Goal: Transaction & Acquisition: Purchase product/service

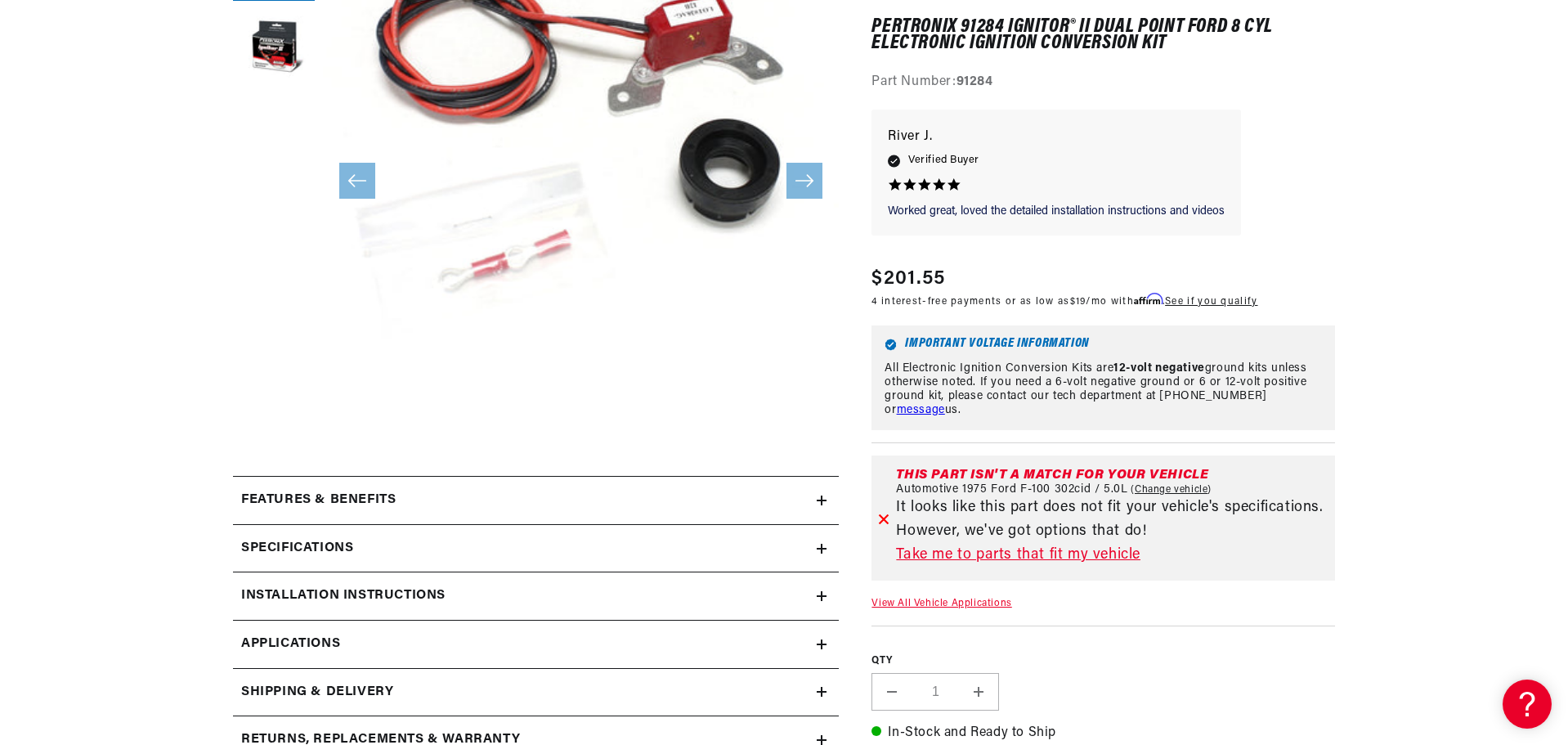
click at [1083, 555] on link "Take me to parts that fit my vehicle" at bounding box center [1112, 556] width 433 height 24
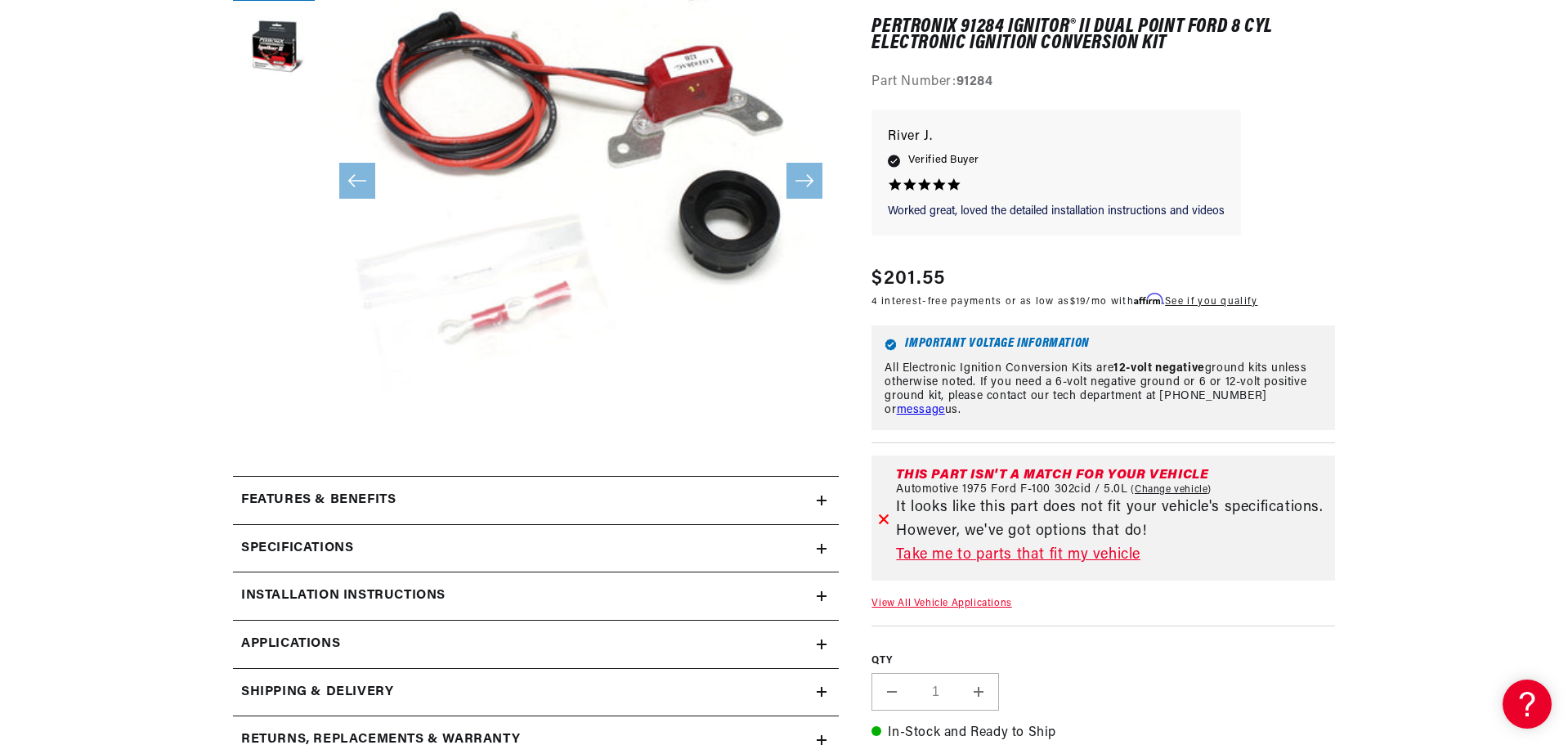
scroll to position [0, 2042]
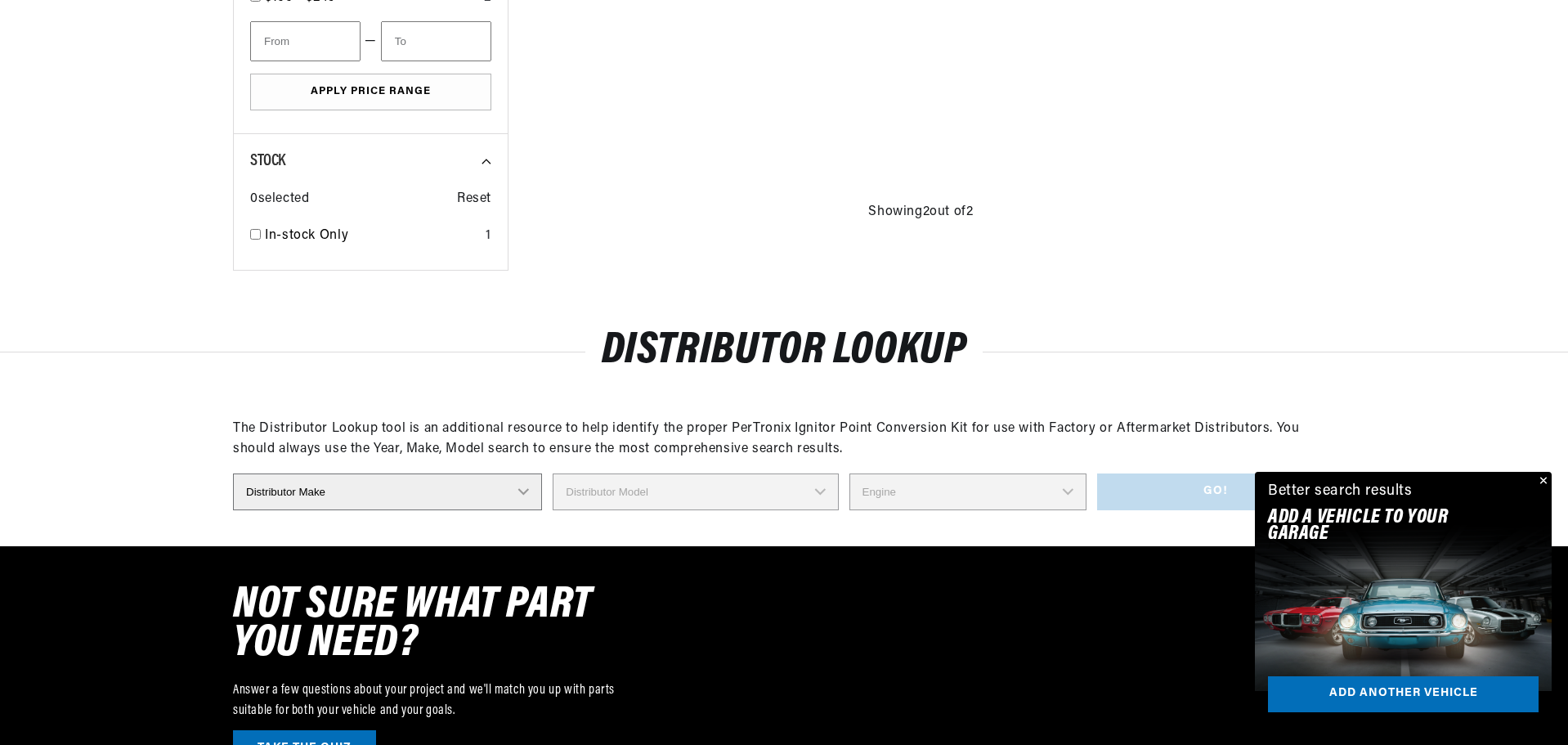
scroll to position [0, 2042]
click at [1545, 478] on button "Close" at bounding box center [1541, 481] width 19 height 19
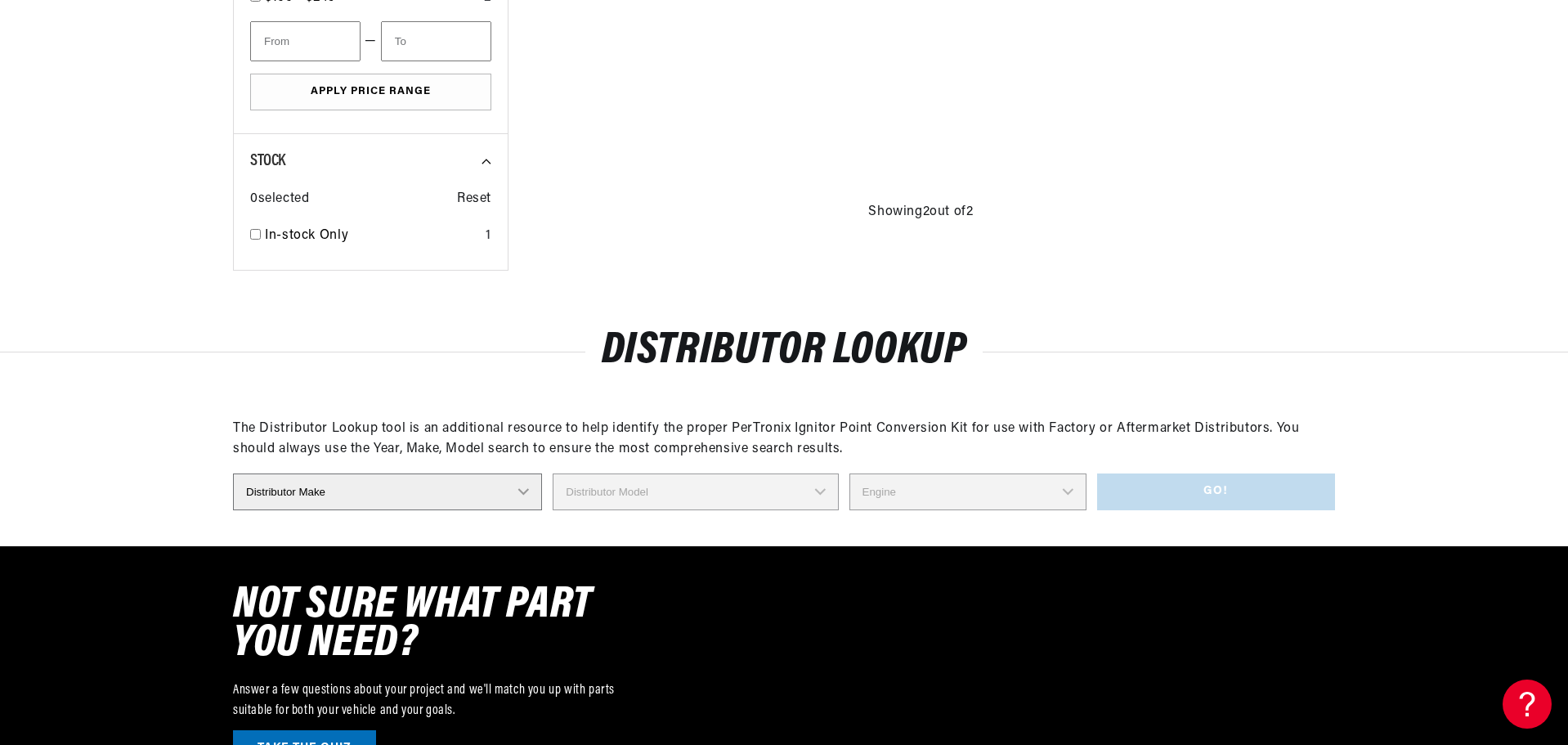
click at [523, 496] on select "Distributor Make Accel Aldon Autolite Bosch Century Chrysler Clark Colt Contine…" at bounding box center [388, 492] width 309 height 37
select select "Ford"
click at [233, 474] on select "Distributor Make Accel Aldon Autolite Bosch Century Chrysler Clark Colt Contine…" at bounding box center [388, 492] width 309 height 37
click at [820, 489] on select "Distributor Model 35513 311185 11A-12127 2N **Side Mount* 5GA-12127 701 DA 1EC …" at bounding box center [700, 492] width 314 height 37
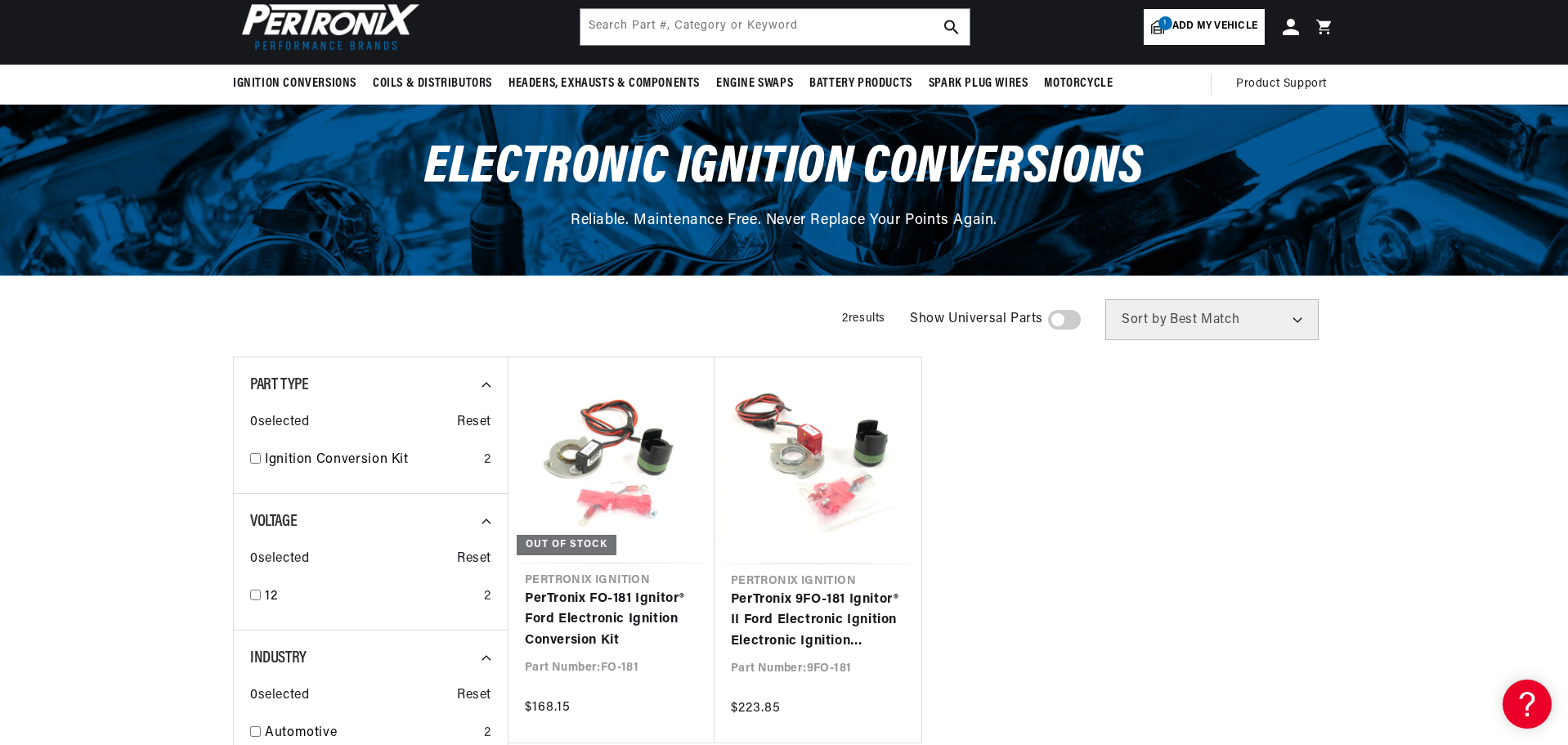
scroll to position [0, 0]
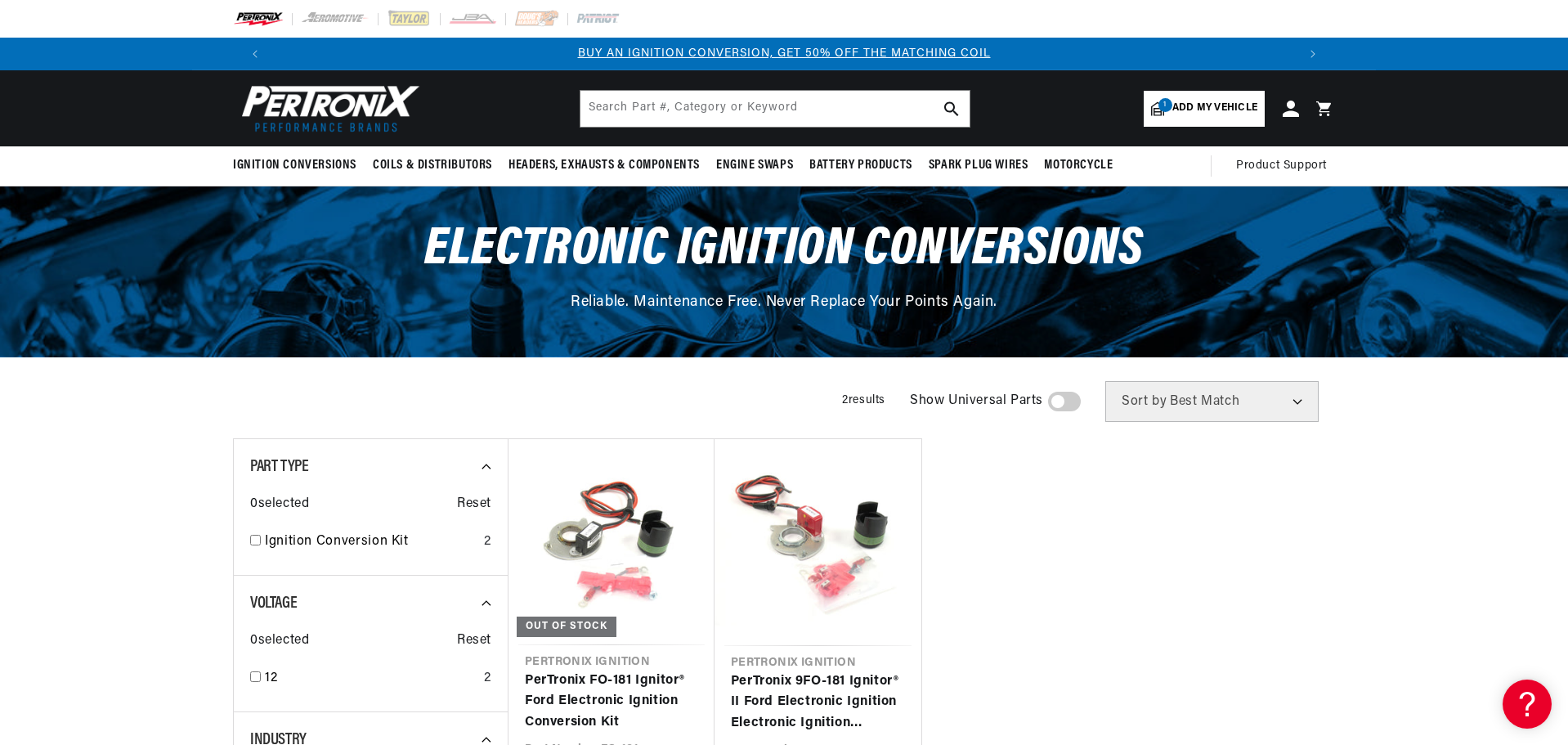
click at [1072, 402] on span at bounding box center [1064, 401] width 32 height 19
click at [1062, 405] on input "checkbox" at bounding box center [1057, 405] width 11 height 0
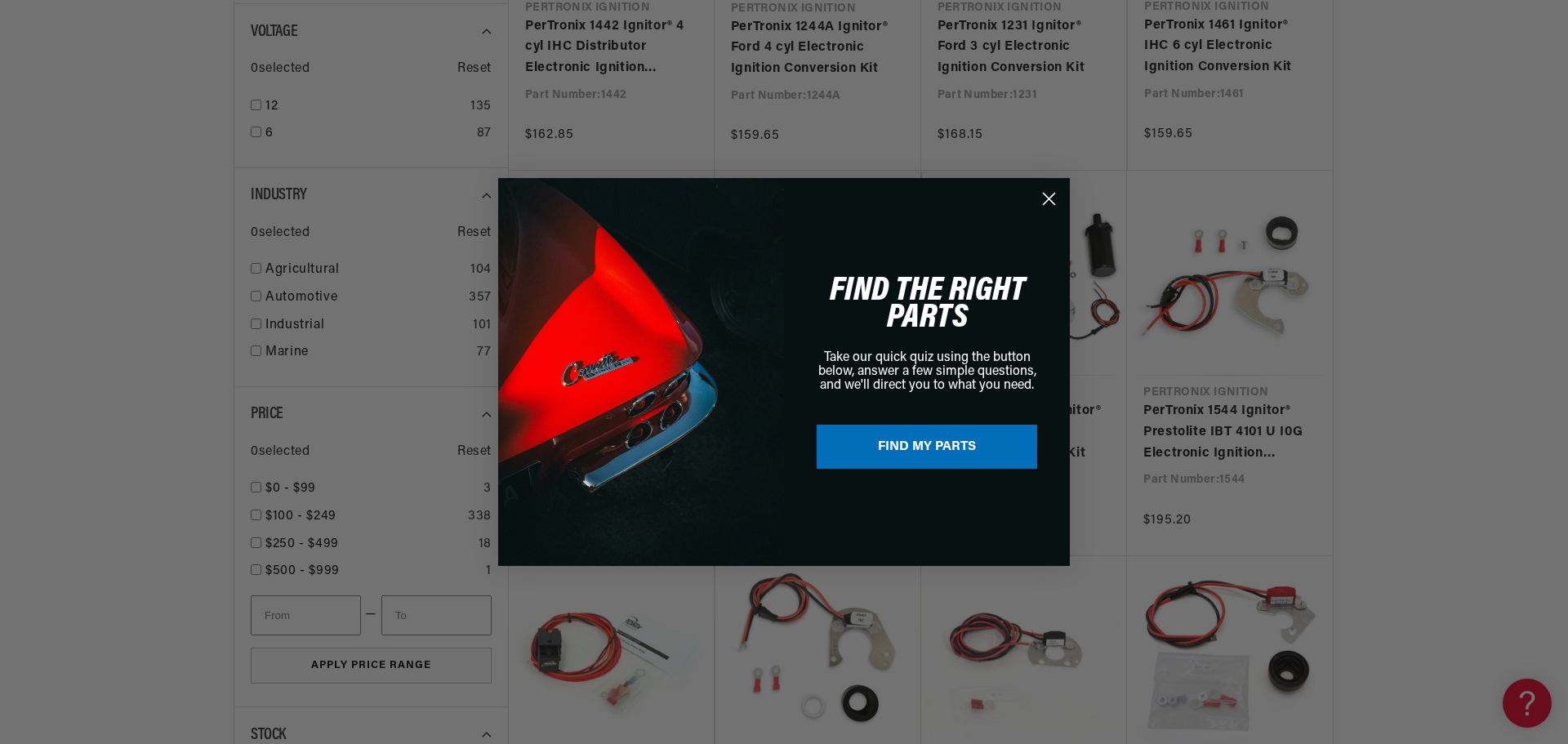
scroll to position [0, 2040]
click at [930, 447] on button "FIND MY PARTS" at bounding box center [926, 447] width 220 height 44
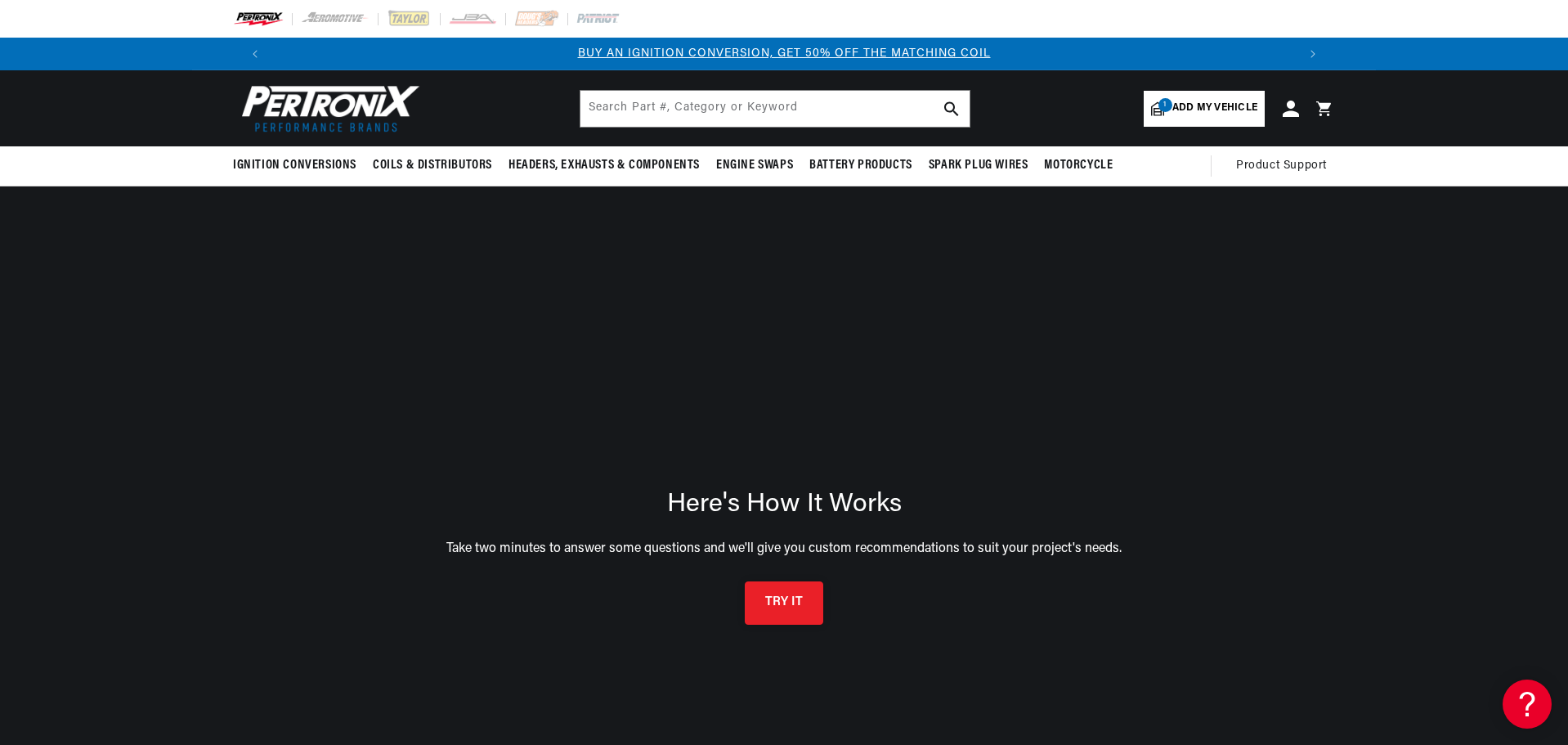
click at [785, 604] on button "TRY IT" at bounding box center [784, 603] width 78 height 43
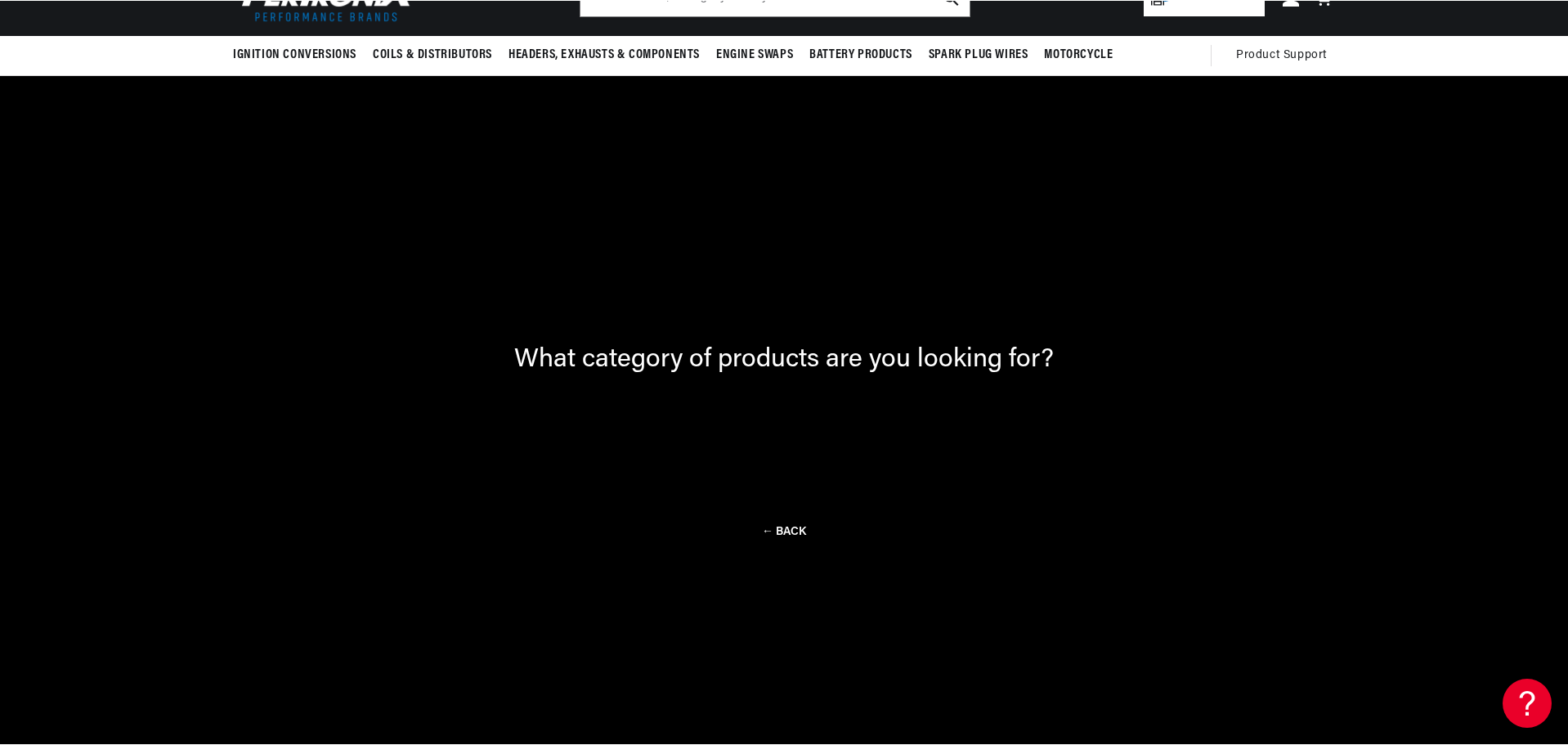
scroll to position [117, 0]
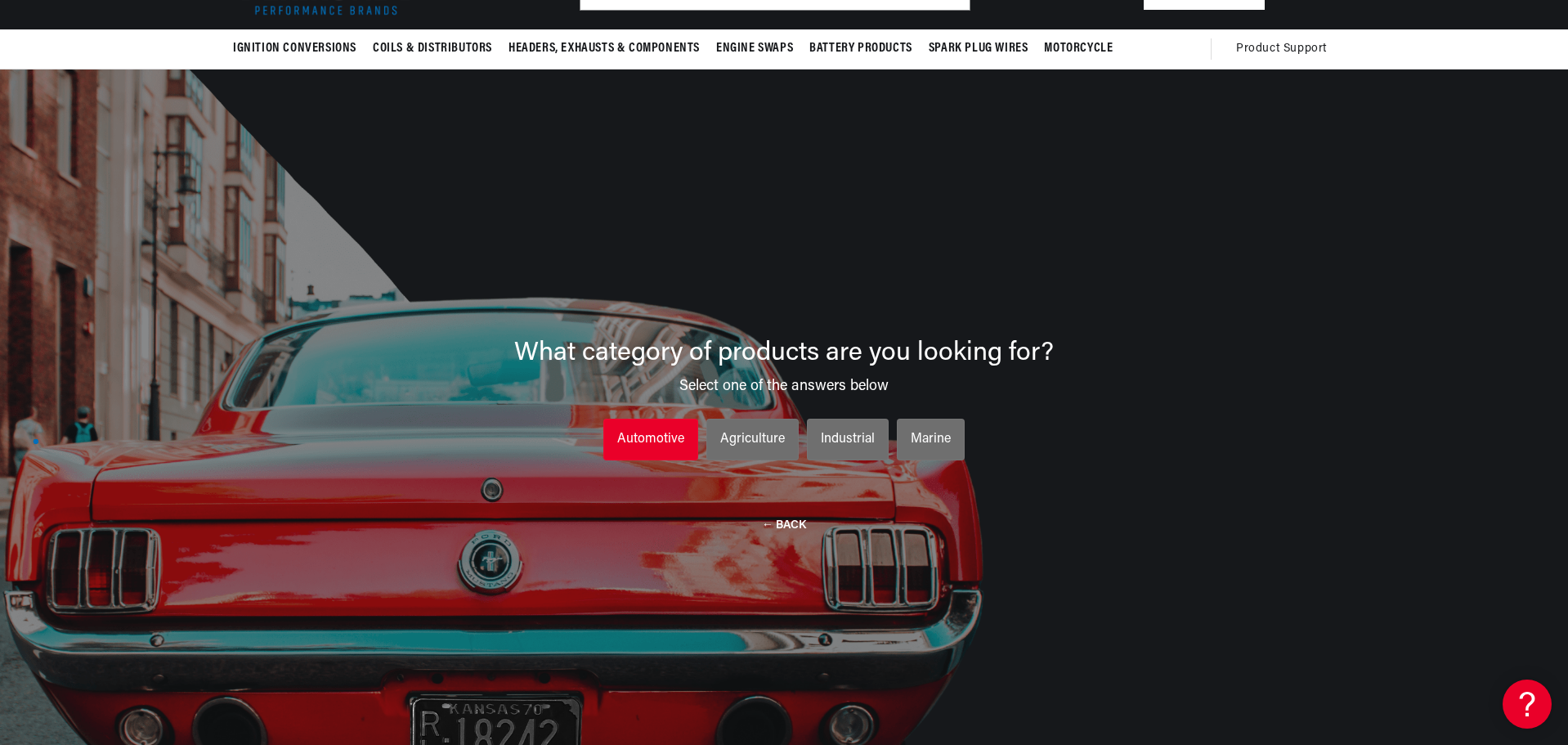
click at [649, 433] on div "Automotive" at bounding box center [651, 439] width 67 height 21
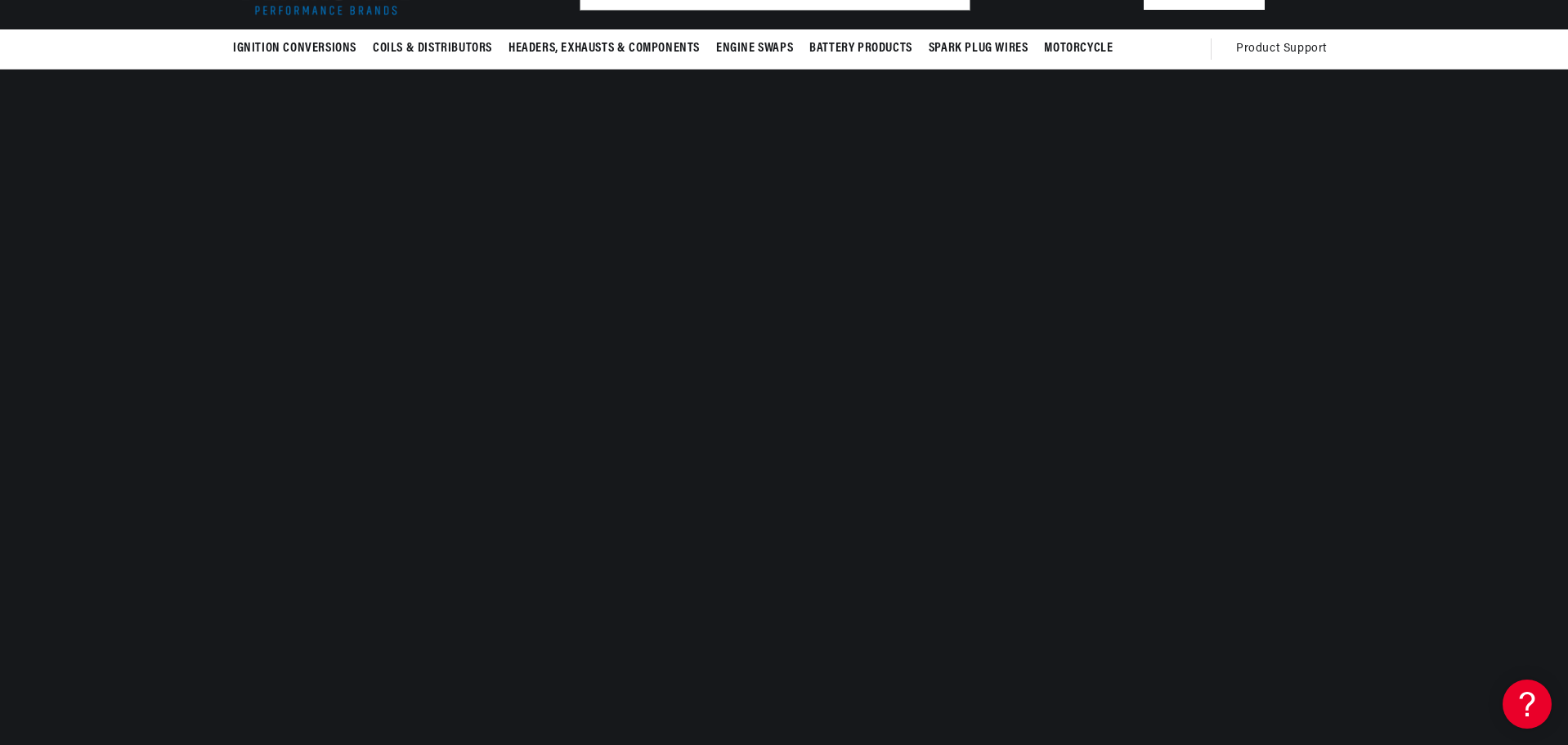
scroll to position [0, 1022]
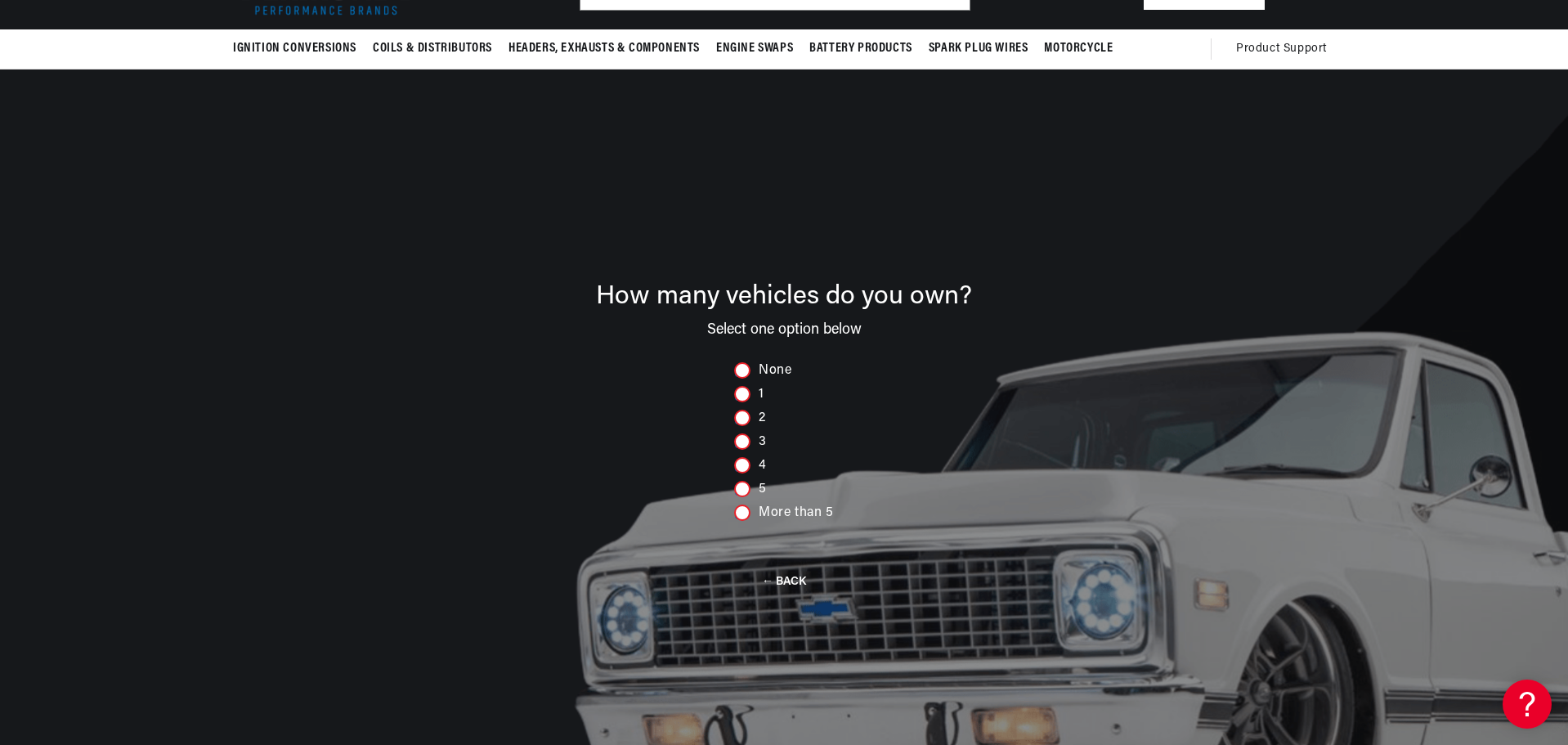
click at [749, 463] on div at bounding box center [743, 465] width 17 height 17
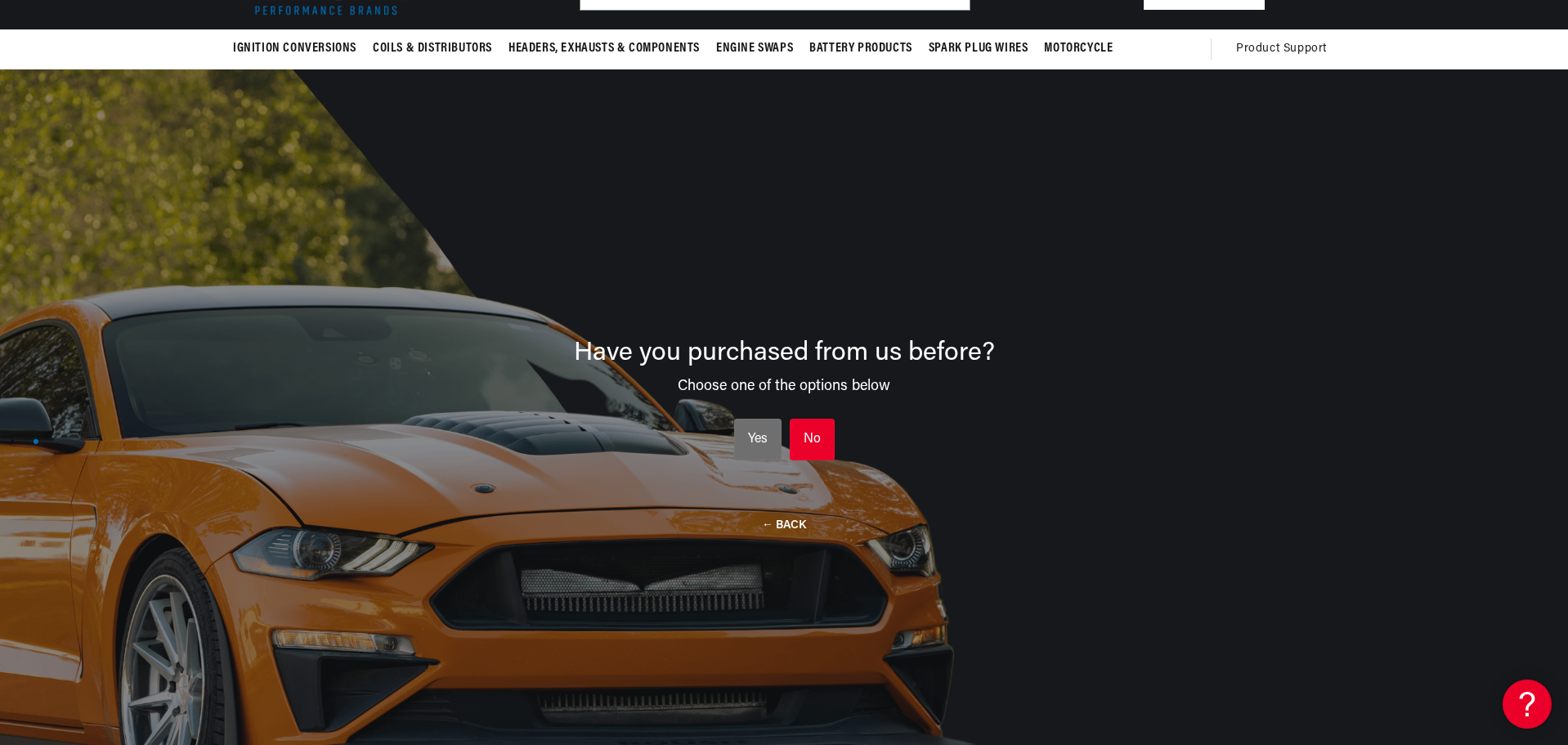
click at [815, 439] on div "No" at bounding box center [812, 439] width 18 height 21
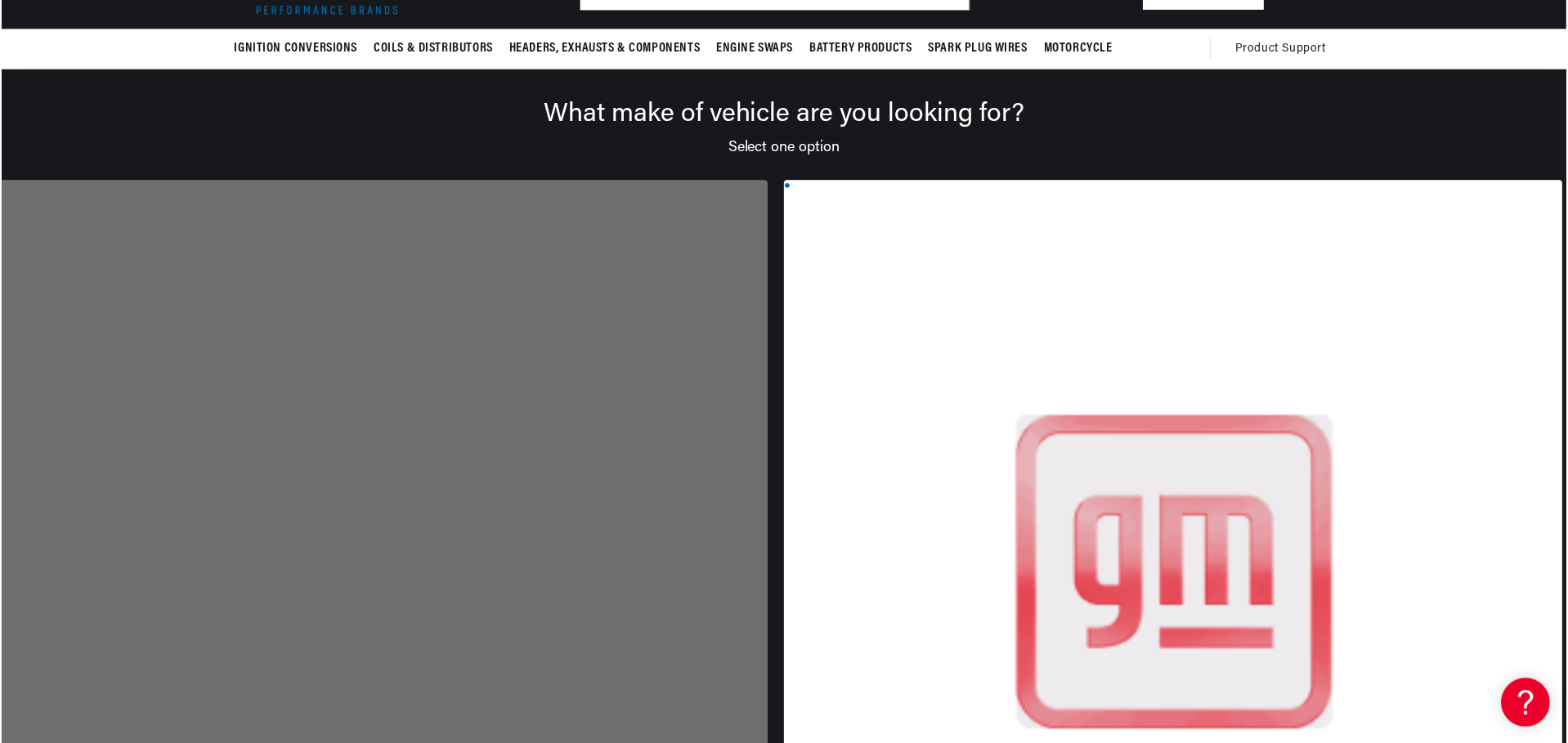
scroll to position [0, 2042]
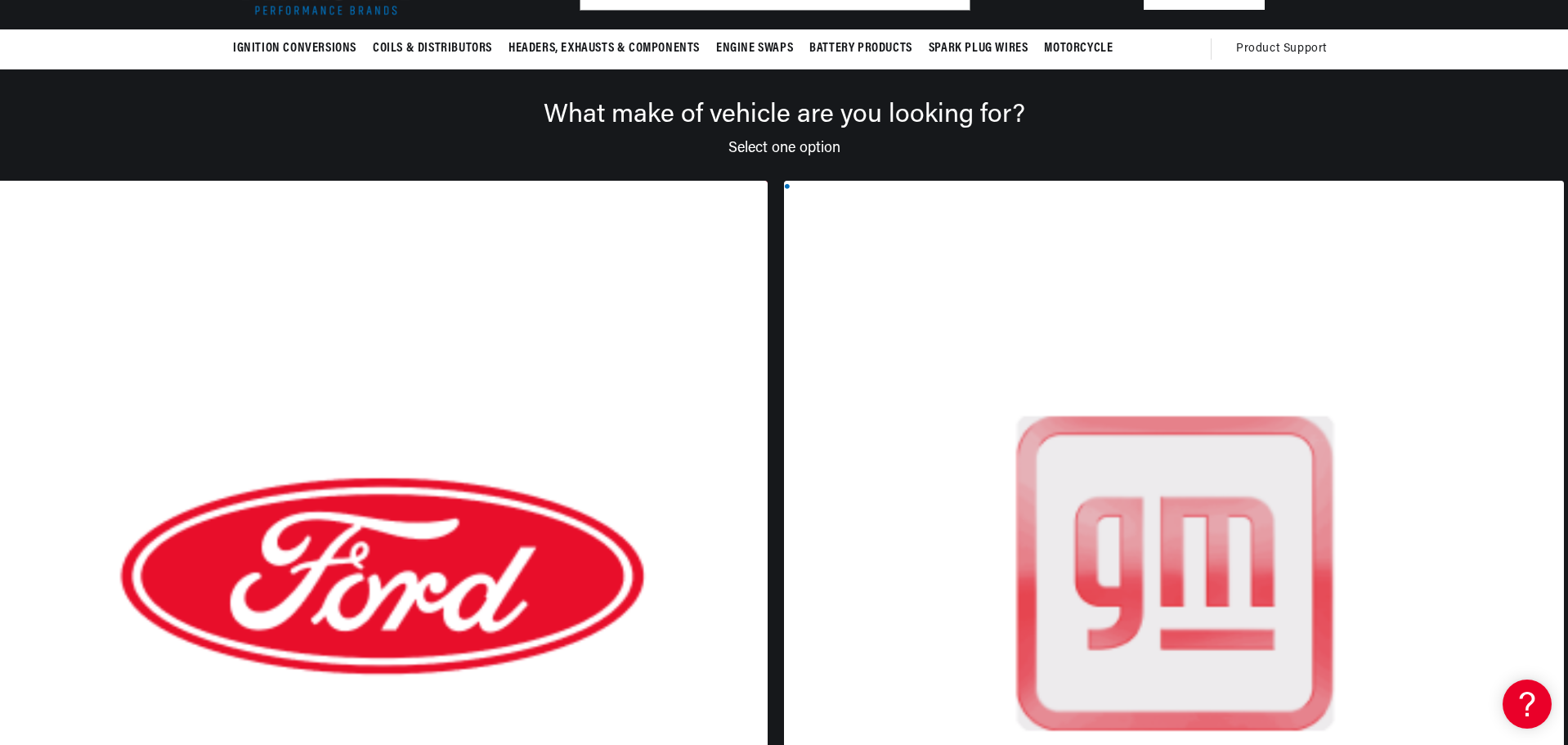
click at [336, 321] on div at bounding box center [377, 590] width 780 height 819
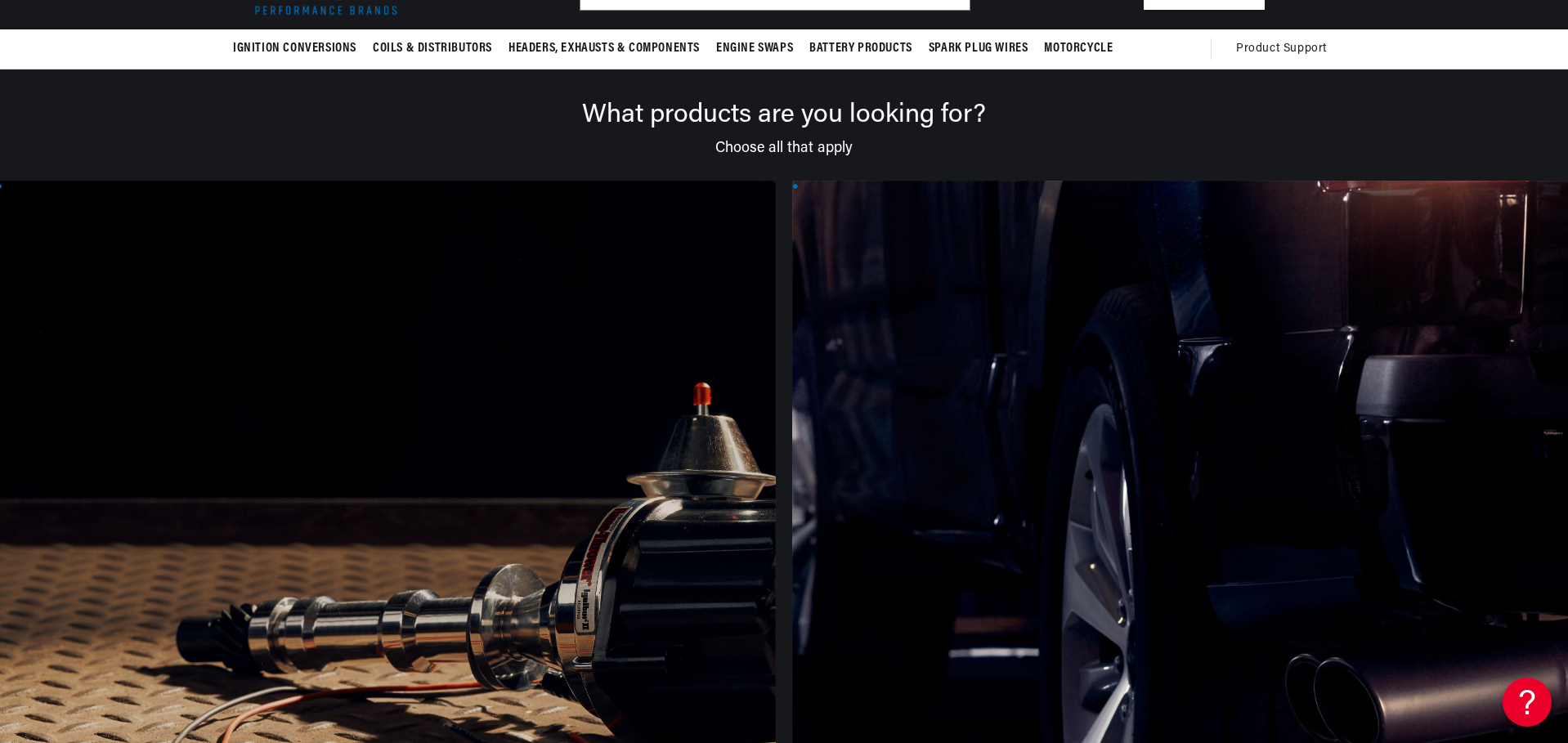
click at [129, 458] on div at bounding box center [386, 590] width 780 height 819
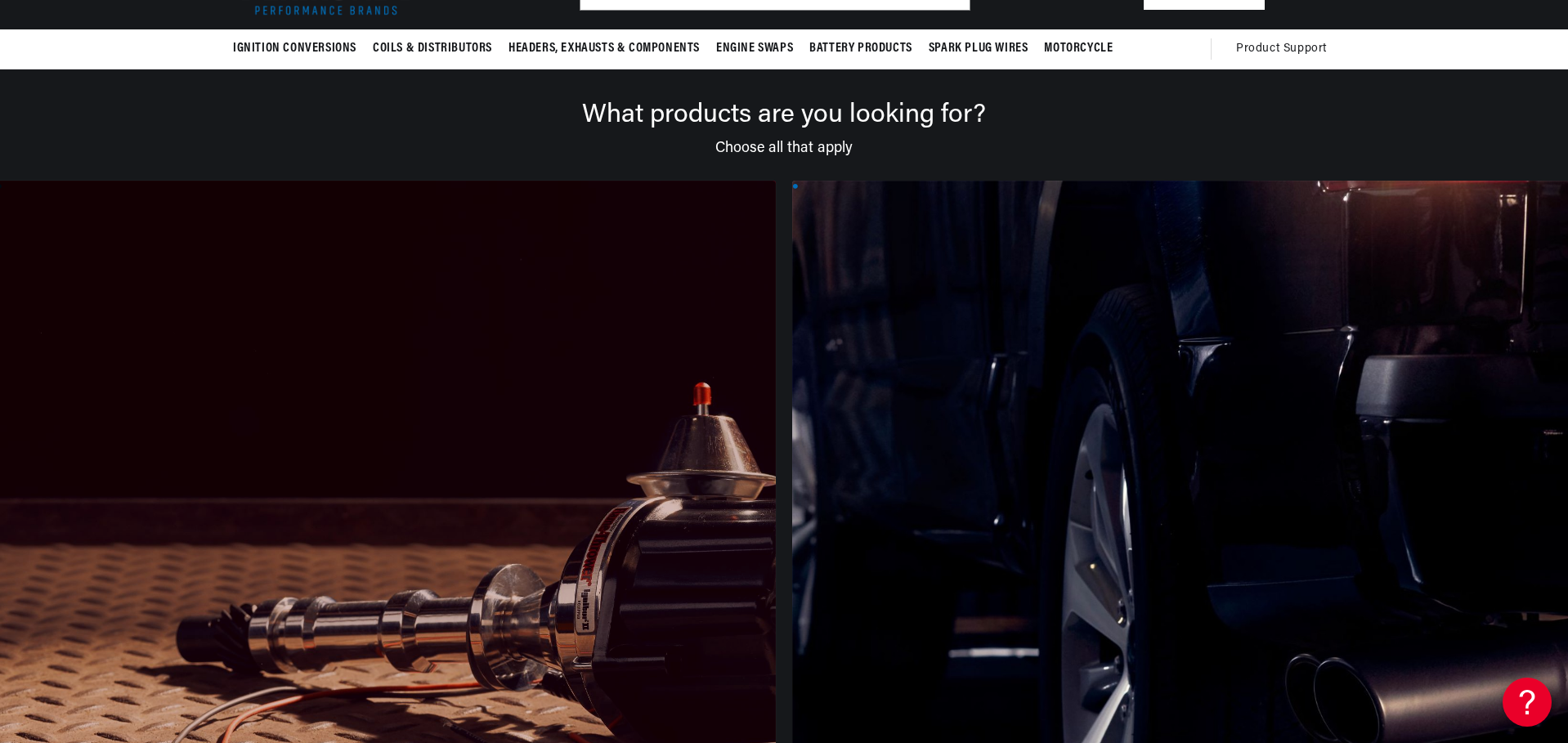
scroll to position [0, 0]
click at [227, 708] on div at bounding box center [386, 590] width 780 height 819
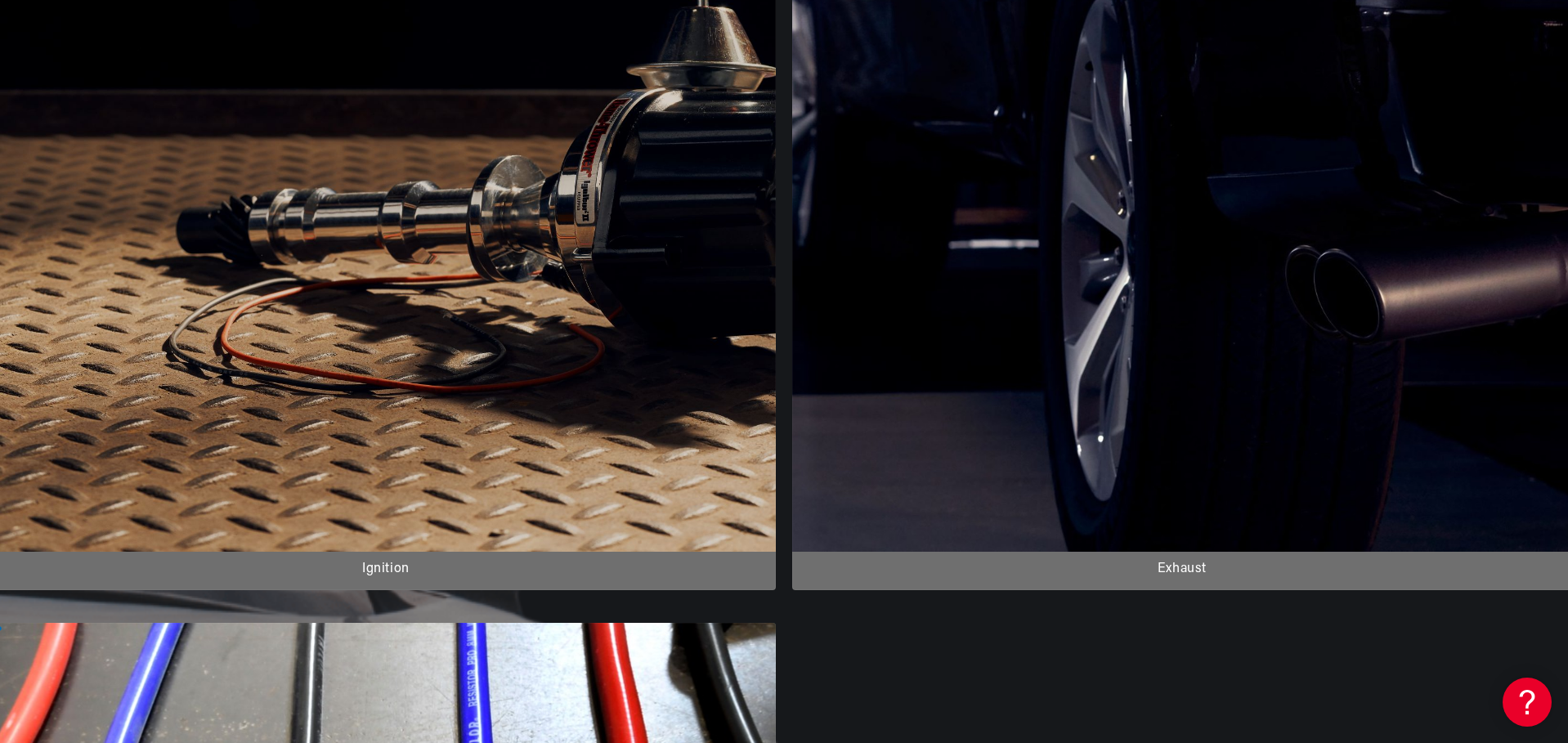
scroll to position [0, 1022]
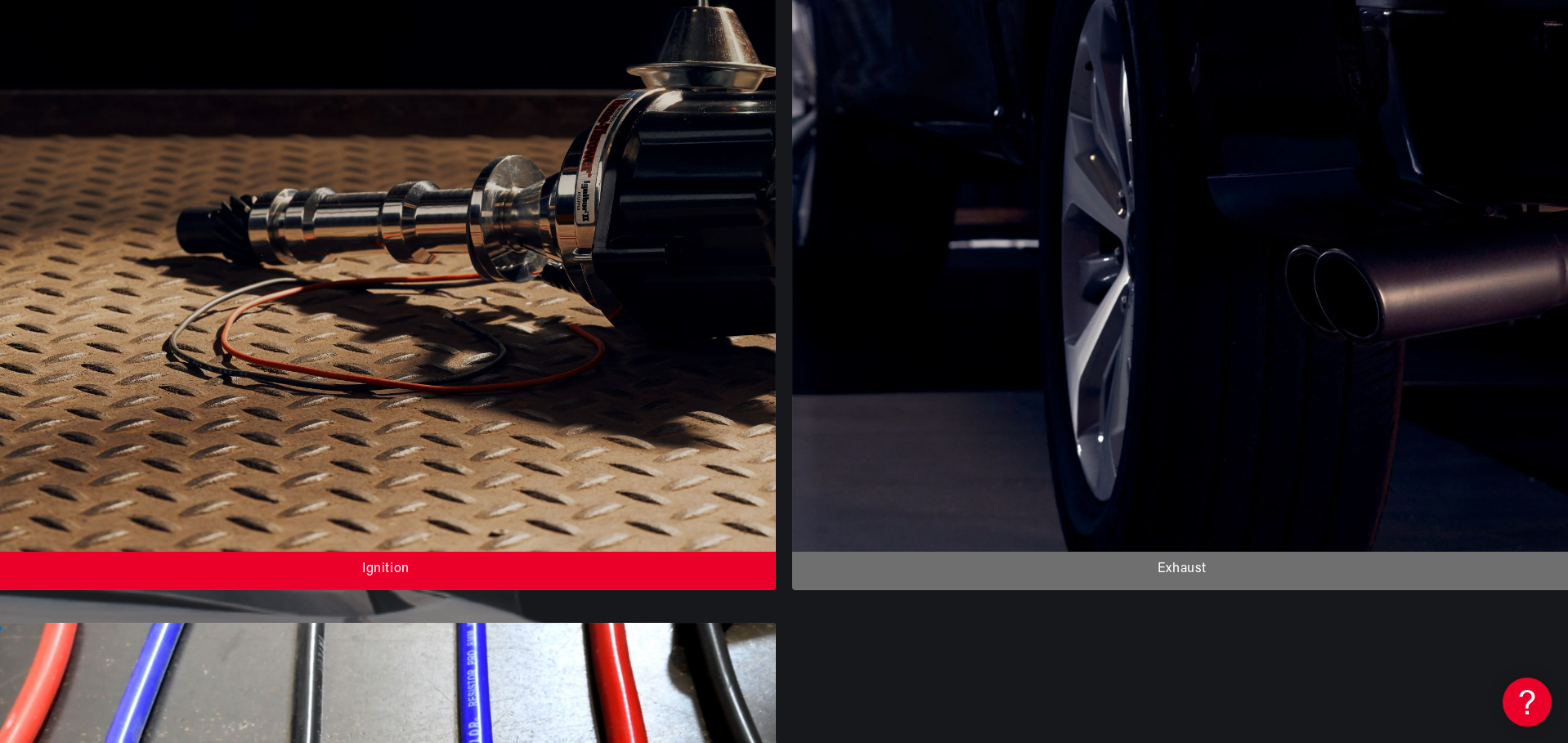
click at [348, 299] on div at bounding box center [386, 181] width 780 height 819
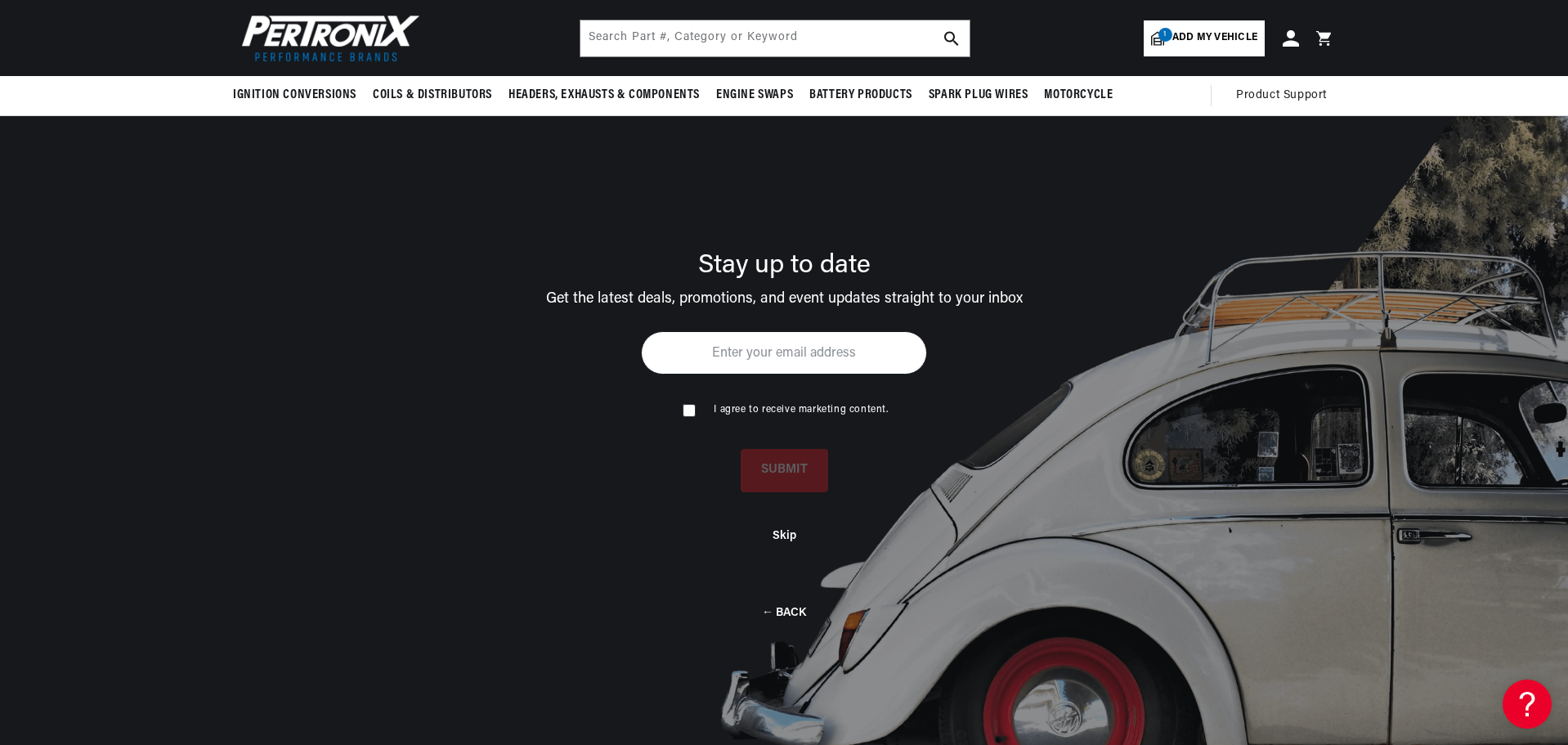
scroll to position [0, 2042]
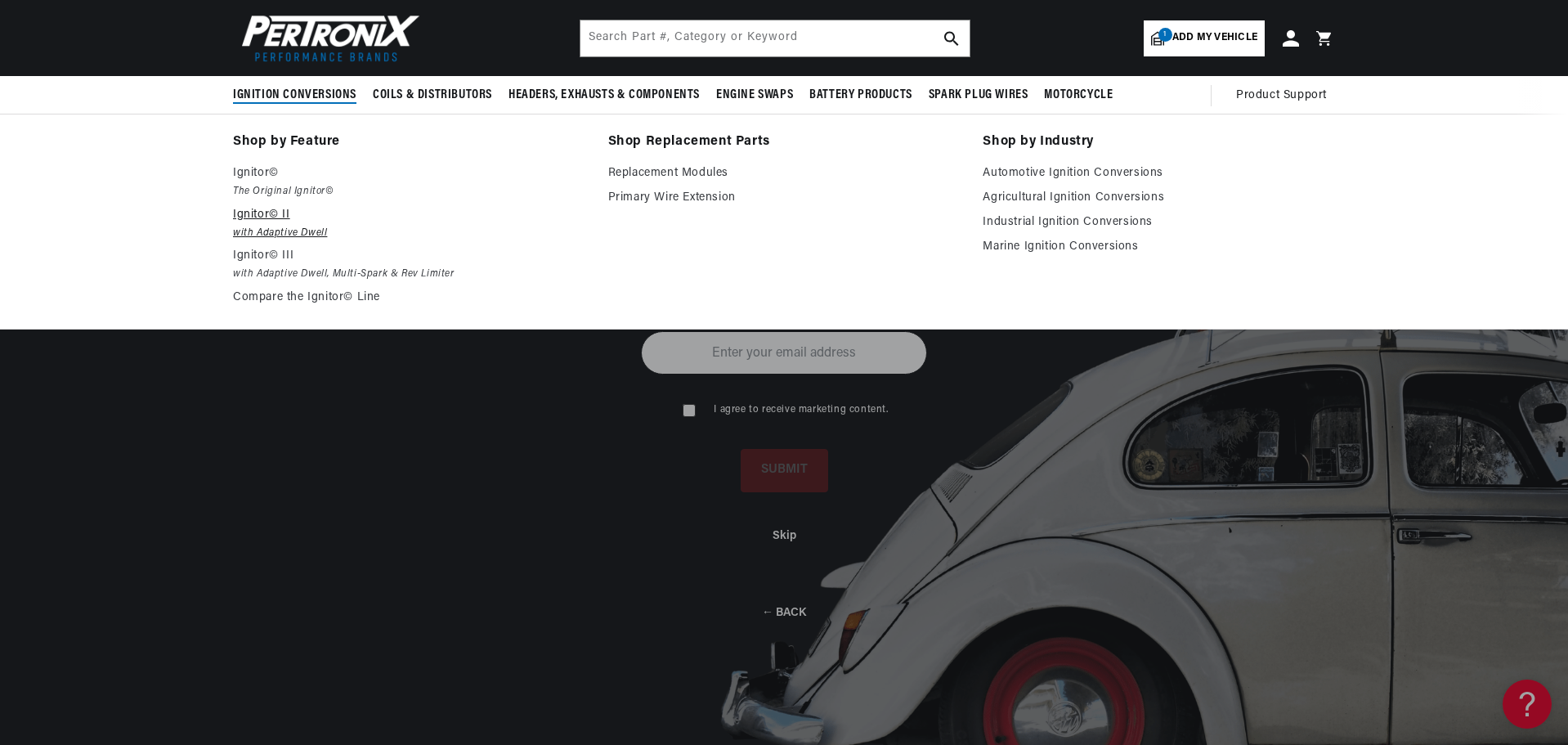
click at [267, 226] on em "with Adaptive Dwell" at bounding box center [410, 234] width 353 height 18
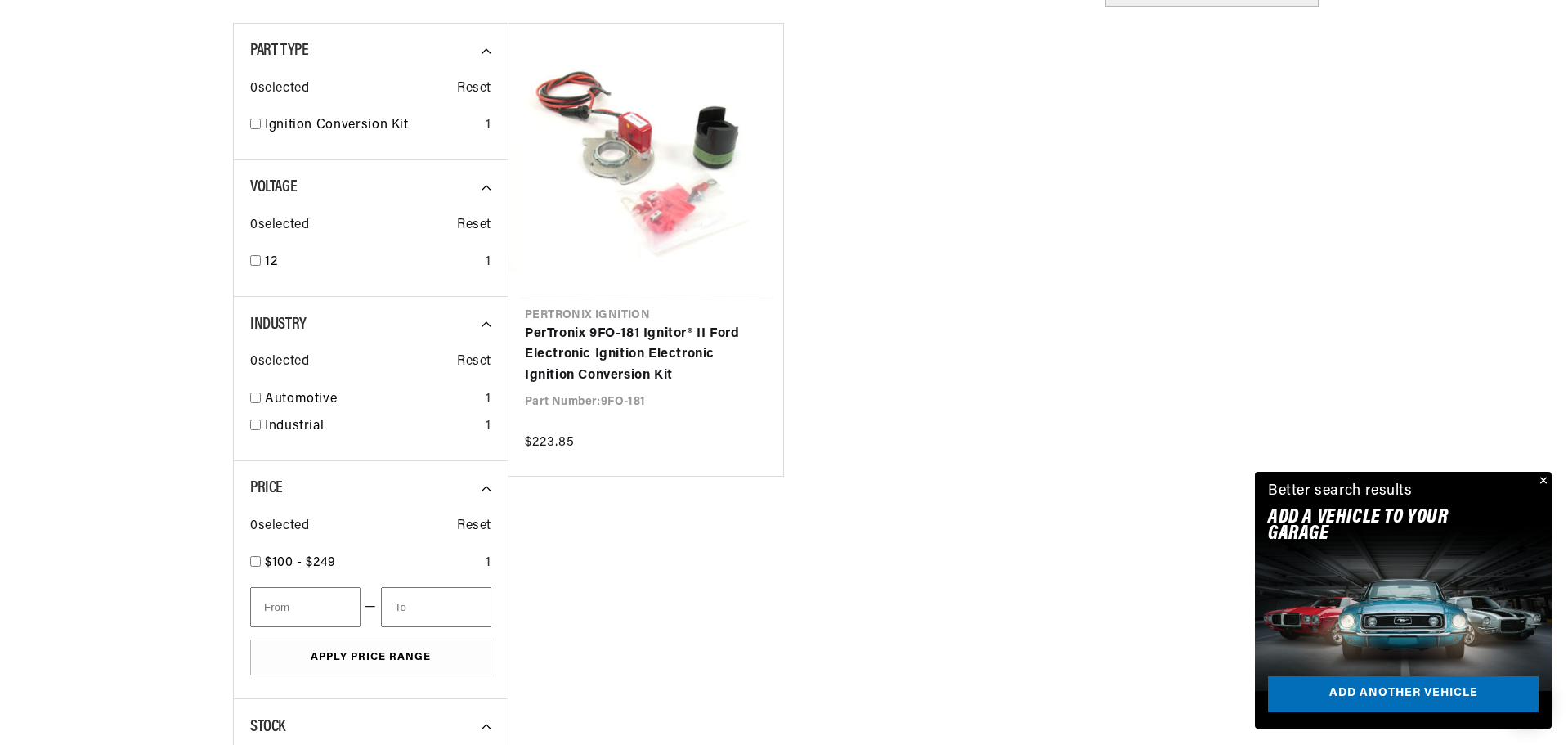
scroll to position [572, 0]
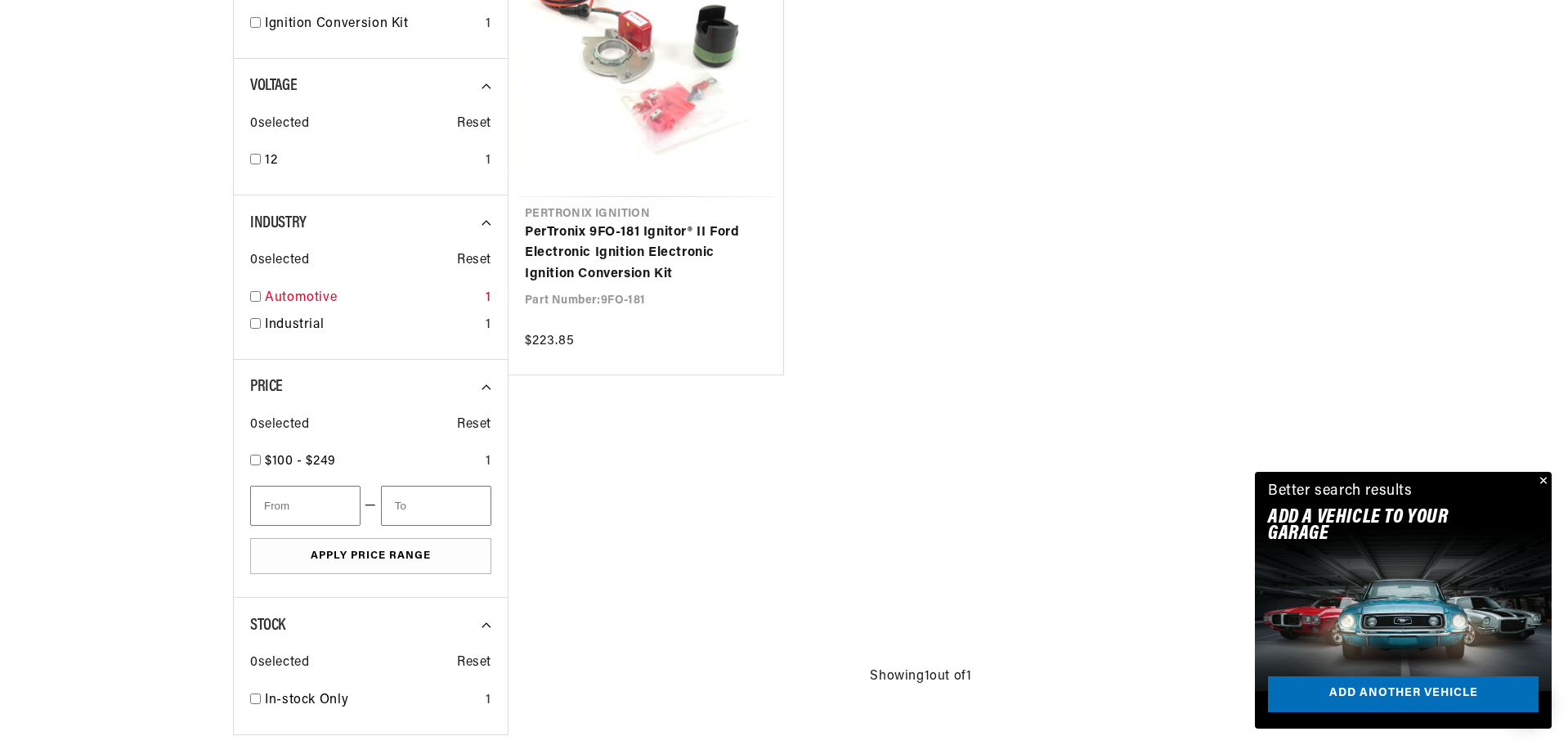
click at [253, 296] on input "checkbox" at bounding box center [256, 296] width 11 height 11
checkbox input "true"
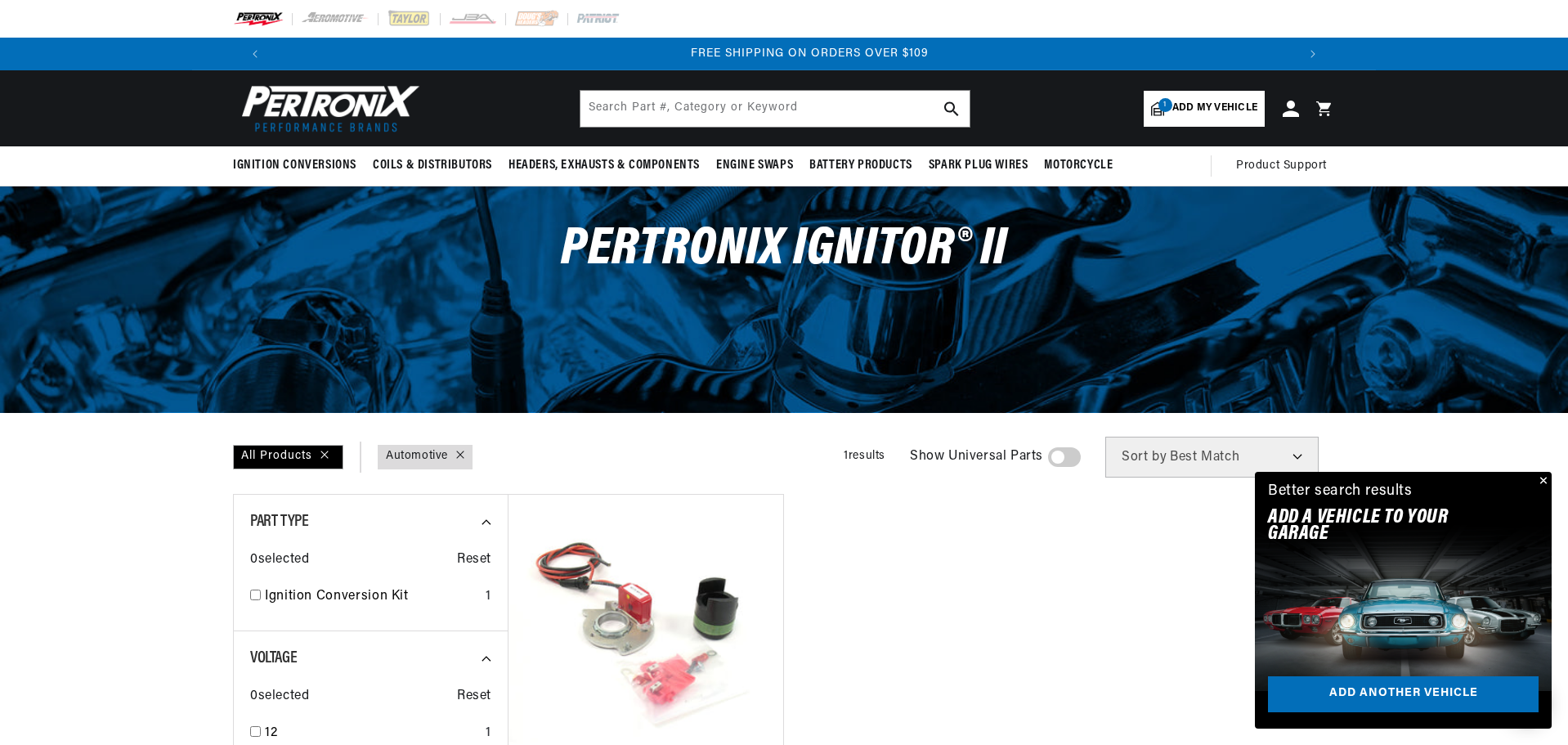
scroll to position [0, 2042]
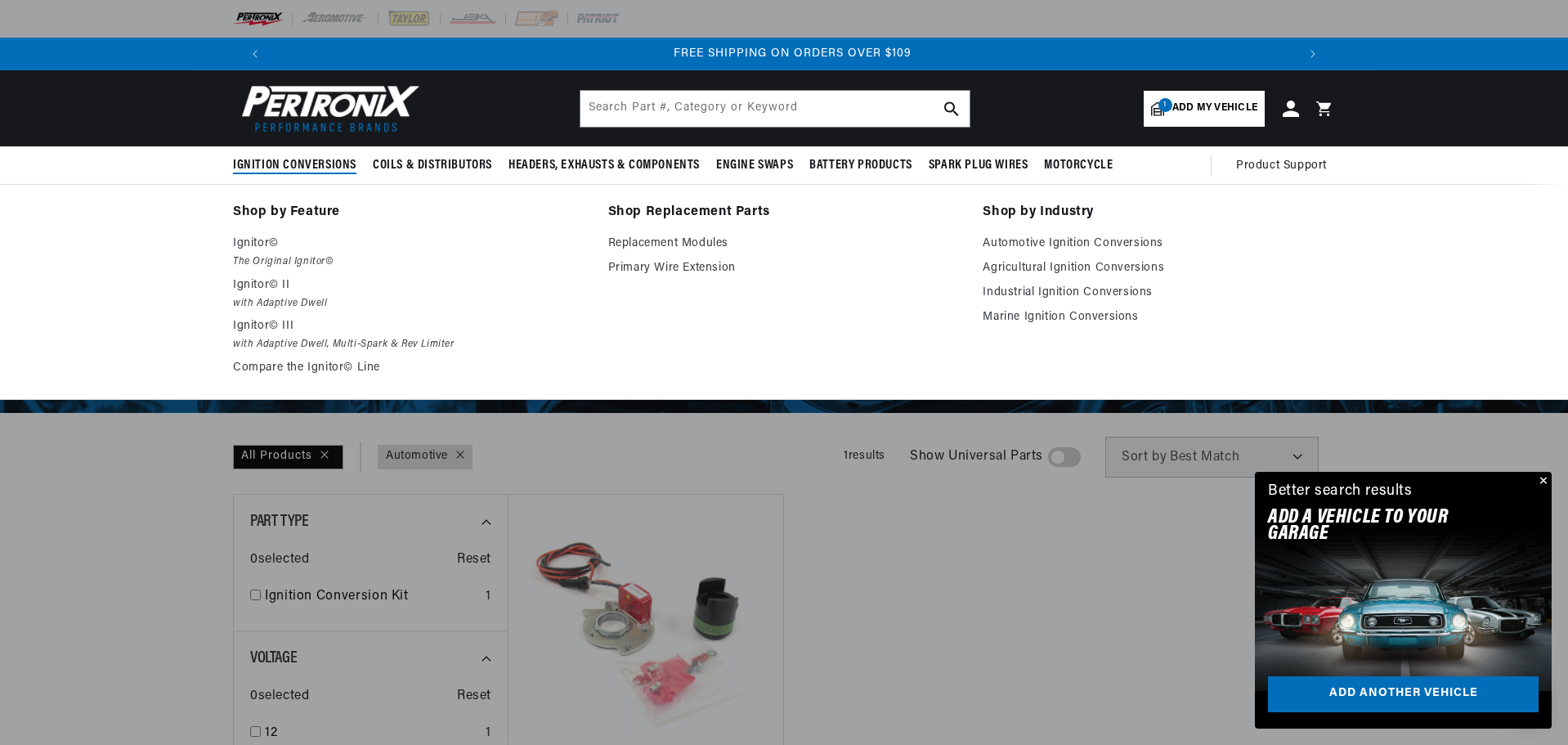
click at [305, 161] on span "Ignition Conversions" at bounding box center [295, 165] width 124 height 18
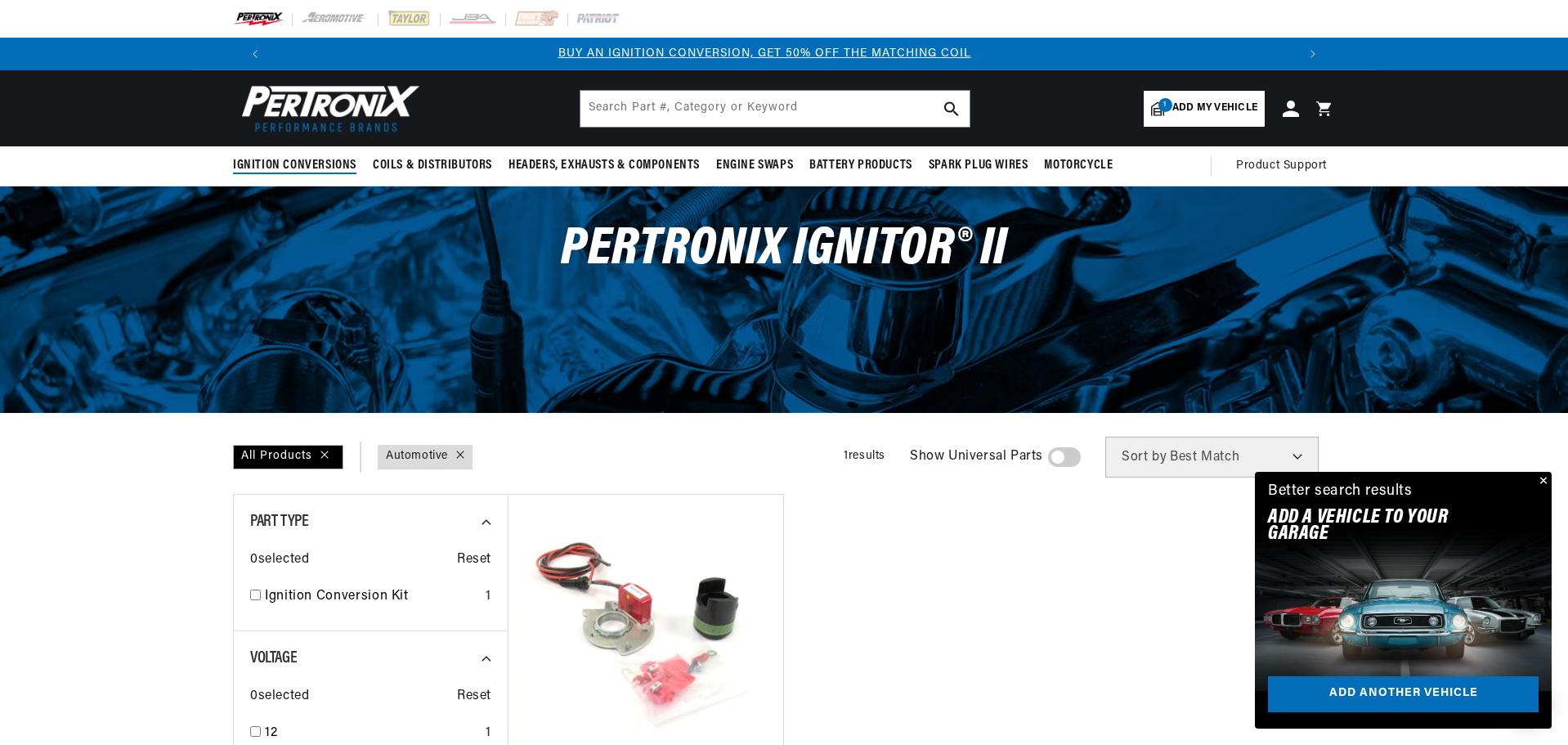
scroll to position [0, 0]
click at [1232, 103] on span "Add my vehicle" at bounding box center [1215, 108] width 85 height 16
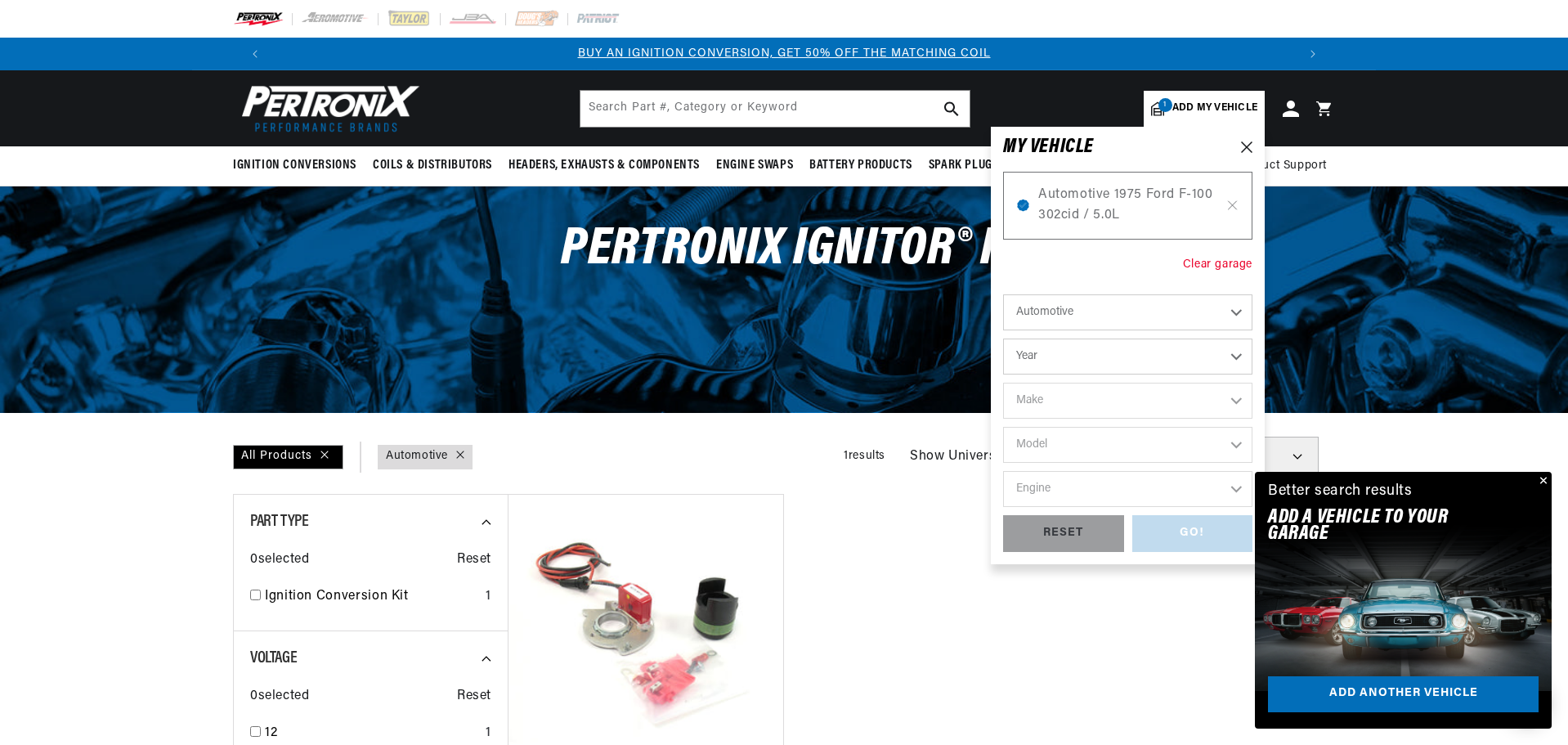
click at [1215, 258] on div "Clear garage" at bounding box center [1217, 264] width 69 height 18
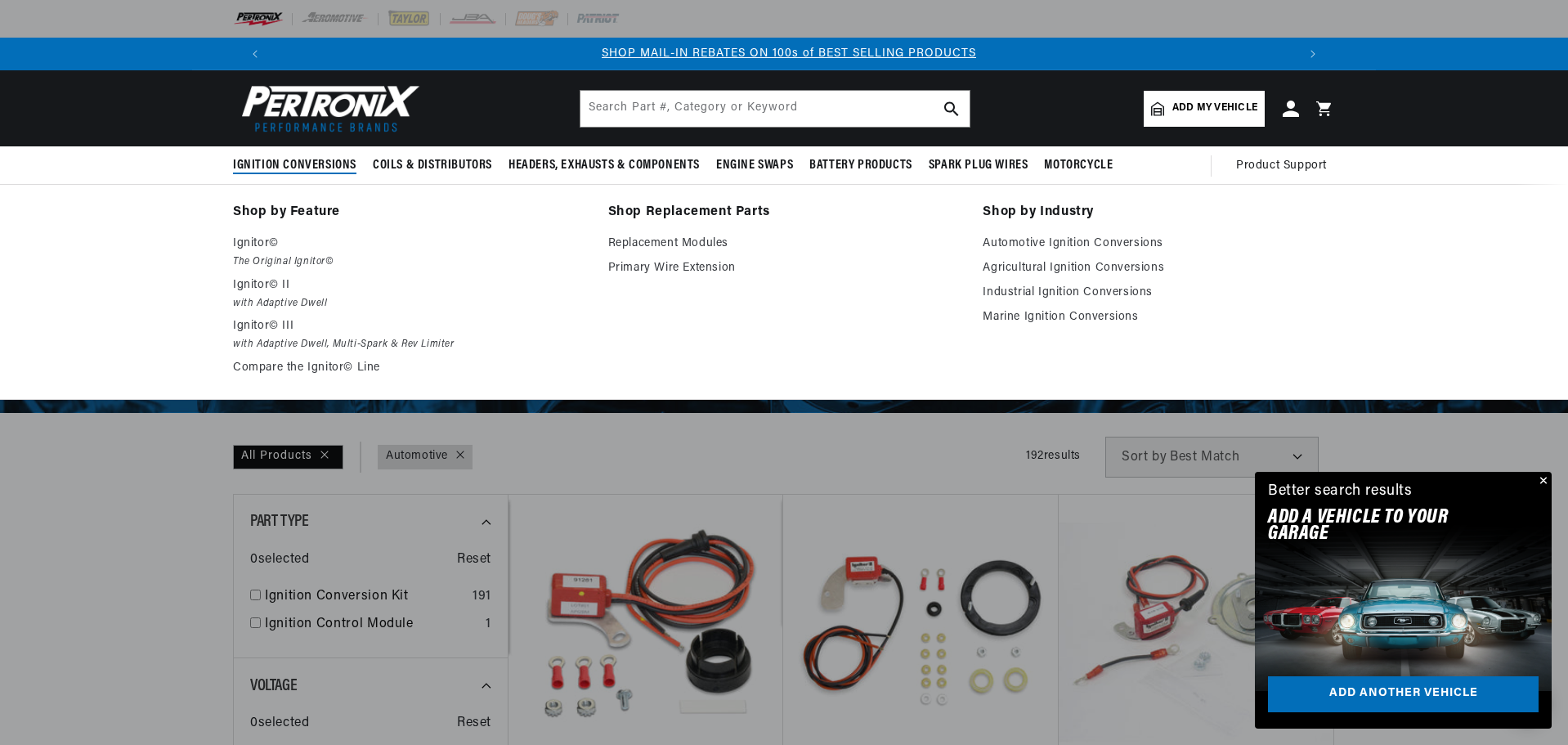
scroll to position [0, 1022]
click at [249, 289] on p "Ignitor© II" at bounding box center [410, 285] width 353 height 19
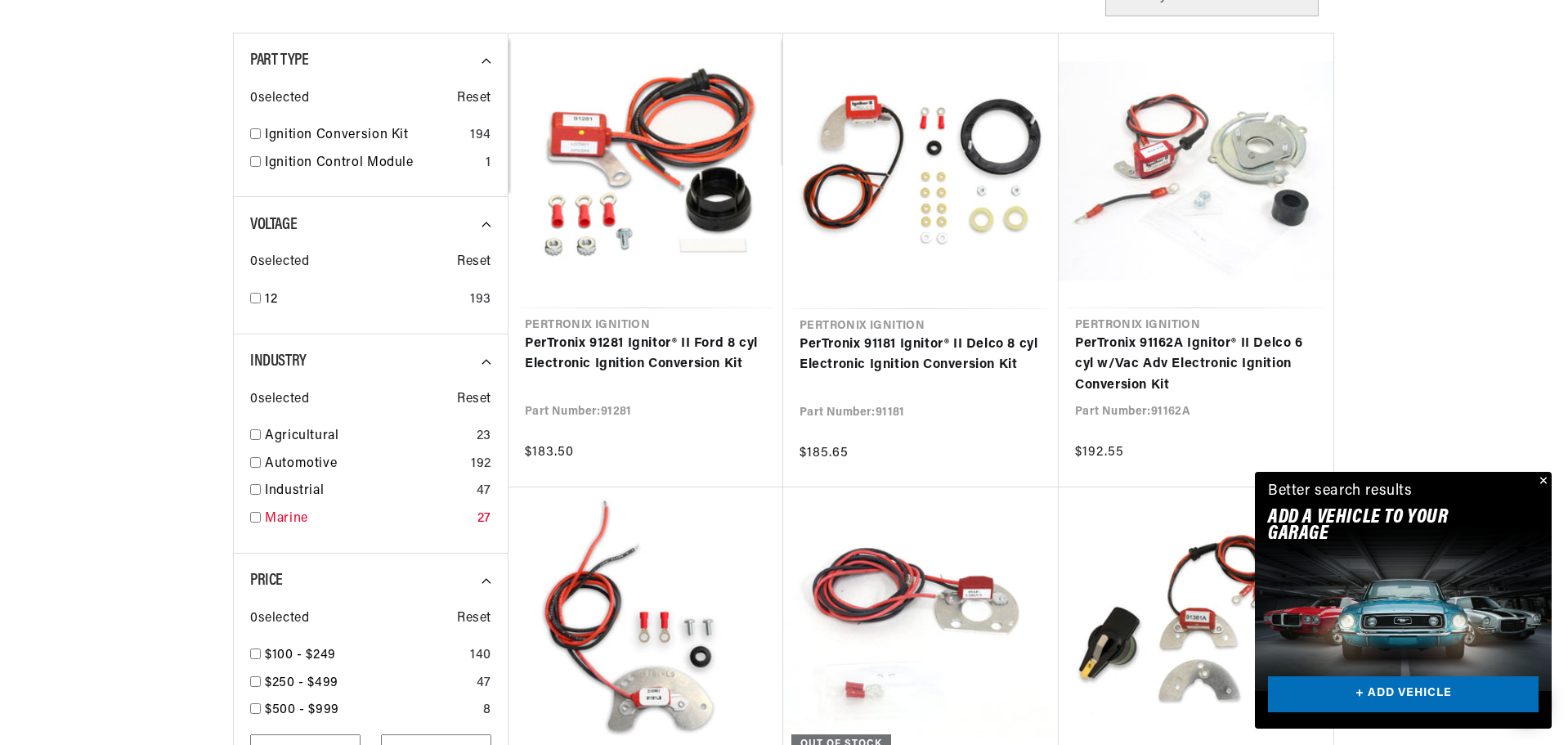
scroll to position [491, 0]
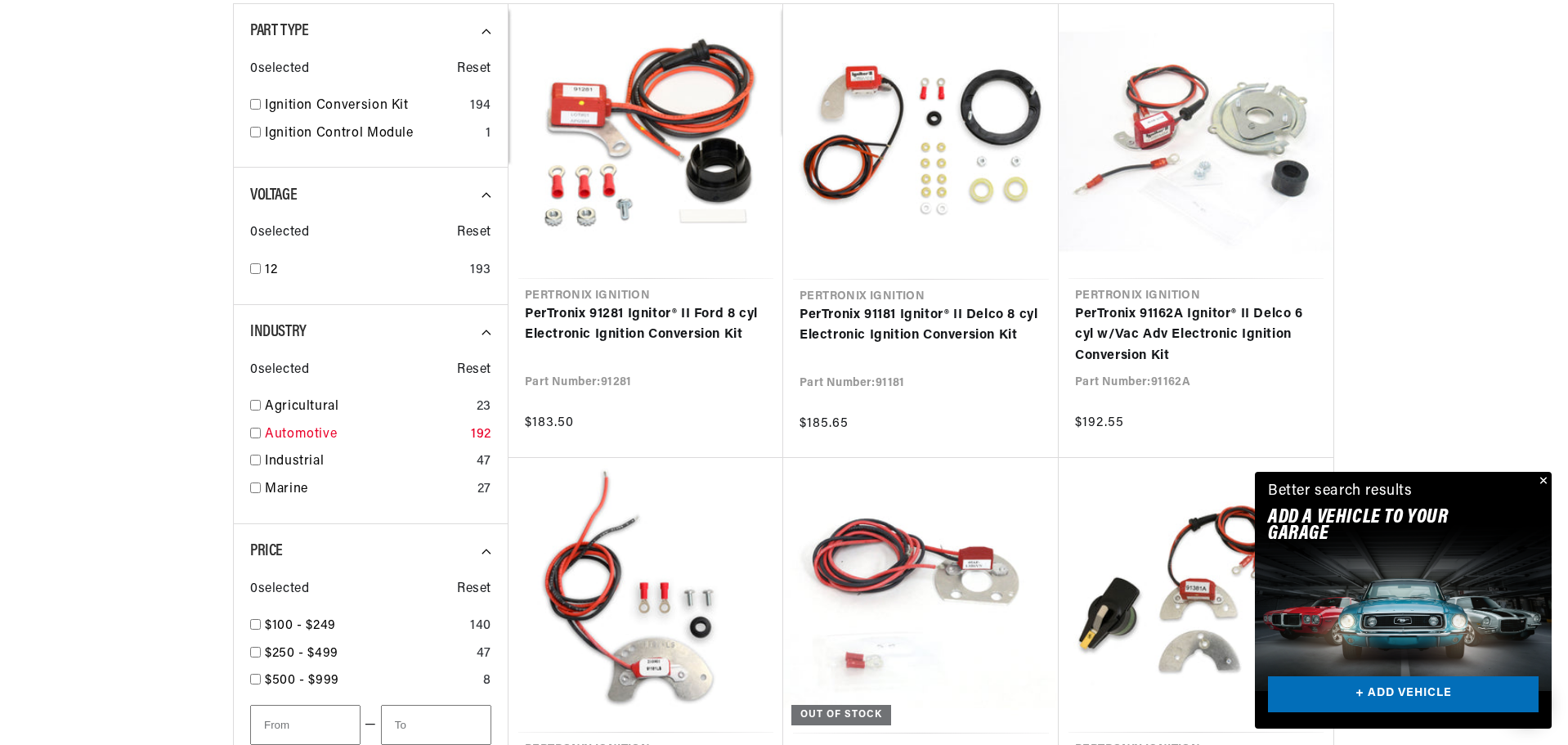
click at [261, 432] on div "Automotive 192" at bounding box center [370, 439] width 241 height 28
checkbox input "true"
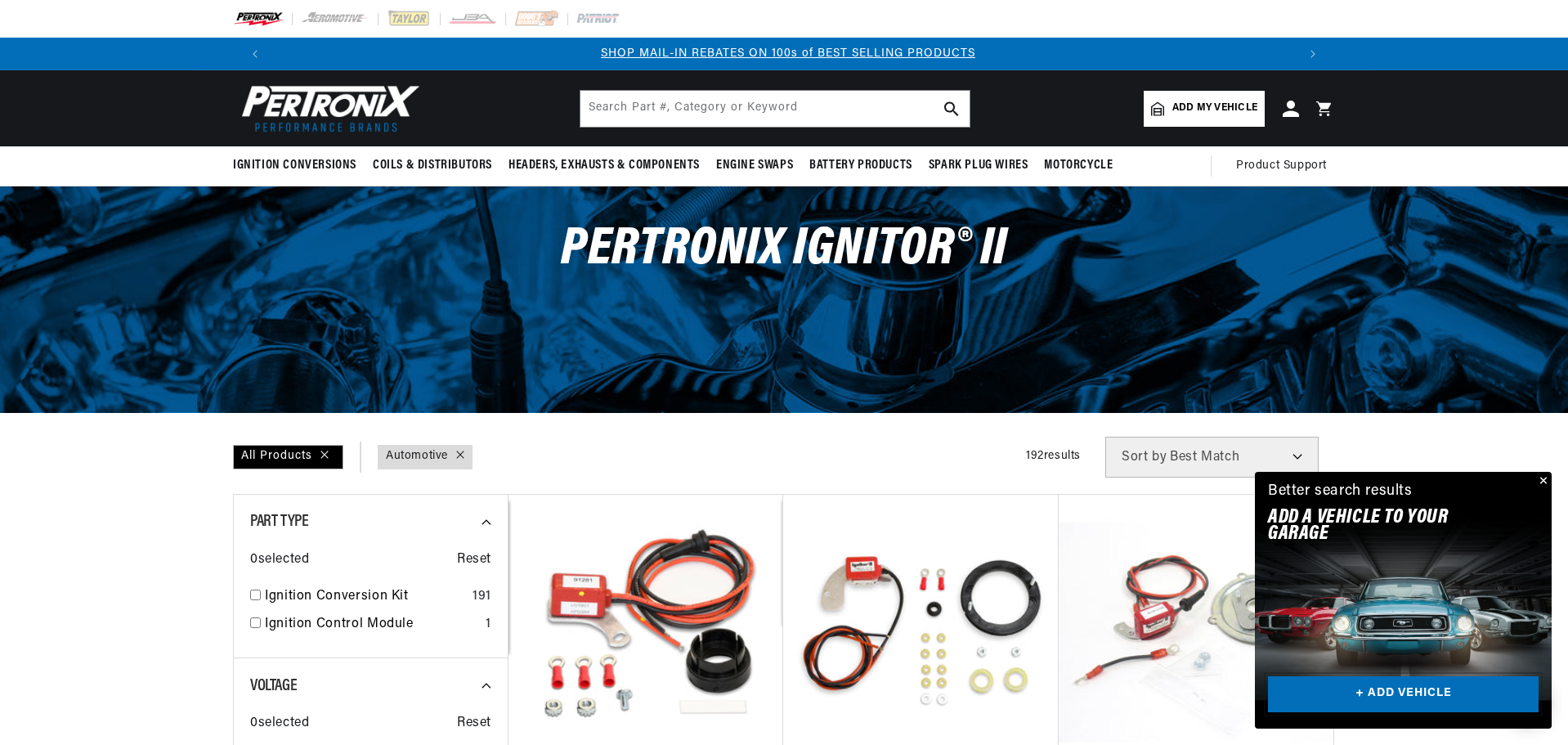
click at [1409, 691] on link "+ ADD VEHICLE" at bounding box center [1403, 695] width 270 height 37
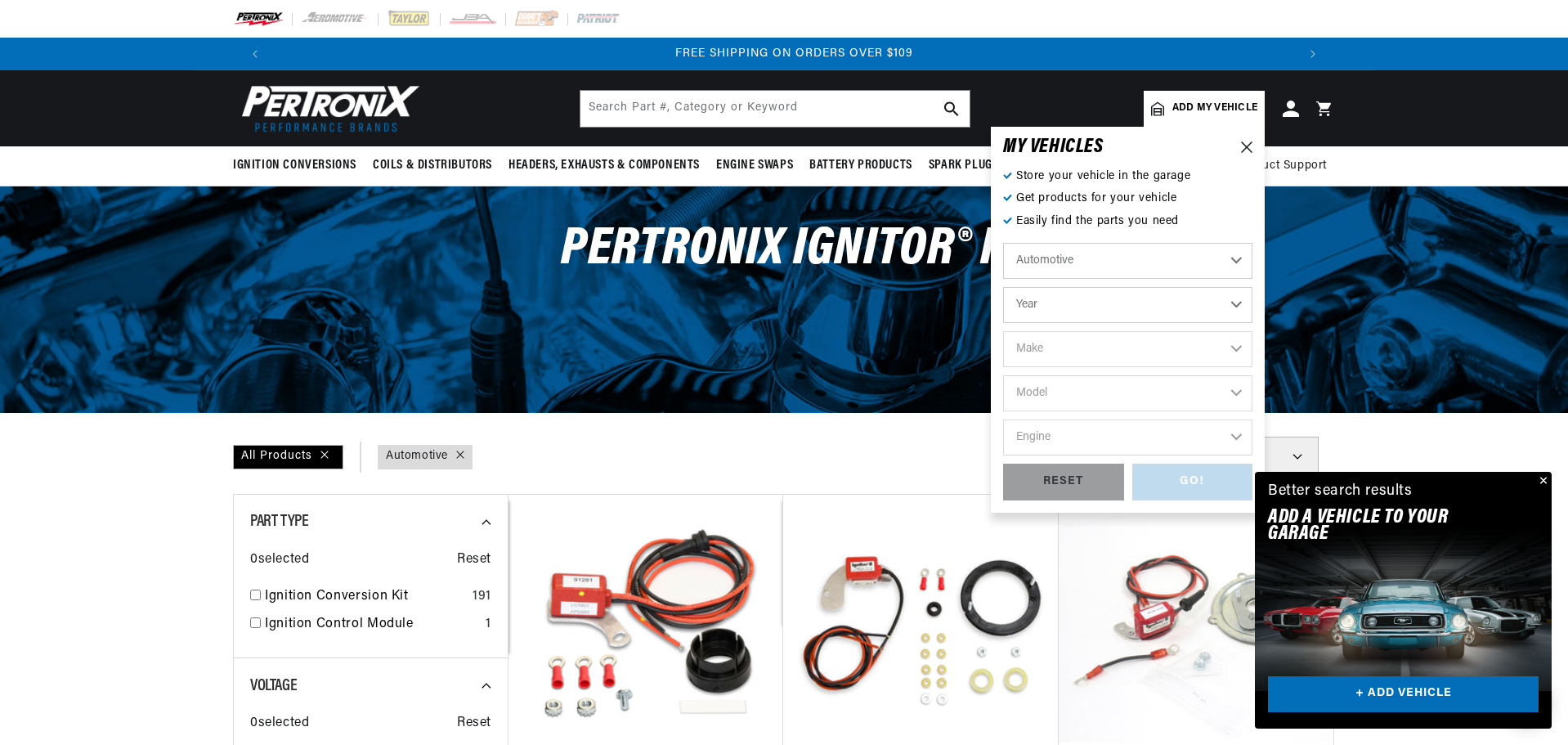
scroll to position [0, 2042]
click at [1236, 264] on select "Automotive Agricultural Industrial Marine Motorcycle" at bounding box center [1128, 260] width 249 height 36
click at [1003, 243] on select "Automotive Agricultural Industrial Marine Motorcycle" at bounding box center [1128, 260] width 249 height 36
click at [1238, 302] on select "Year [DATE] 2021 2020 2019 2018 2017 2016 2015 2014 2013 2012 2011 2010 2009 20…" at bounding box center [1128, 305] width 249 height 36
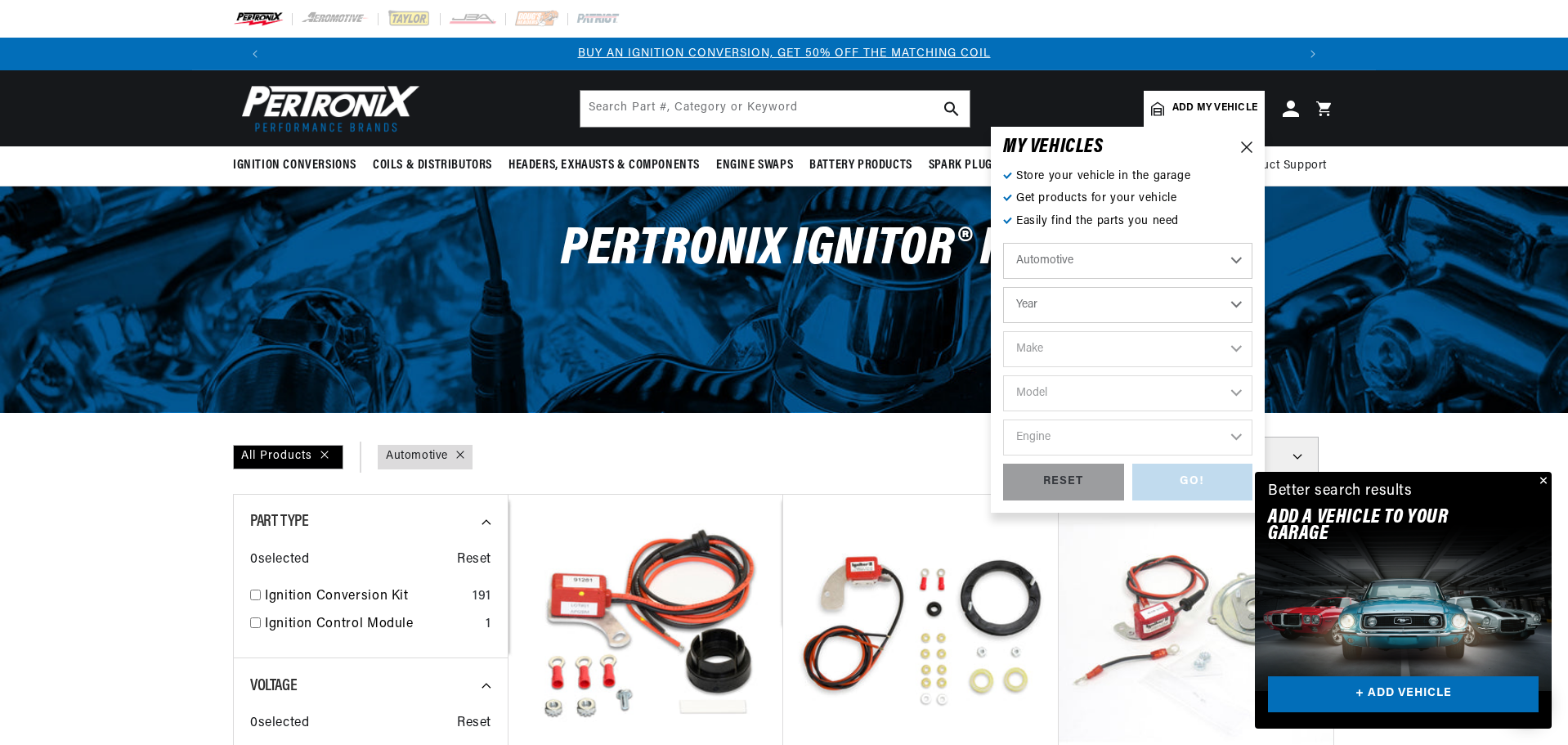
select select "1973"
click at [1003, 287] on select "Year [DATE] 2021 2020 2019 2018 2017 2016 2015 2014 2013 2012 2011 2010 2009 20…" at bounding box center [1128, 305] width 249 height 36
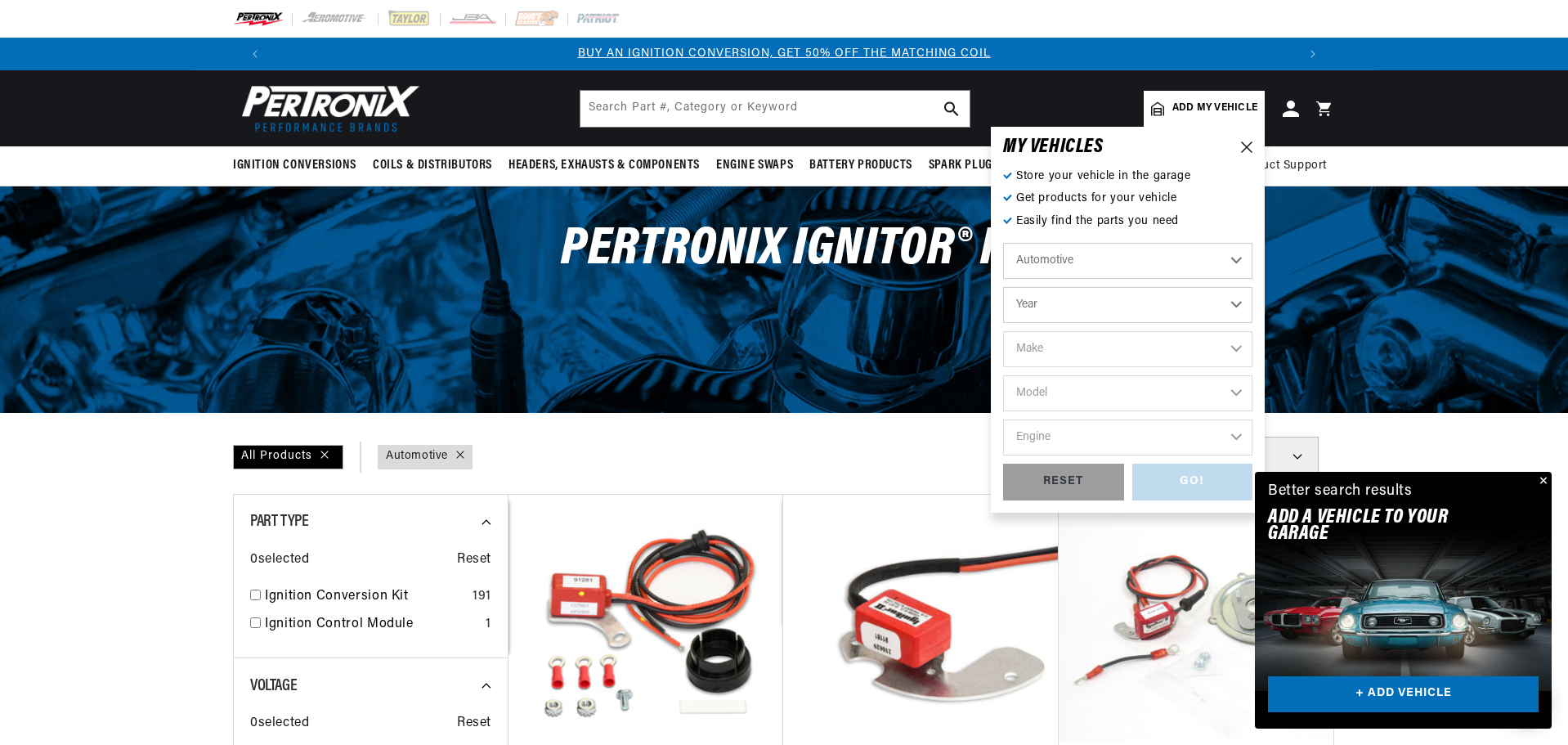
select select "1973"
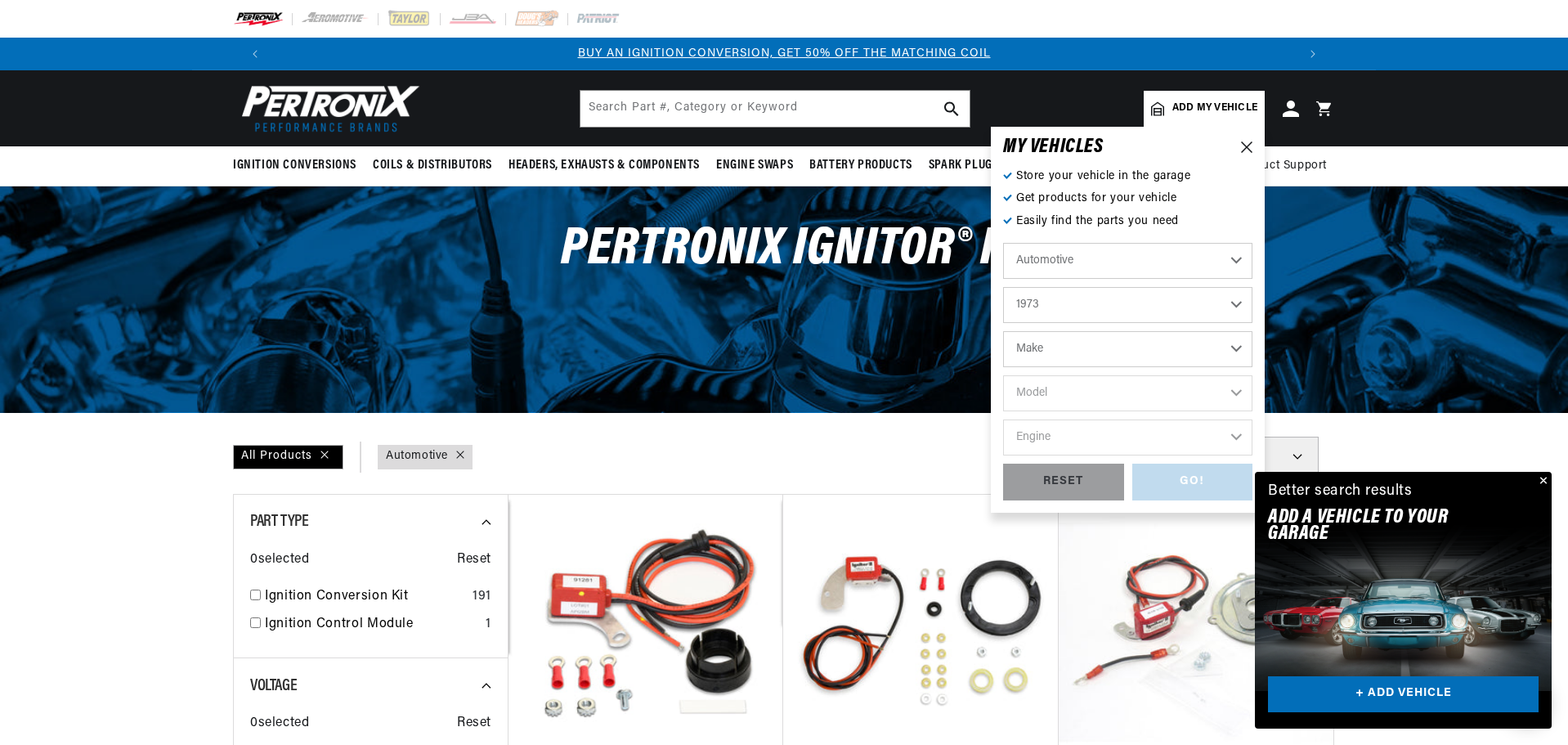
click at [1240, 350] on select "Make Alfa Romeo American Motors Aston Martin Audi Austin Avanti Bentley BMW Bui…" at bounding box center [1128, 349] width 249 height 36
select select "Ford"
click at [1003, 331] on select "Make Alfa Romeo American Motors Aston Martin Audi Austin Avanti Bentley BMW Bui…" at bounding box center [1128, 349] width 249 height 36
select select "Ford"
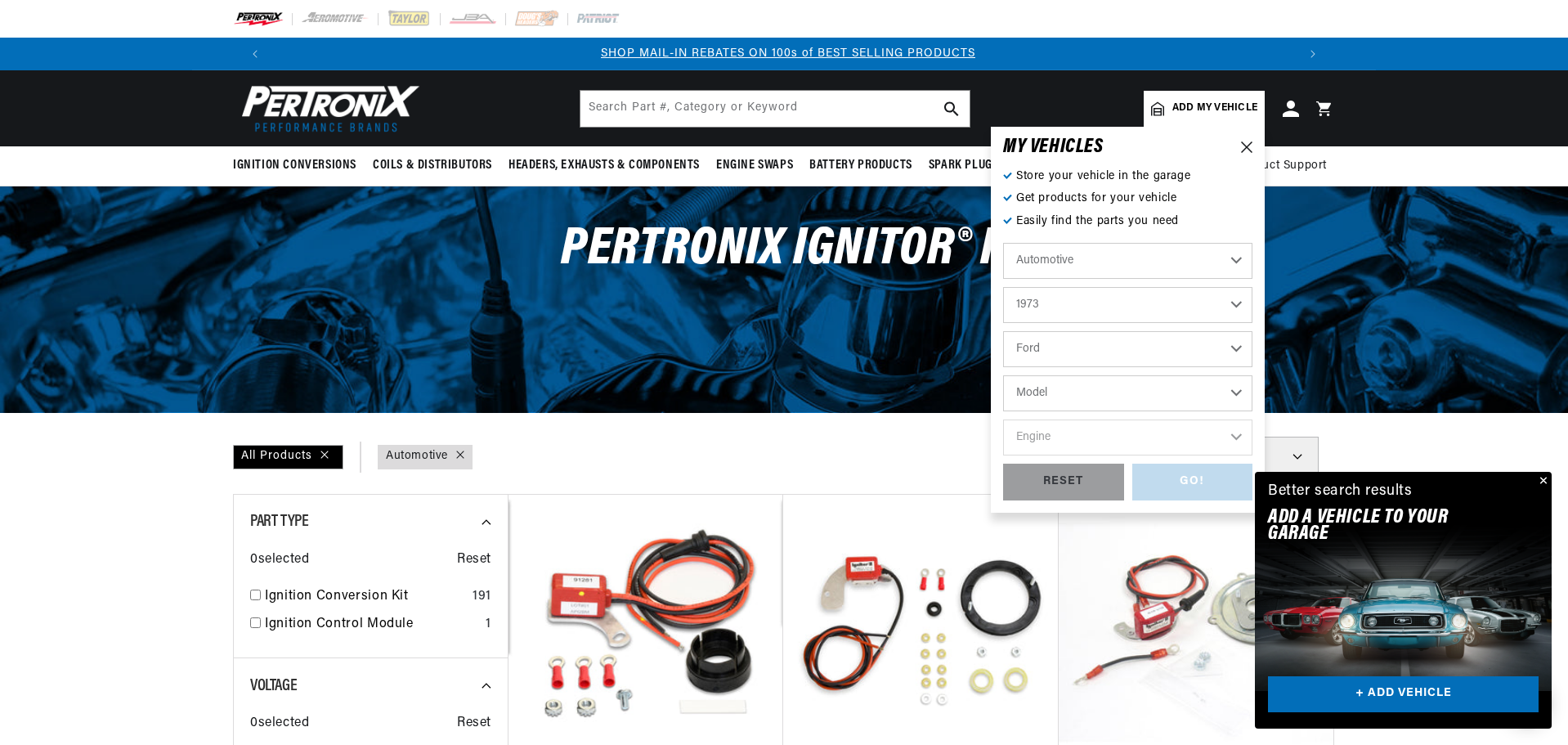
click at [1237, 391] on select "Model Bronco Country Sedan Country Squire Courier Custom 500 E-100 Econoline E-…" at bounding box center [1128, 393] width 249 height 36
select select "F-100"
click at [1003, 376] on select "Model Bronco Country Sedan Country Squire Courier Custom 500 E-100 Econoline E-…" at bounding box center [1128, 393] width 249 height 36
select select "F-100"
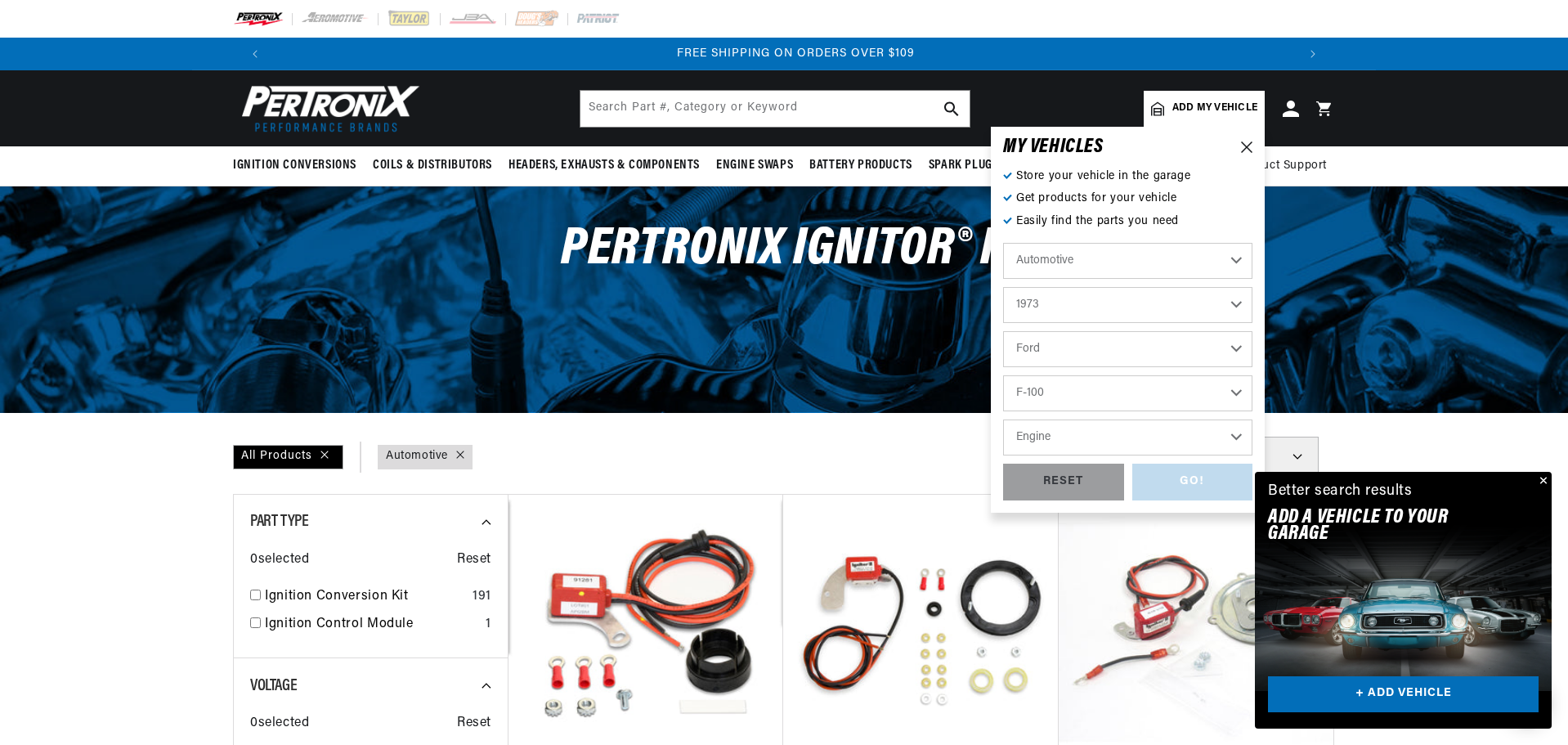
click at [1242, 437] on select "Engine 302cid / 5.0L 360cid / 5.9L 390cid / 6.4L 460cid / 7.5L" at bounding box center [1128, 438] width 249 height 36
select select "302cid-5.0L"
click at [1003, 420] on select "Engine 302cid / 5.0L 360cid / 5.9L 390cid / 6.4L 460cid / 7.5L" at bounding box center [1128, 438] width 249 height 36
select select "302cid-5.0L"
click at [1211, 480] on div "GO!" at bounding box center [1192, 482] width 121 height 37
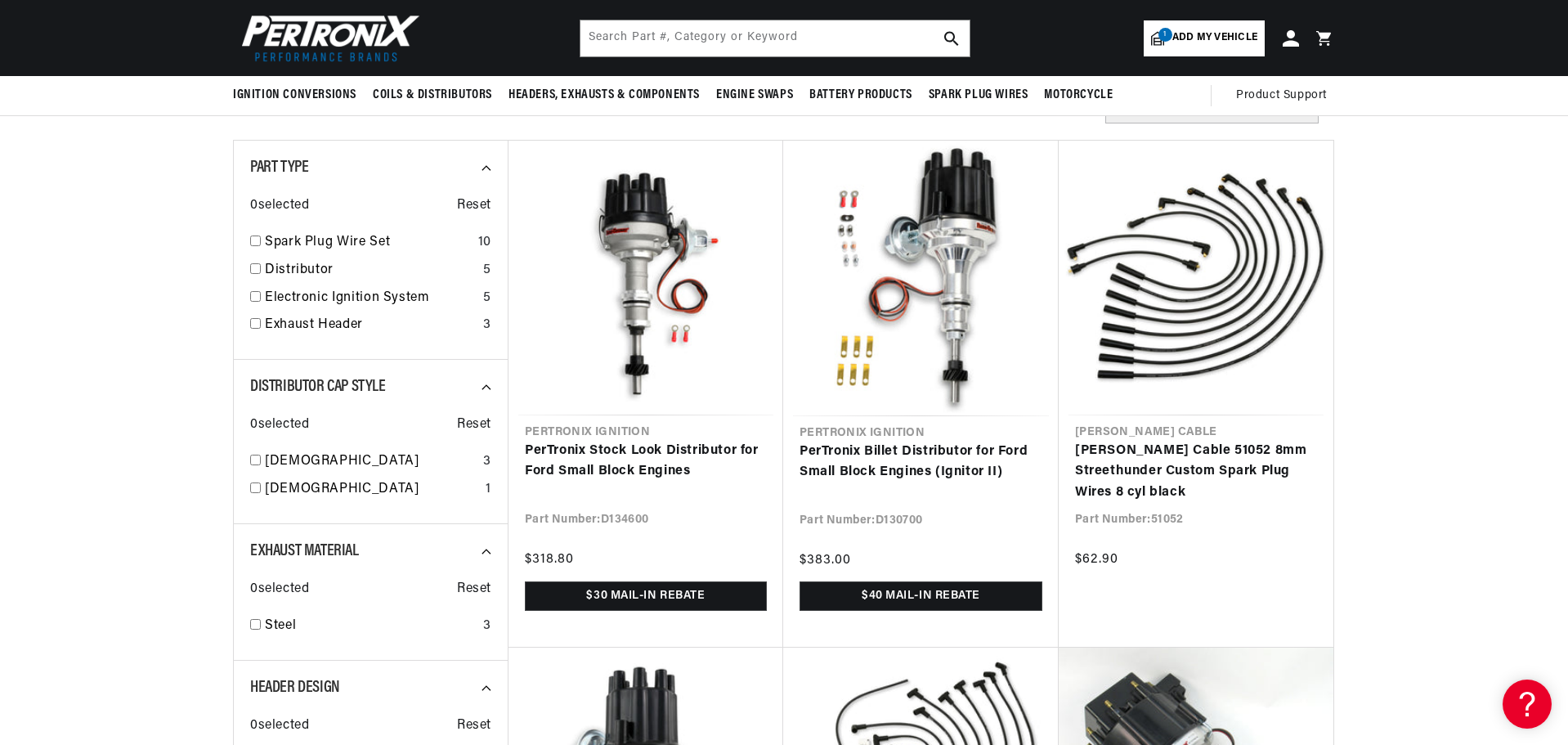
scroll to position [0, 2042]
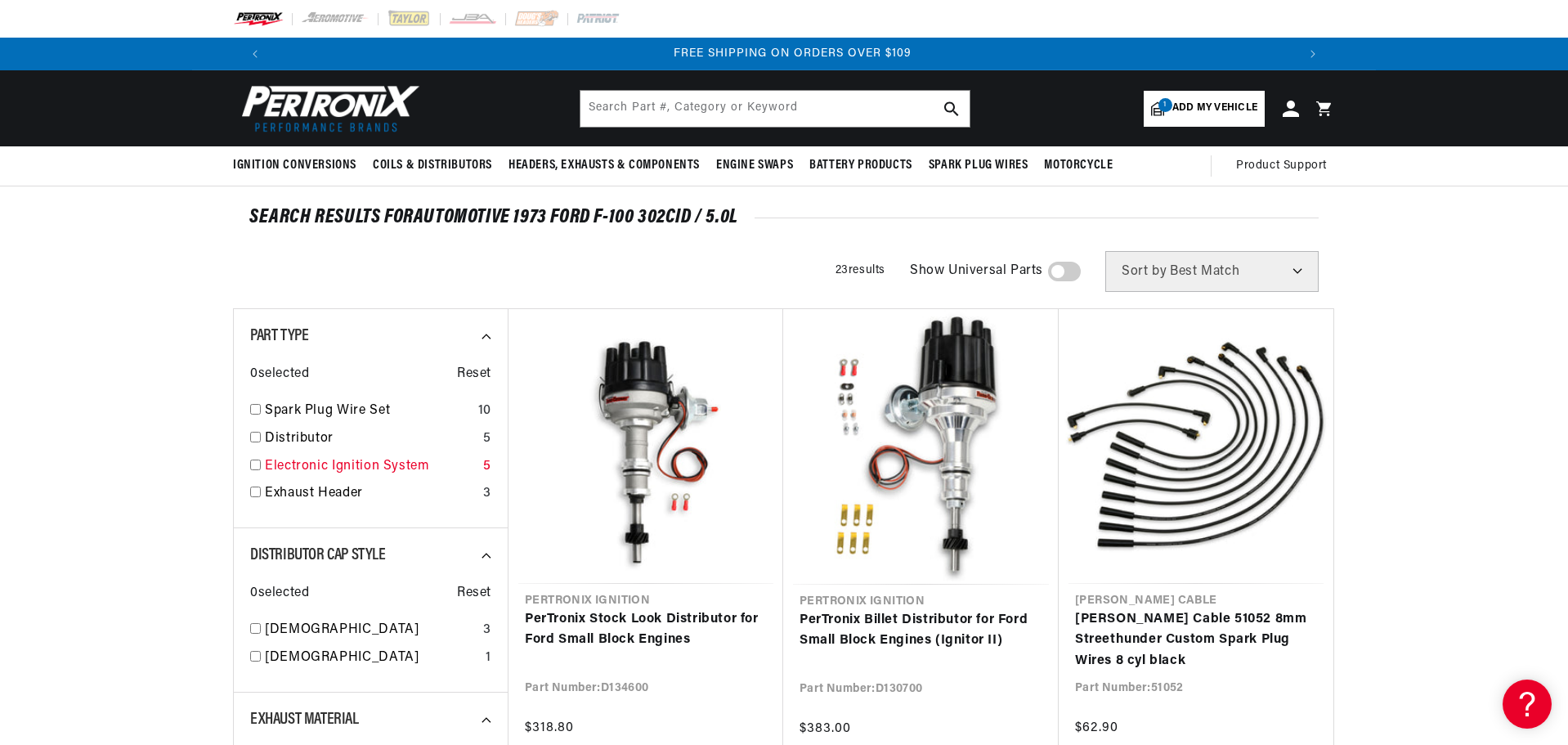
click at [255, 467] on input "checkbox" at bounding box center [256, 465] width 11 height 11
checkbox input "true"
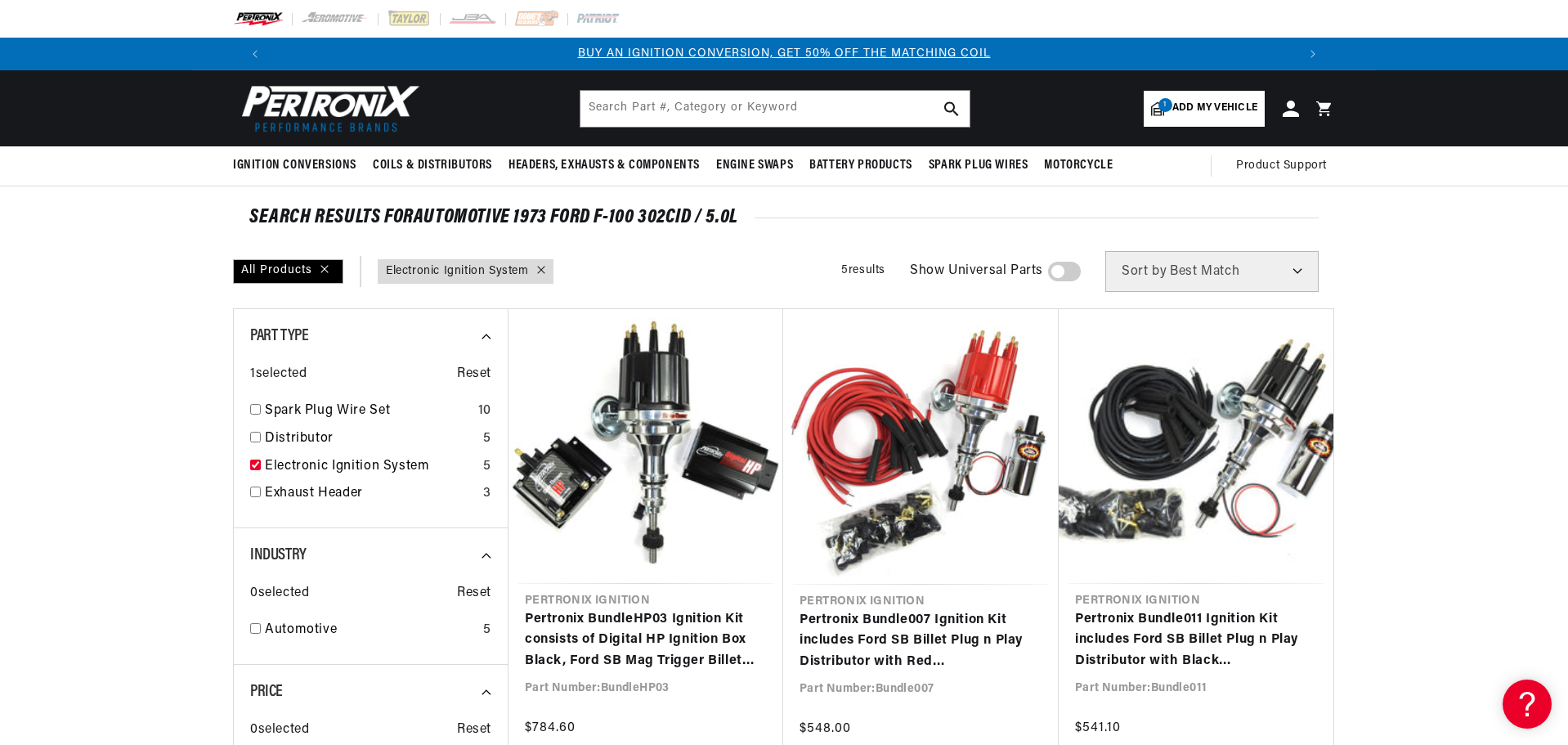
click at [1067, 269] on span at bounding box center [1064, 271] width 32 height 19
click at [1062, 275] on input "checkbox" at bounding box center [1057, 275] width 11 height 0
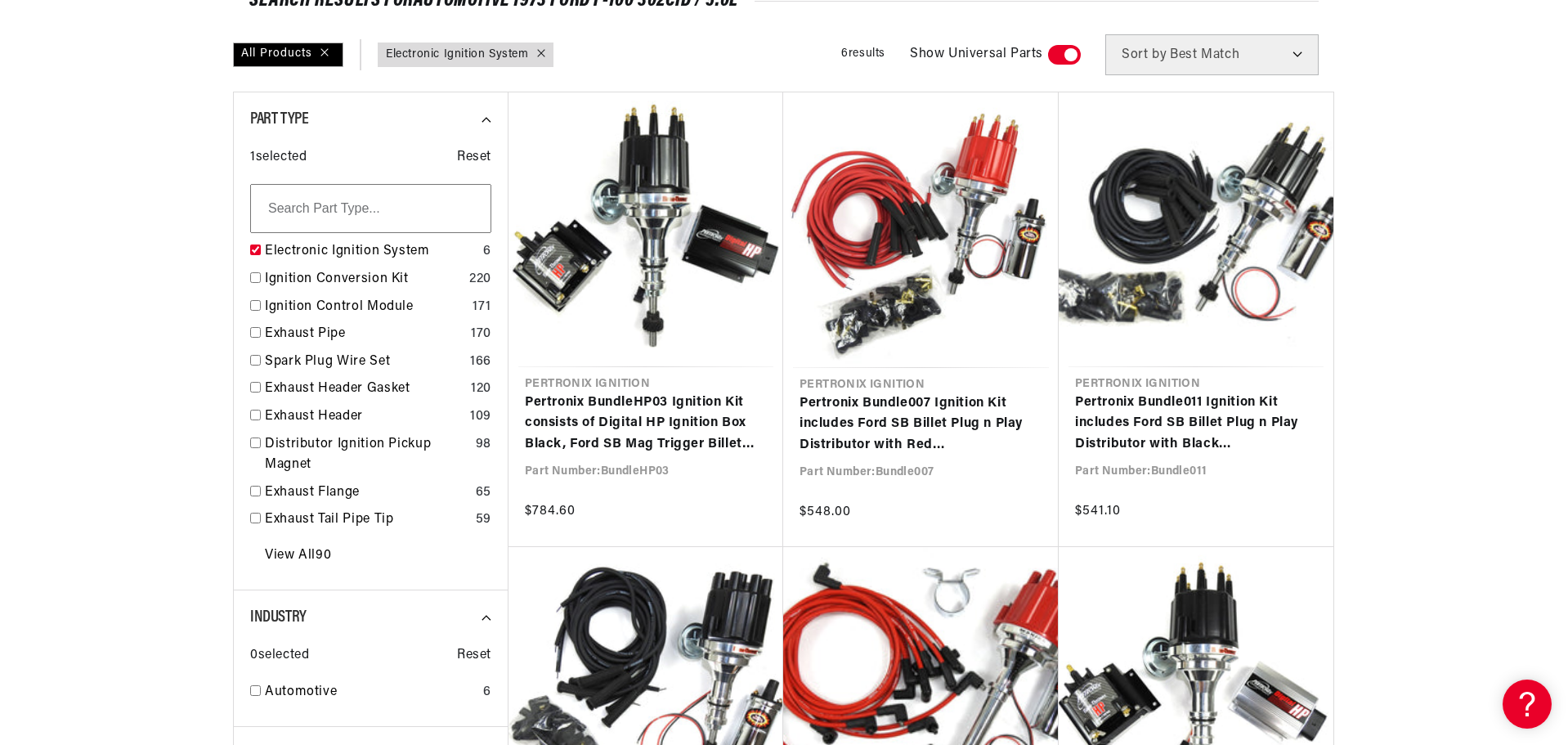
scroll to position [246, 0]
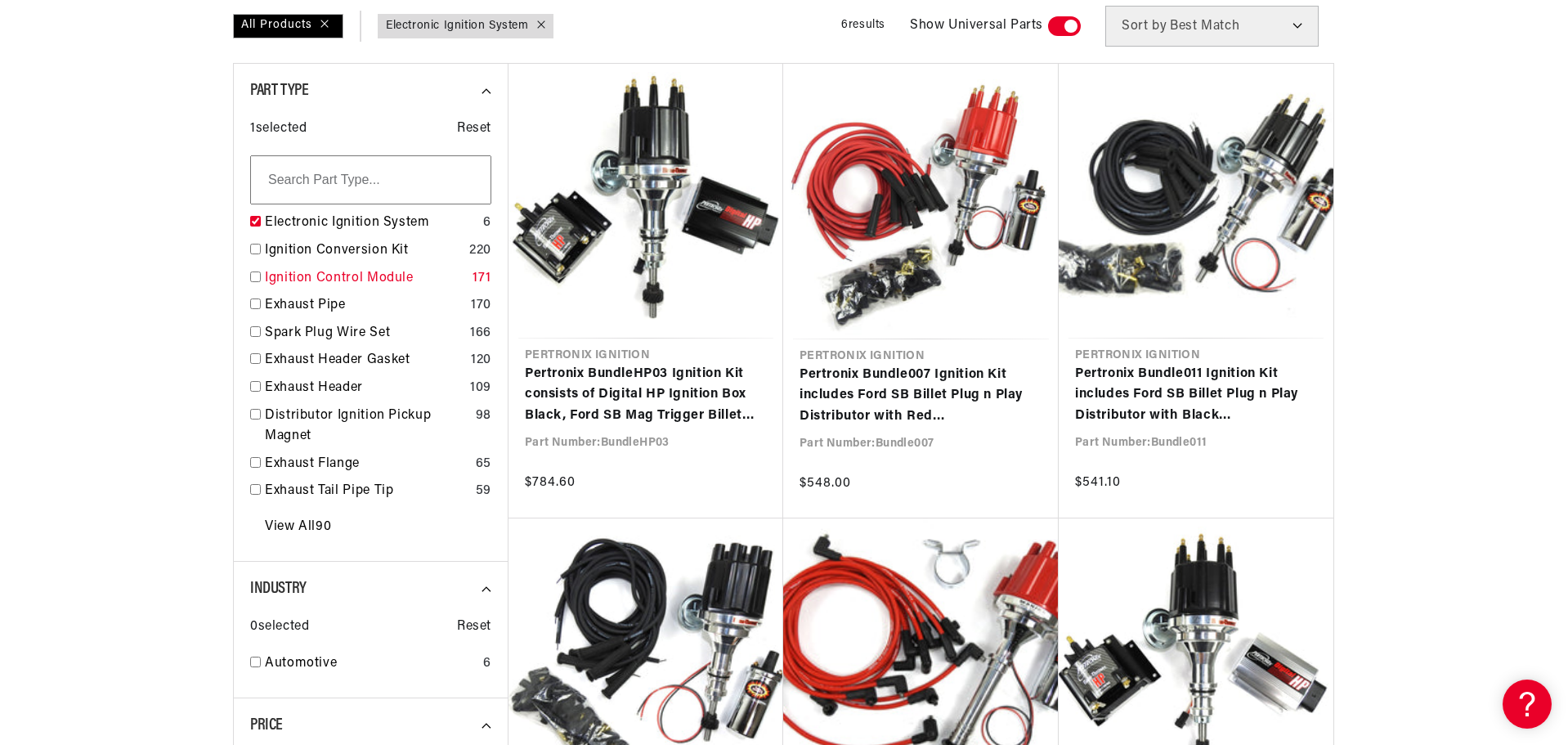
click at [254, 276] on input "checkbox" at bounding box center [256, 277] width 11 height 11
checkbox input "false"
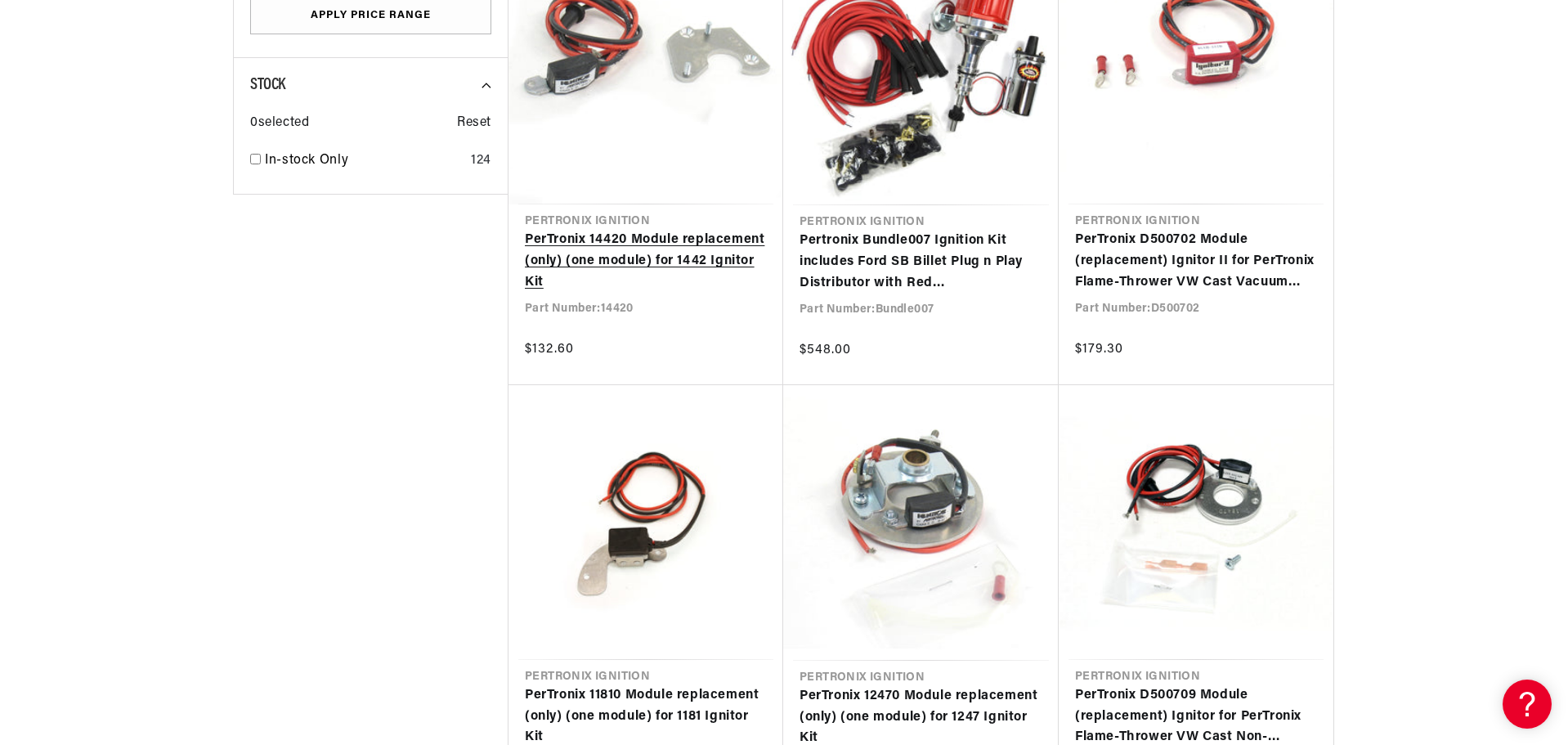
scroll to position [1309, 0]
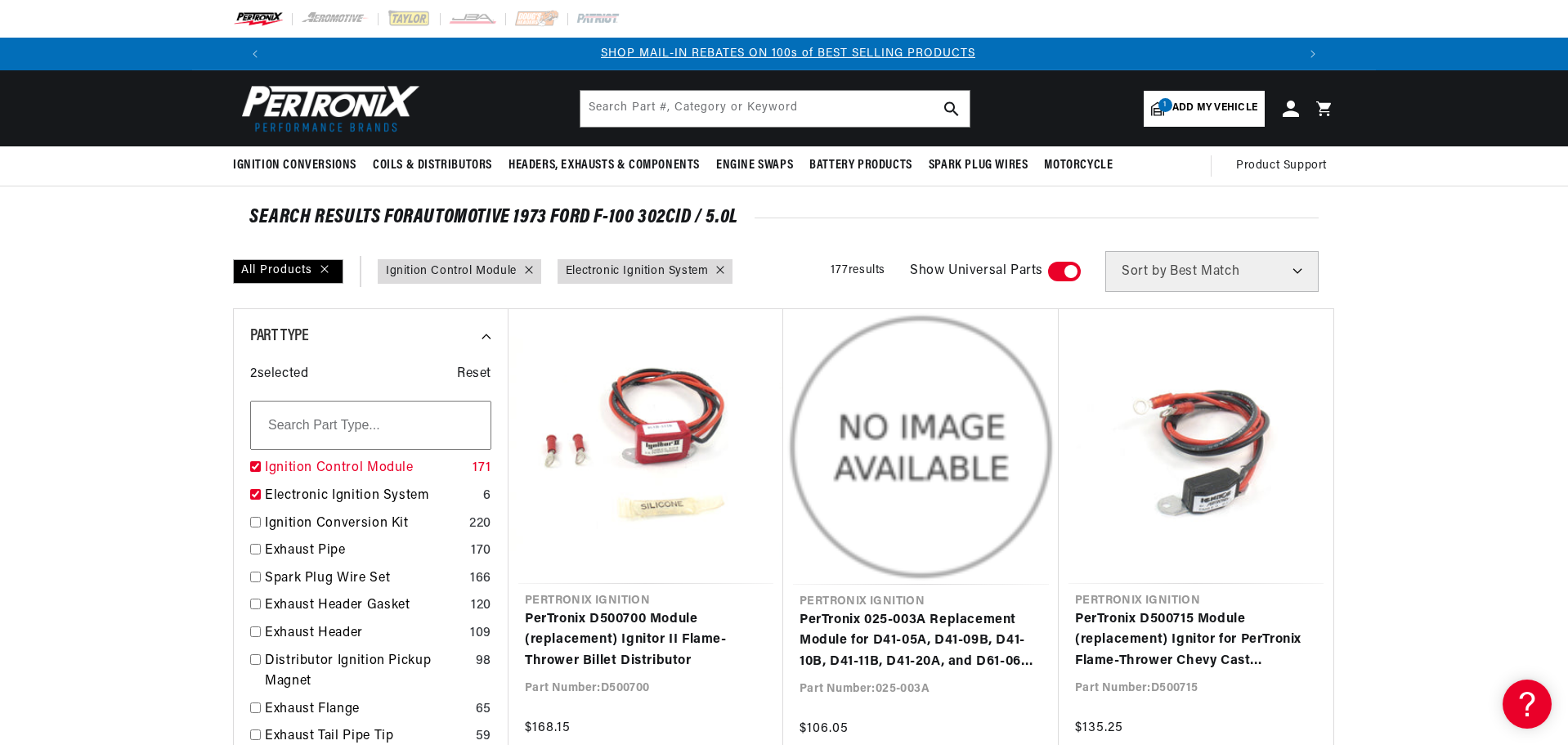
click at [255, 463] on input "checkbox" at bounding box center [256, 467] width 11 height 11
checkbox input "true"
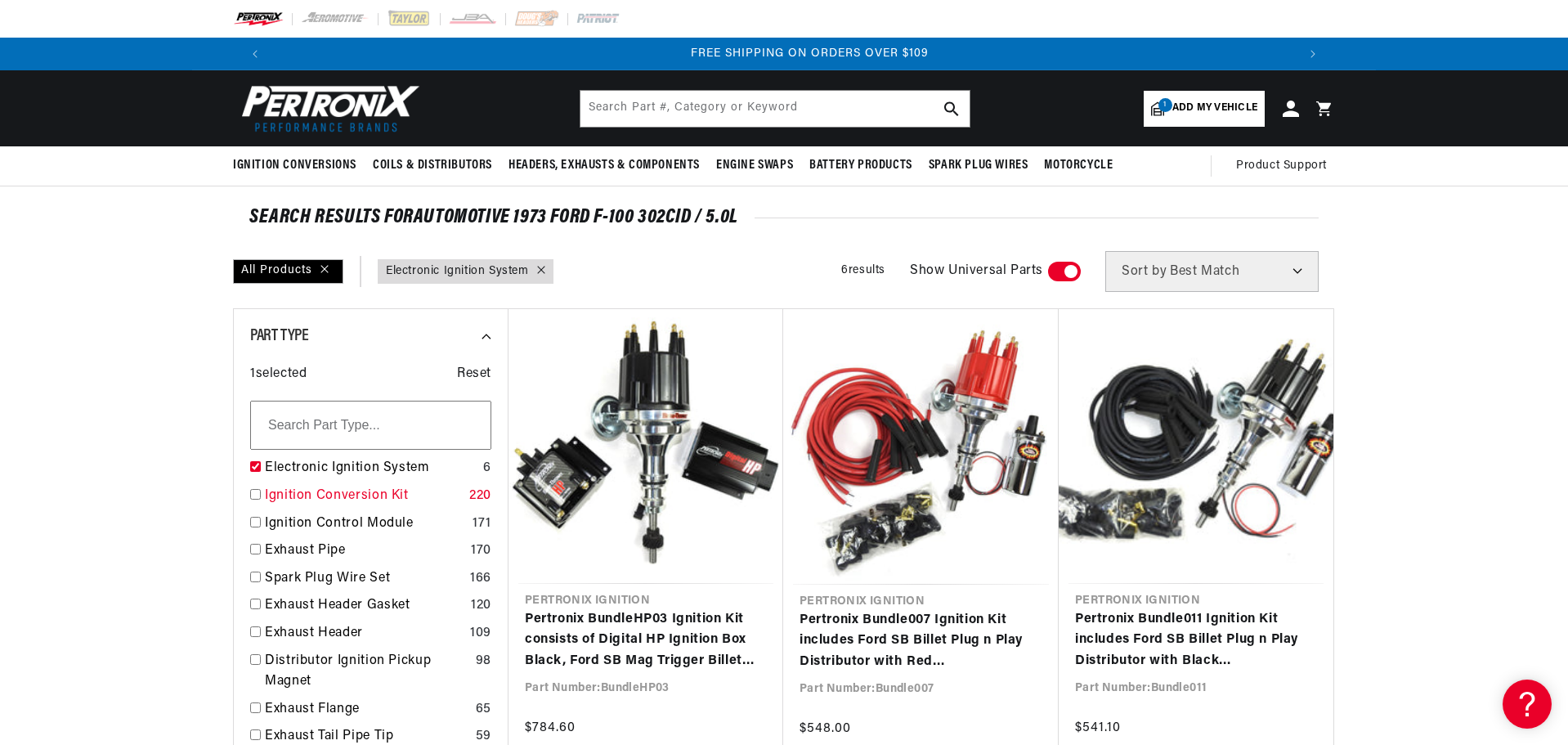
scroll to position [0, 2042]
click at [258, 492] on input "checkbox" at bounding box center [256, 495] width 11 height 11
checkbox input "false"
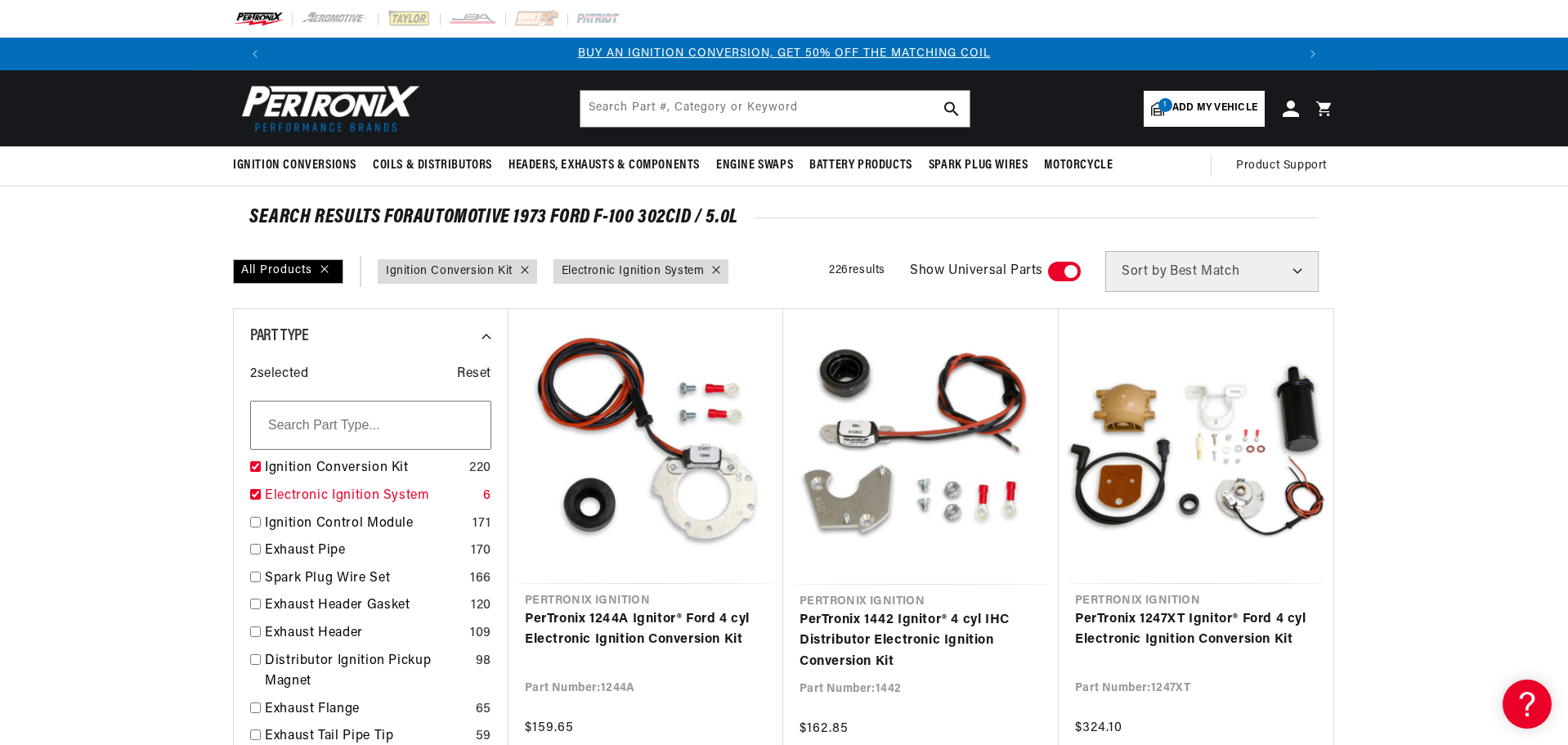
click at [256, 491] on input "checkbox" at bounding box center [256, 495] width 11 height 11
checkbox input "true"
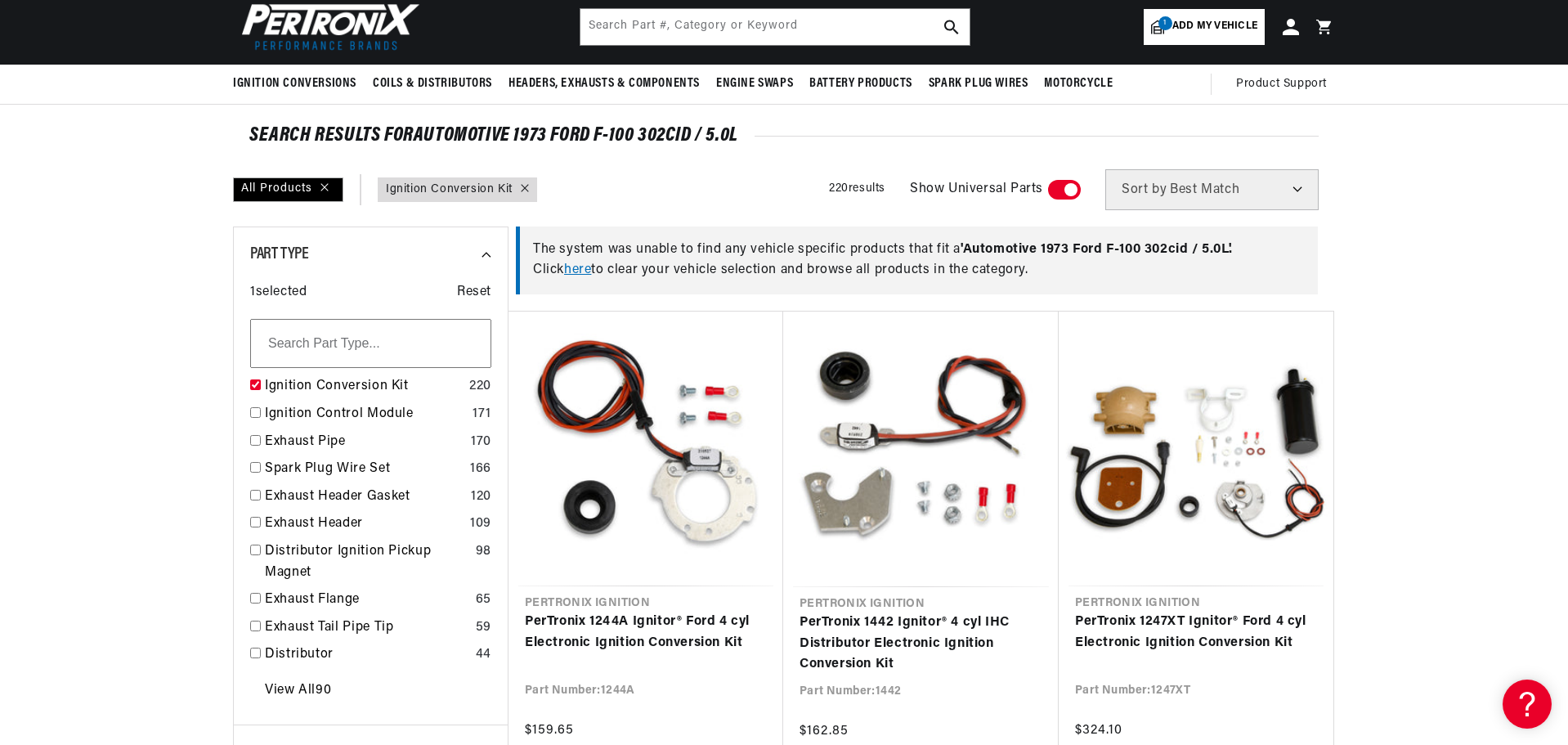
scroll to position [0, 2042]
click at [585, 269] on link "here" at bounding box center [577, 270] width 27 height 13
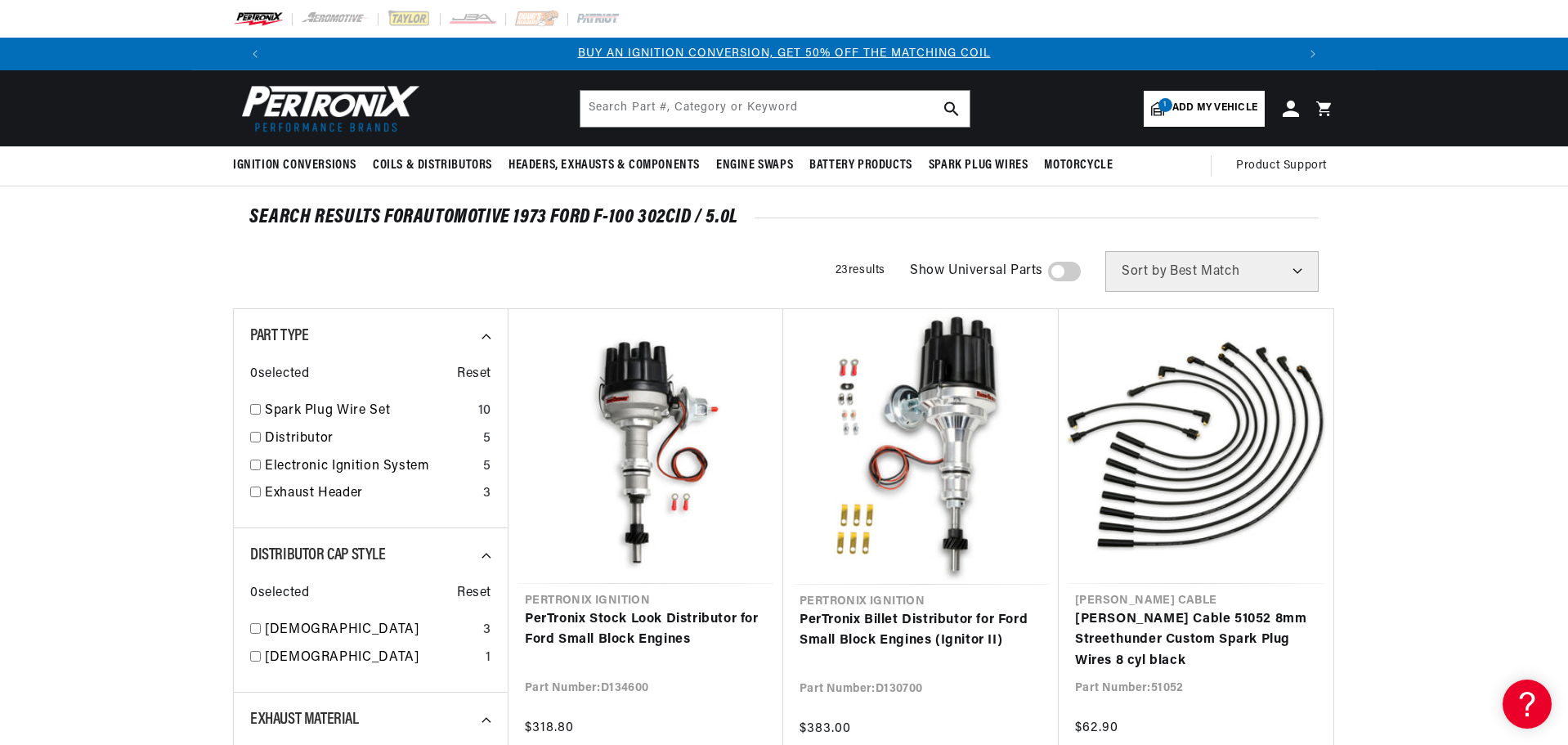
click at [1207, 102] on span "Add my vehicle" at bounding box center [1215, 108] width 85 height 16
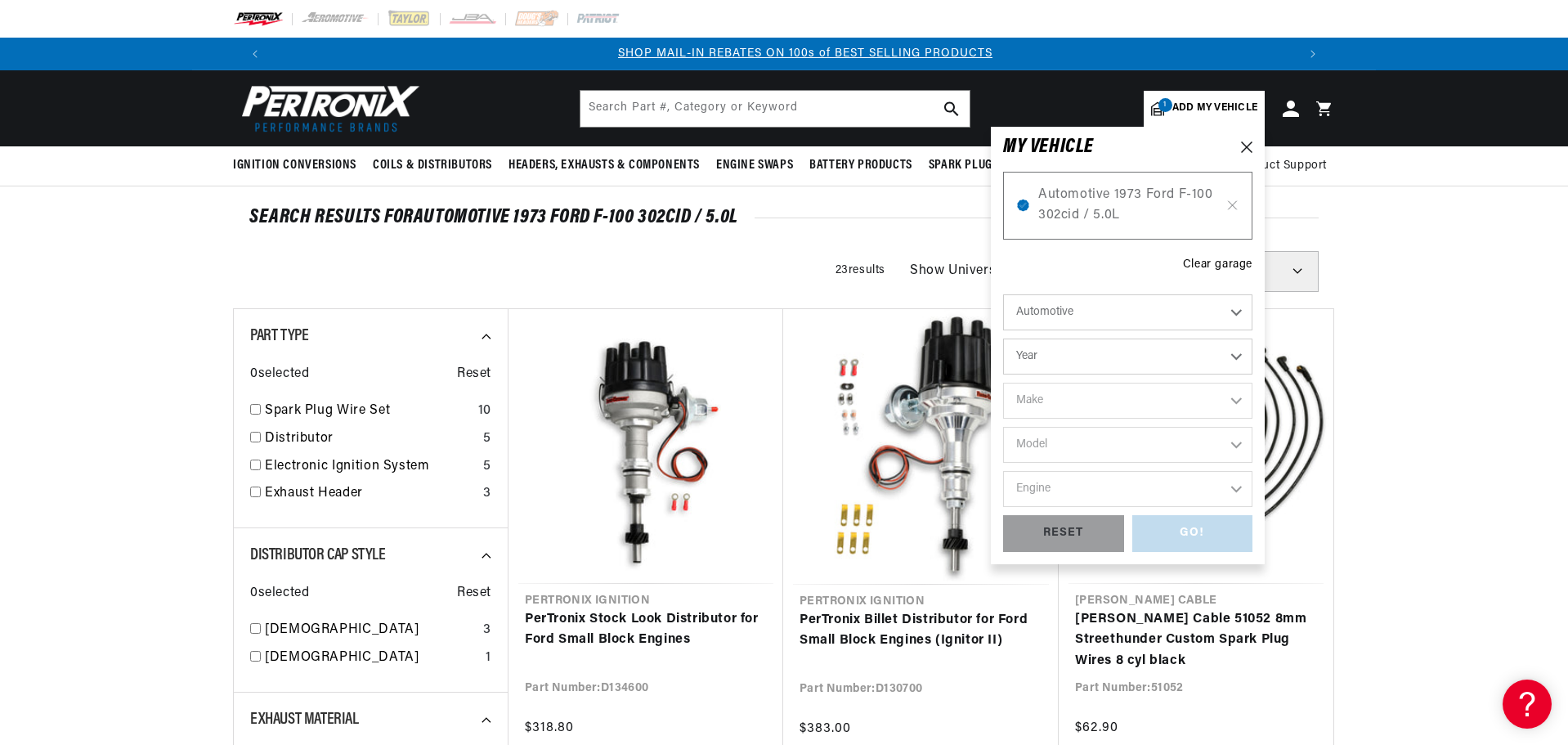
scroll to position [0, 1022]
click at [1237, 355] on select "Year [DATE] 2021 2020 2019 2018 2017 2016 2015 2014 2013 2012 2011 2010 2009 20…" at bounding box center [1128, 356] width 249 height 36
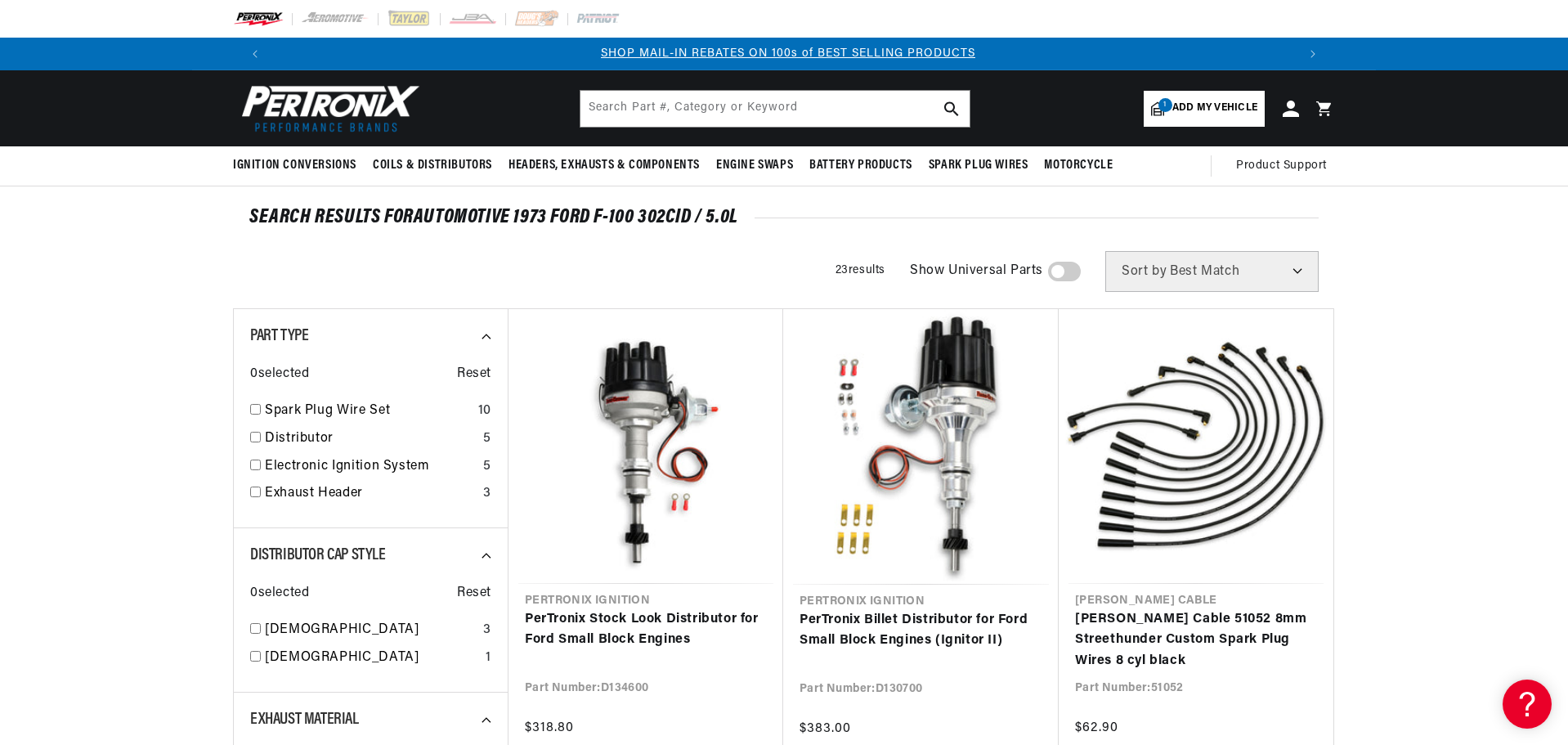
click at [1245, 104] on span "Add my vehicle" at bounding box center [1215, 108] width 85 height 16
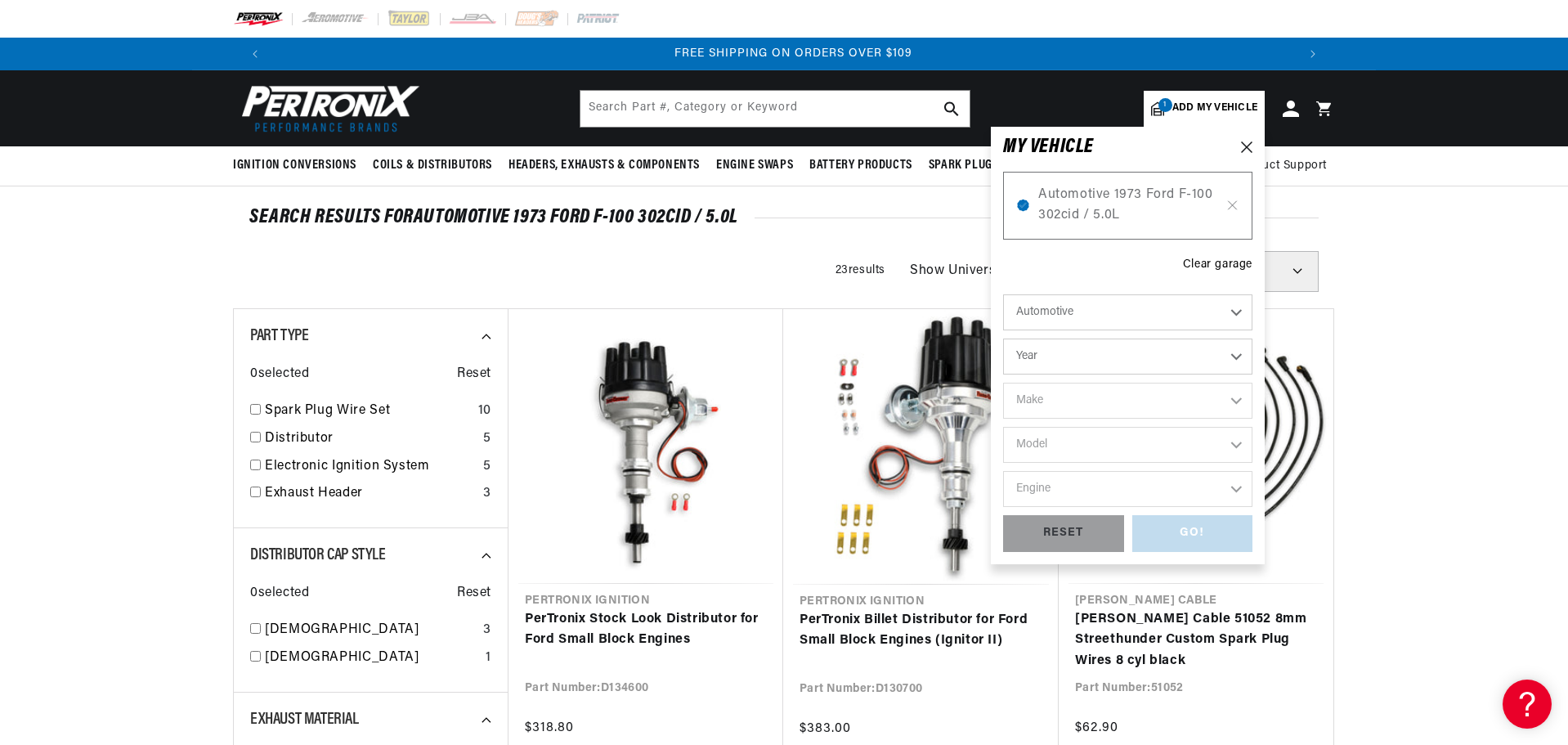
scroll to position [0, 2042]
click at [1236, 354] on select "Year [DATE] 2021 2020 2019 2018 2017 2016 2015 2014 2013 2012 2011 2010 2009 20…" at bounding box center [1128, 356] width 249 height 36
select select "1974"
click at [1003, 339] on select "Year [DATE] 2021 2020 2019 2018 2017 2016 2015 2014 2013 2012 2011 2010 2009 20…" at bounding box center [1128, 356] width 249 height 36
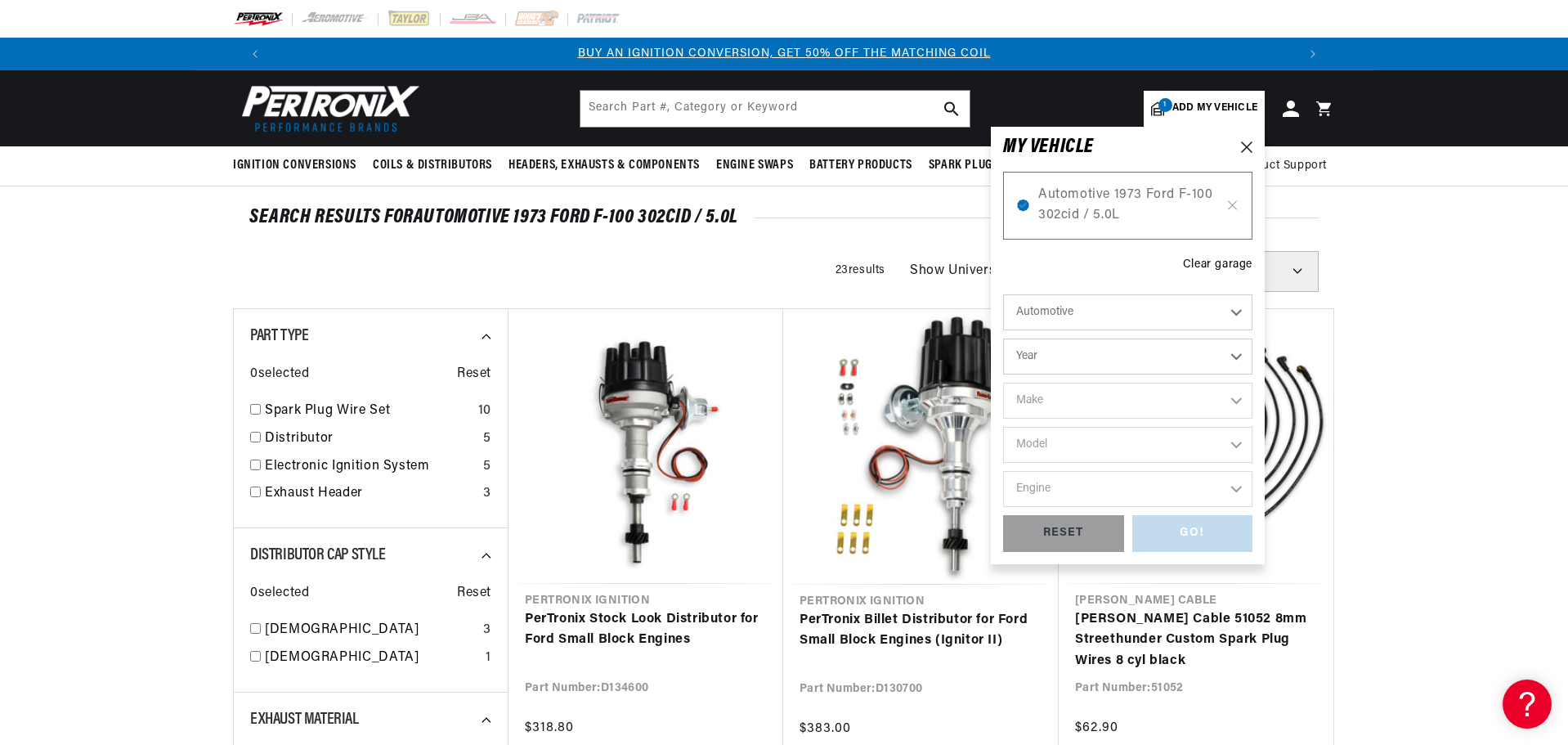
select select "1974"
click at [1074, 528] on div "RESET" at bounding box center [1063, 534] width 121 height 37
select select "Year"
click at [1238, 258] on div "Clear garage" at bounding box center [1217, 264] width 69 height 18
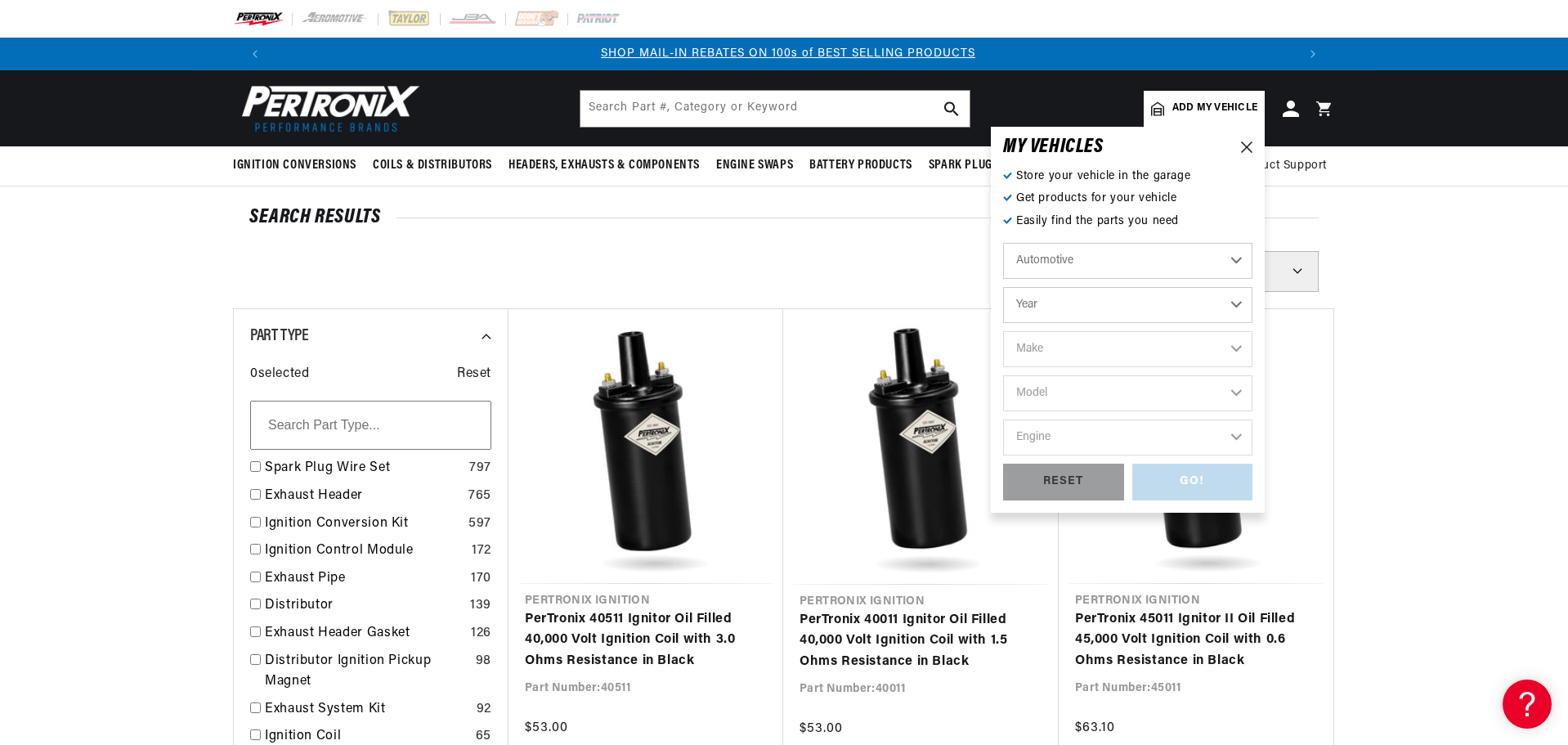
click at [1247, 109] on span "Add my vehicle" at bounding box center [1215, 108] width 85 height 16
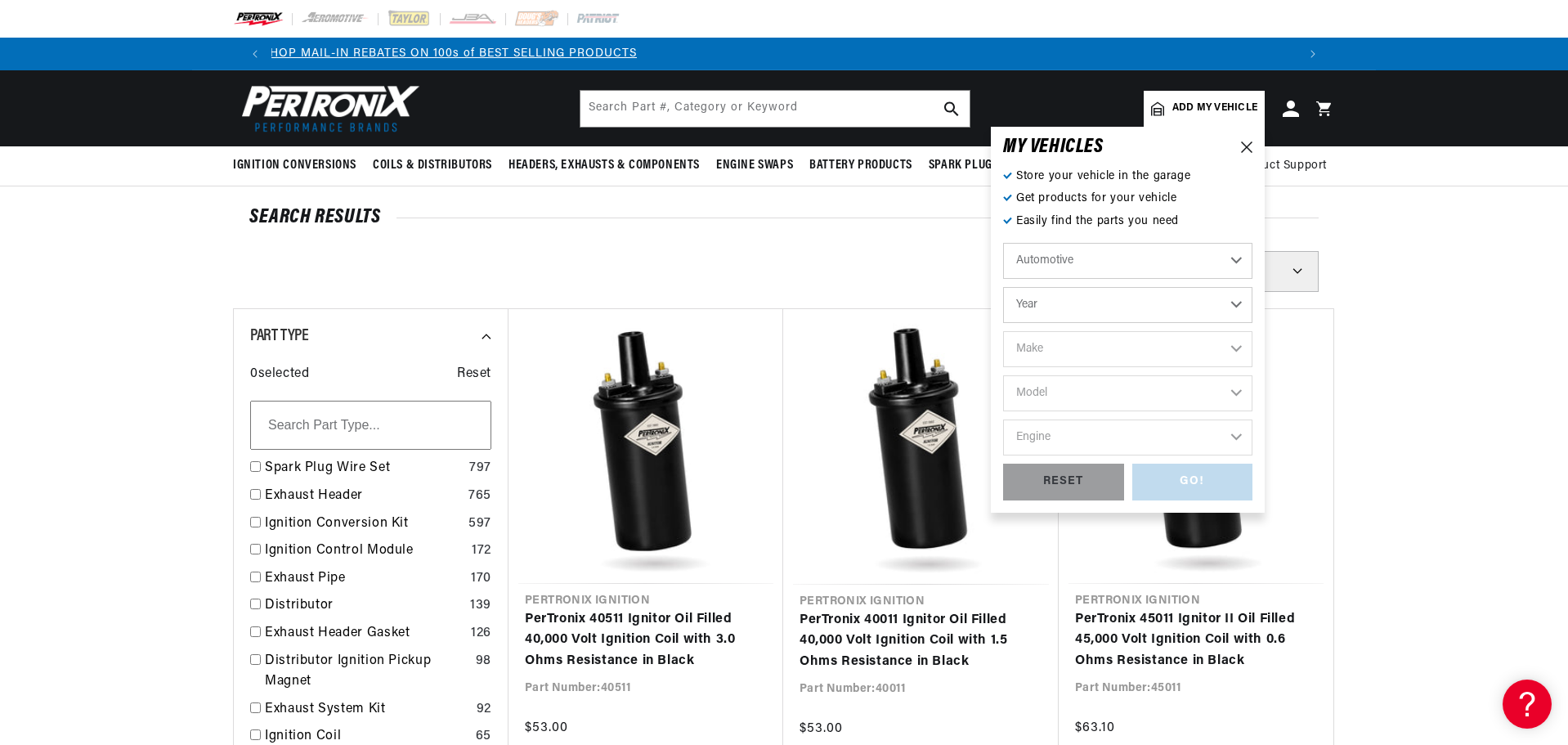
click at [1237, 301] on select "Year [DATE] 2021 2020 2019 2018 2017 2016 2015 2014 2013 2012 2011 2010 2009 20…" at bounding box center [1128, 305] width 249 height 36
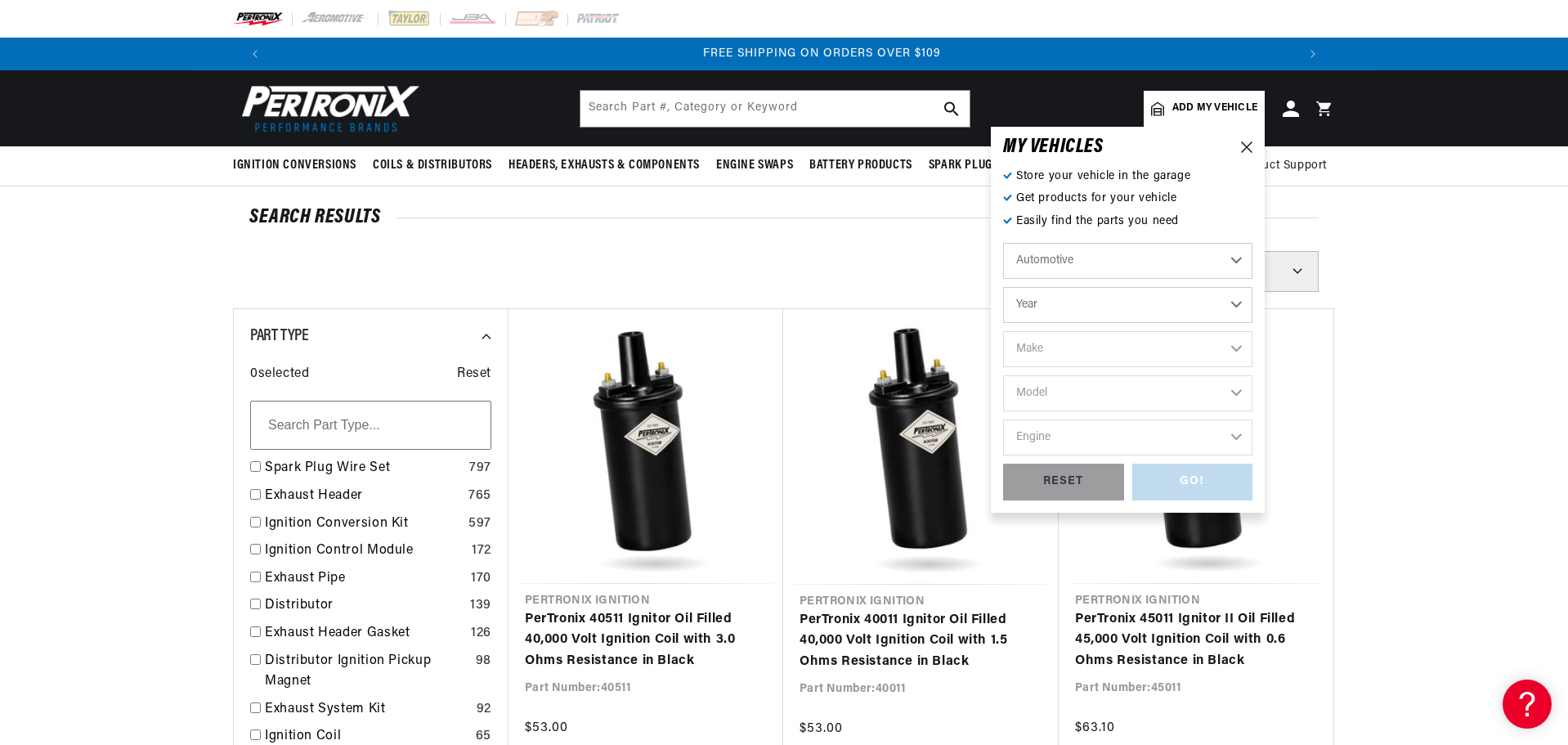
scroll to position [0, 2042]
select select "1974"
click at [1003, 287] on select "Year [DATE] 2021 2020 2019 2018 2017 2016 2015 2014 2013 2012 2011 2010 2009 20…" at bounding box center [1128, 305] width 249 height 36
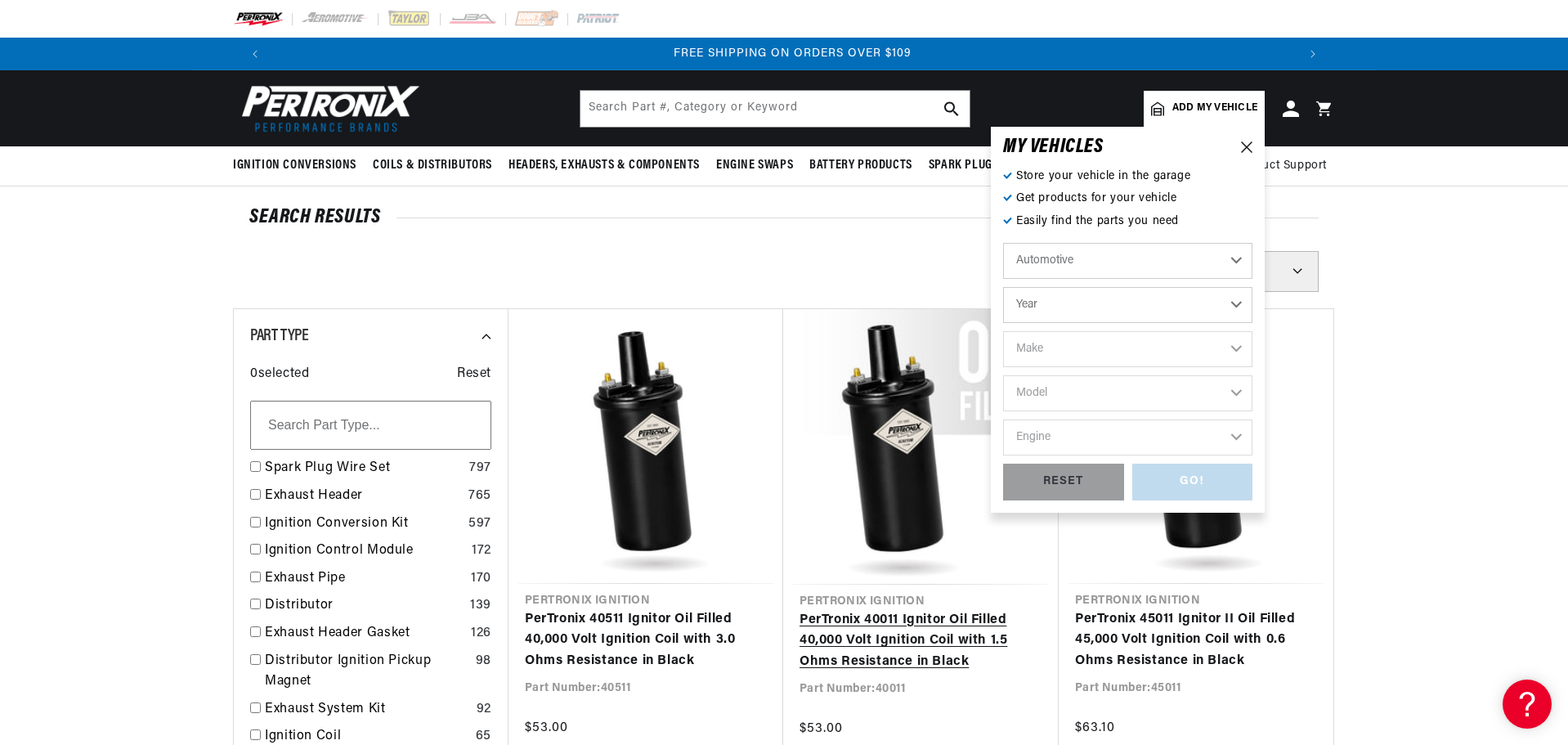
select select "1974"
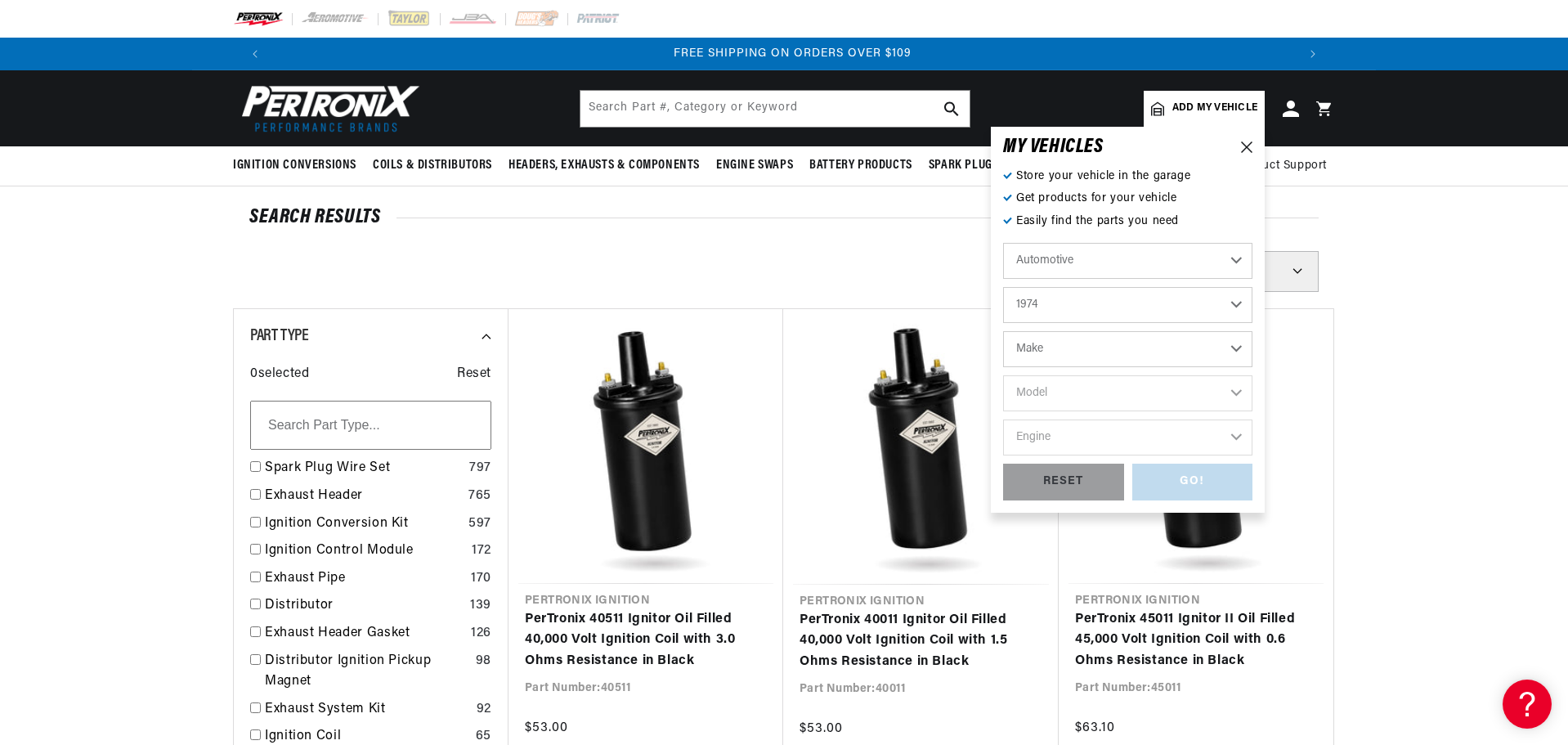
drag, startPoint x: 1237, startPoint y: 347, endPoint x: 1228, endPoint y: 354, distance: 11.4
click at [1237, 347] on select "Make Alfa Romeo American Motors Aston [PERSON_NAME] Audi [GEOGRAPHIC_DATA] Avan…" at bounding box center [1128, 349] width 249 height 36
select select "Ford"
click at [1003, 331] on select "Make Alfa Romeo American Motors Aston [PERSON_NAME] Audi [GEOGRAPHIC_DATA] Avan…" at bounding box center [1128, 349] width 249 height 36
select select "Ford"
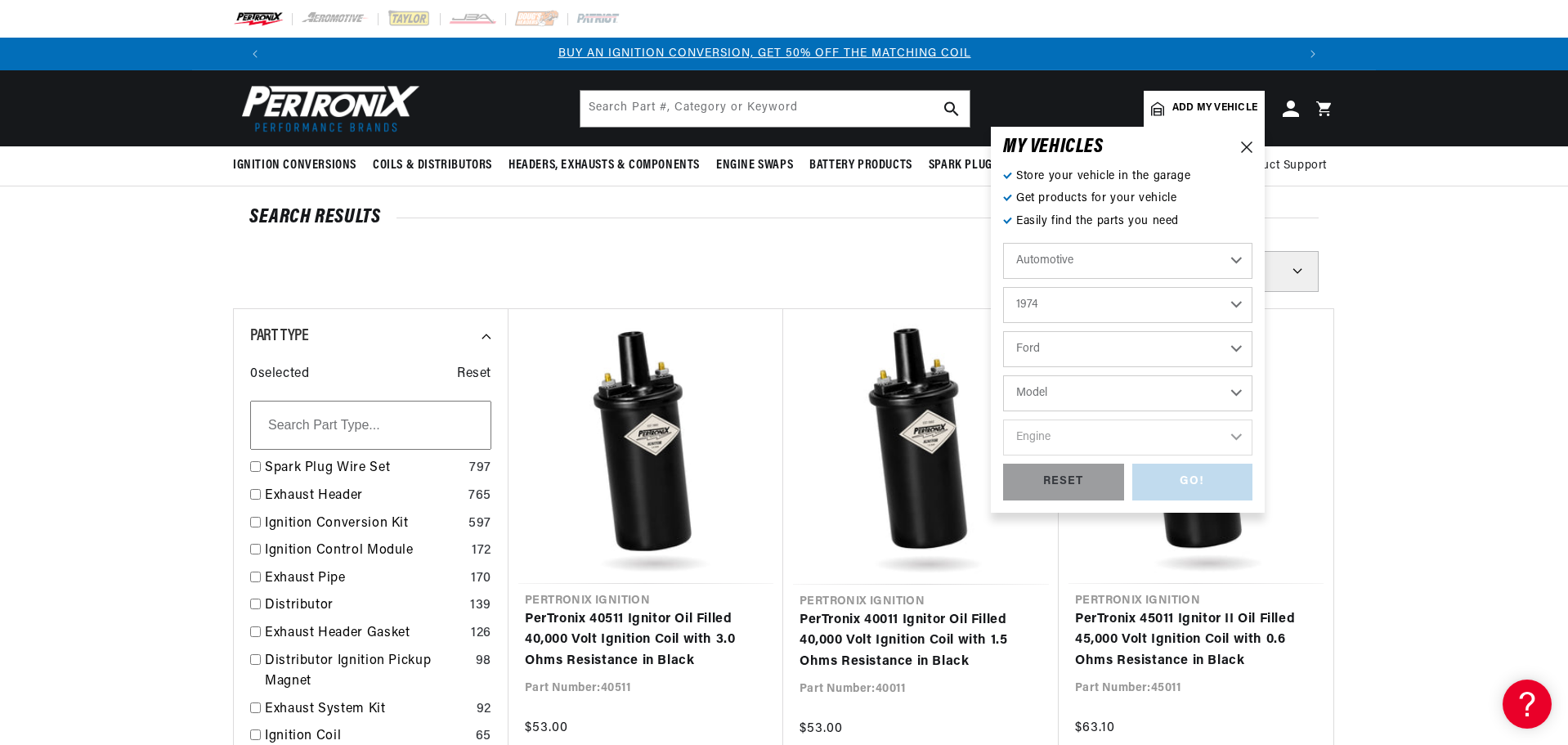
scroll to position [0, 0]
click at [1237, 390] on select "Model Bronco Country Sedan Country Squire Custom 500 E-100 Econoline E-200 Econ…" at bounding box center [1128, 393] width 249 height 36
select select "F-100"
click at [1003, 376] on select "Model Bronco Country Sedan Country Squire Custom 500 E-100 Econoline E-200 Econ…" at bounding box center [1128, 393] width 249 height 36
select select "F-100"
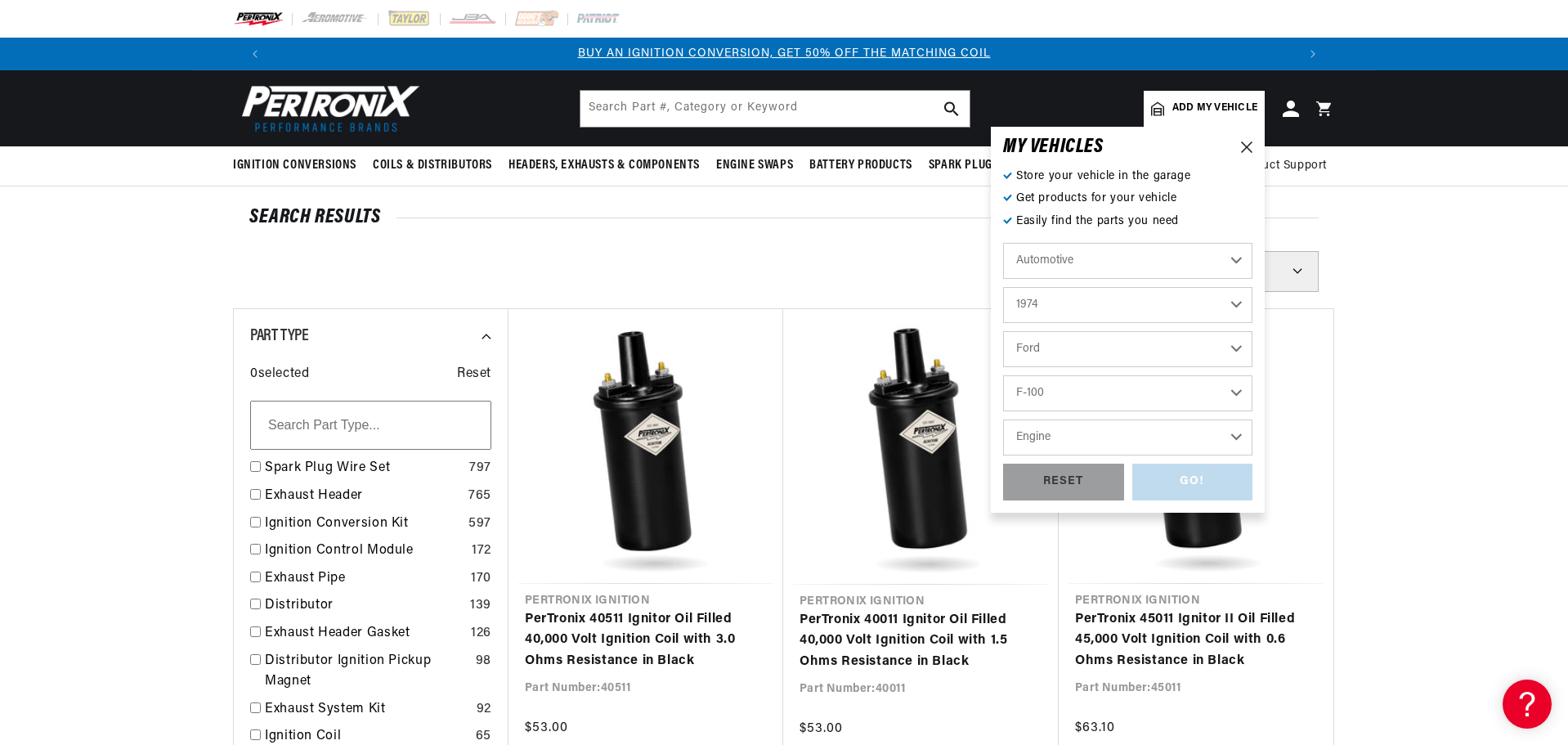
click at [1242, 438] on select "Engine 302cid / 5.0L 360cid / 5.9L 390cid / 6.4L 460cid / 7.5L" at bounding box center [1128, 438] width 249 height 36
select select "302cid-5.0L"
click at [1003, 420] on select "Engine 302cid / 5.0L 360cid / 5.9L 390cid / 6.4L 460cid / 7.5L" at bounding box center [1128, 438] width 249 height 36
select select "302cid-5.0L"
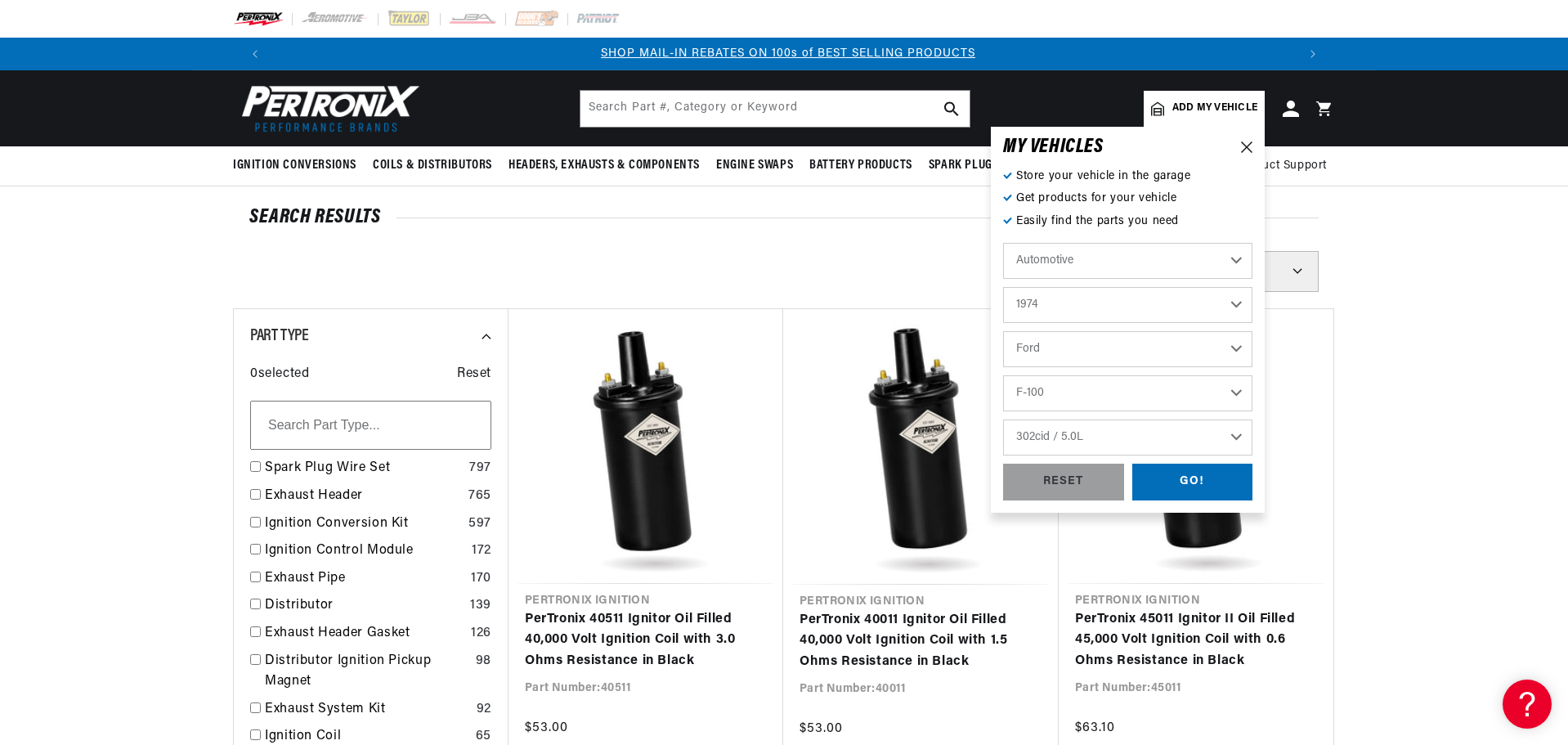
click at [1253, 467] on div "MY VEHICLE S Store your vehicle in the garage Get products for your vehicle Eas…" at bounding box center [1128, 319] width 274 height 386
click at [1234, 481] on div "GO!" at bounding box center [1192, 482] width 121 height 37
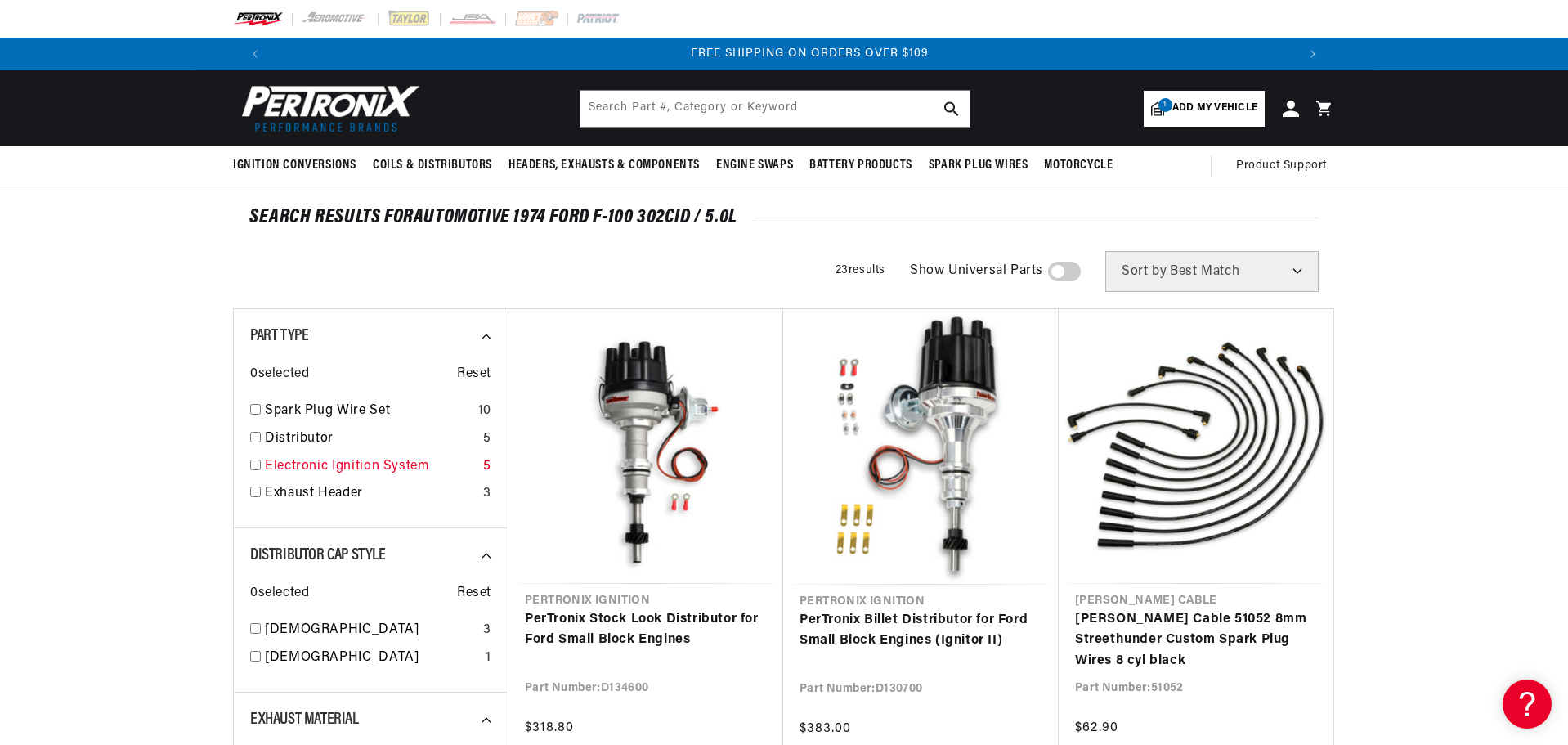
scroll to position [0, 2042]
click at [254, 463] on input "checkbox" at bounding box center [256, 465] width 11 height 11
checkbox input "true"
